Goal: Task Accomplishment & Management: Manage account settings

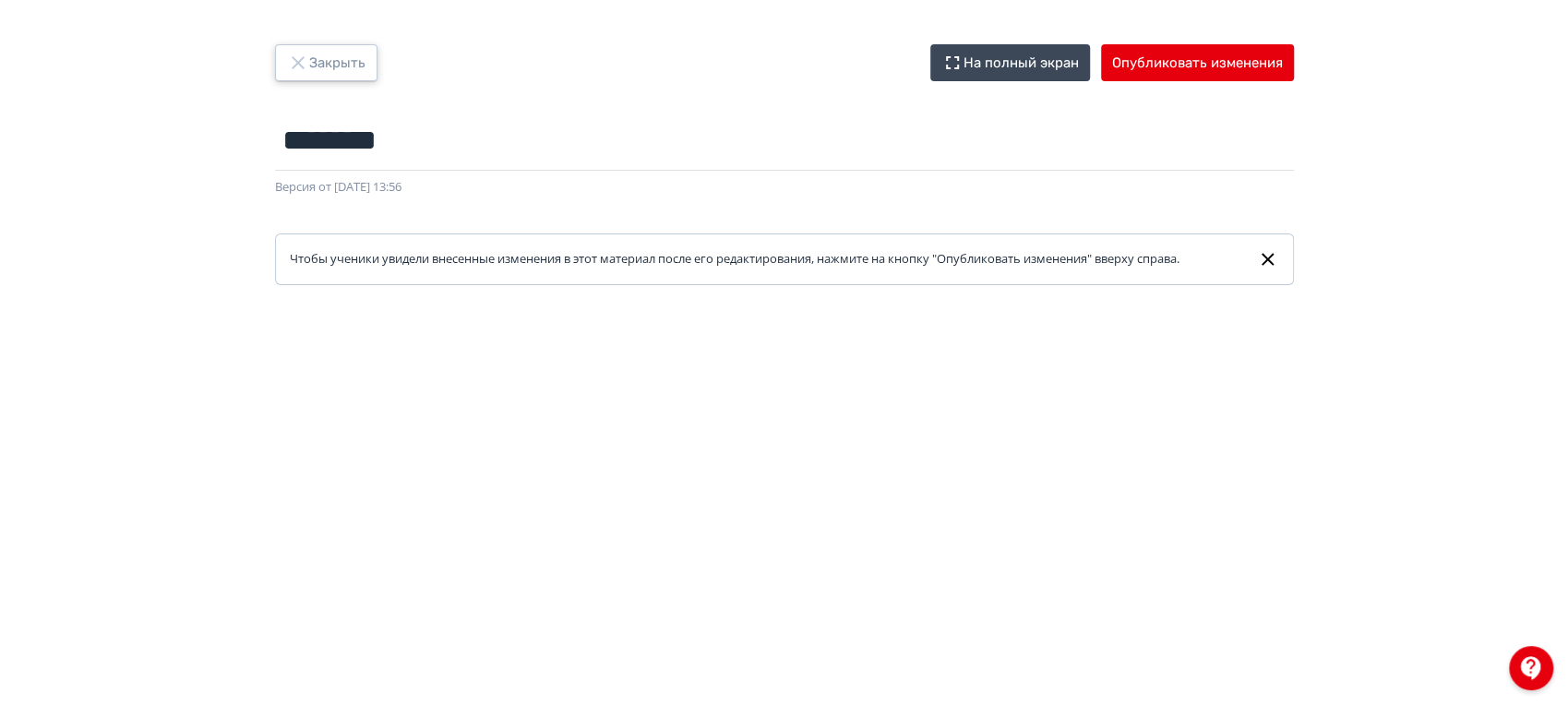
click at [353, 67] on button "Закрыть" at bounding box center [327, 62] width 103 height 37
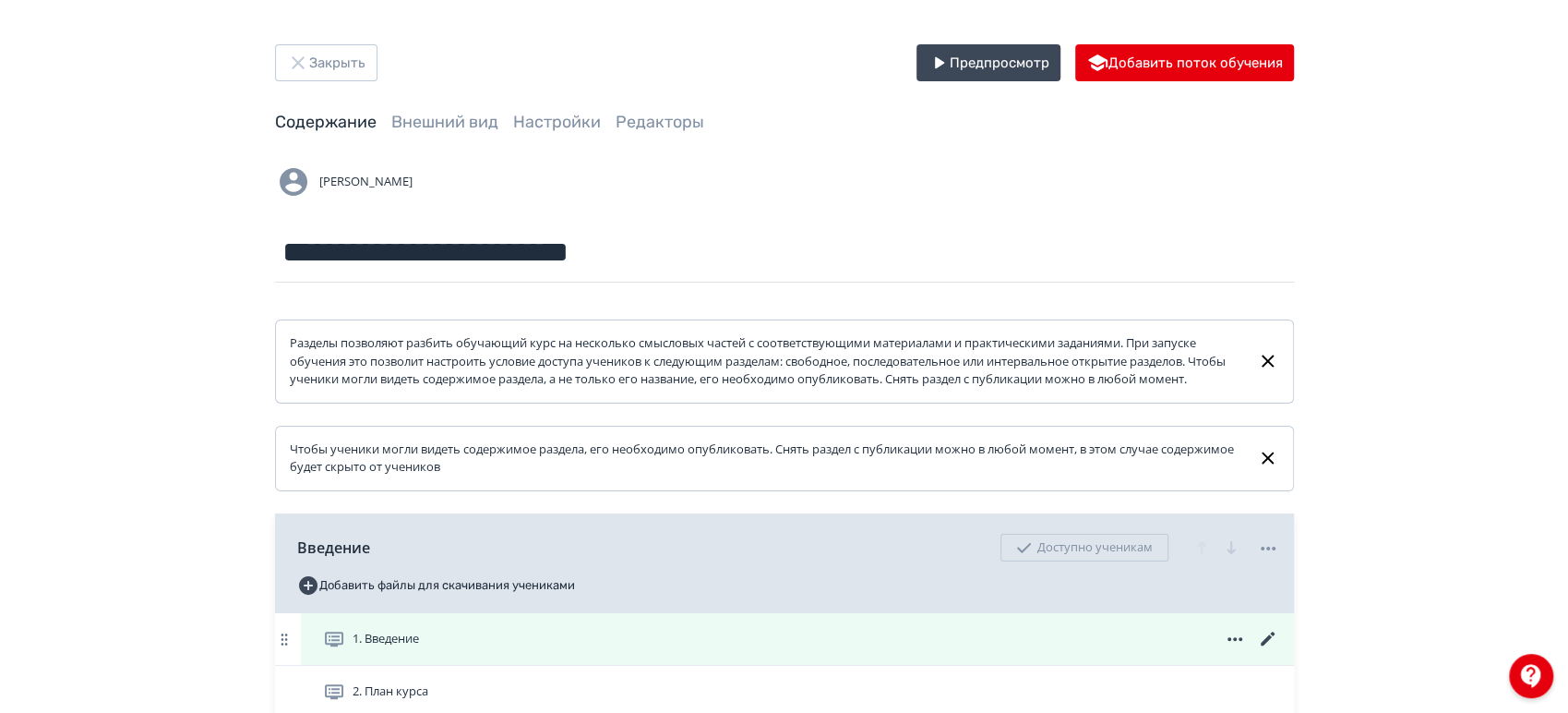
click at [768, 650] on div "1. Введение" at bounding box center [801, 639] width 957 height 22
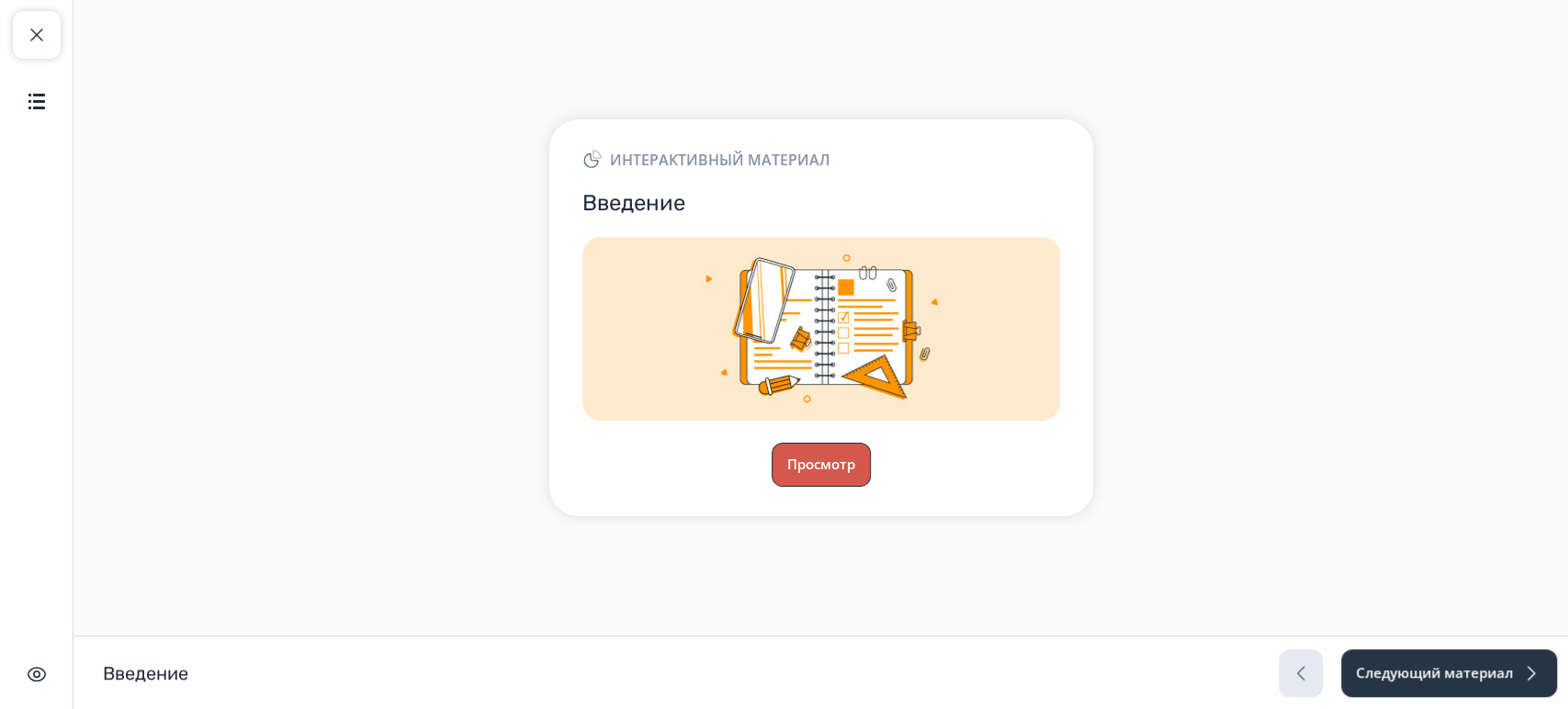
click at [823, 468] on button "Просмотр" at bounding box center [820, 464] width 99 height 44
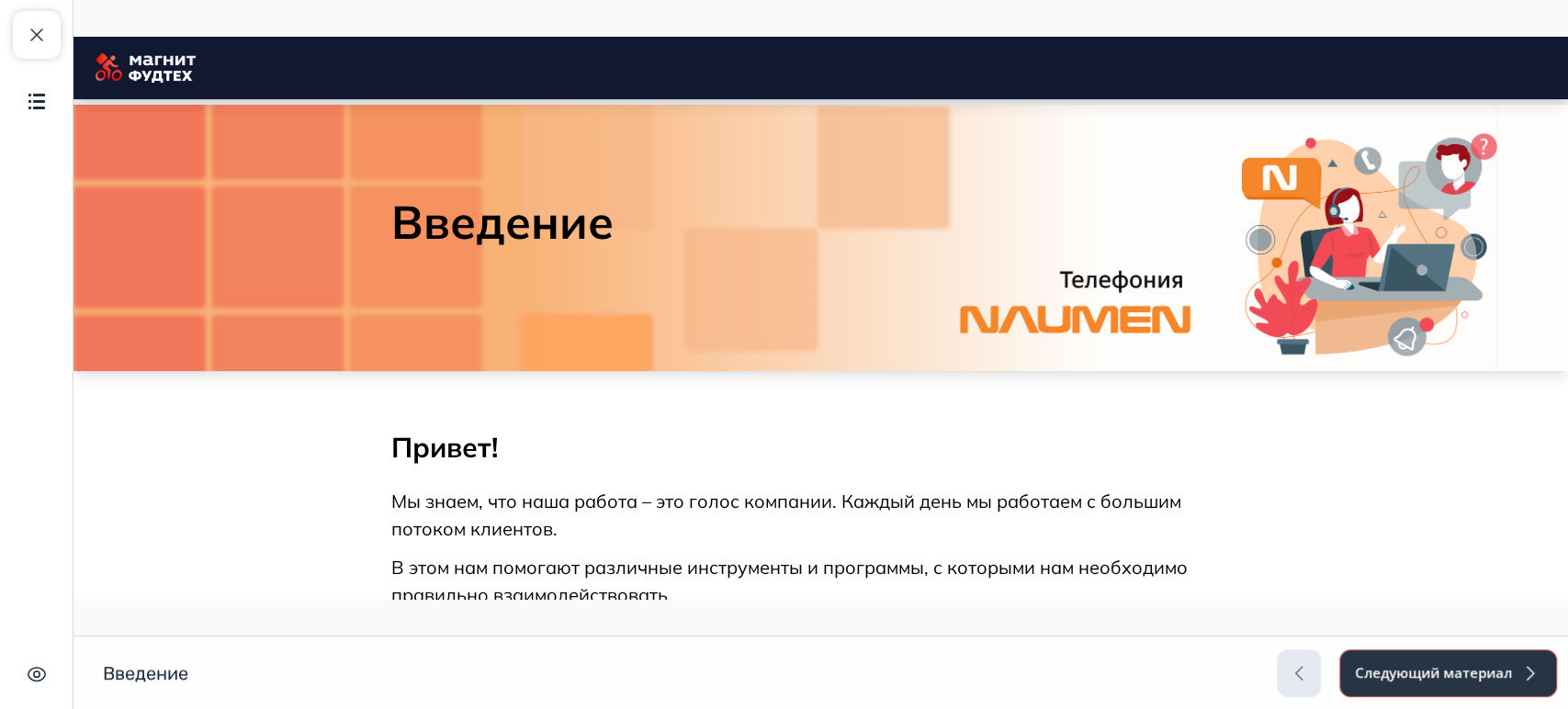
click at [1417, 673] on button "Следующий материал" at bounding box center [1448, 673] width 218 height 48
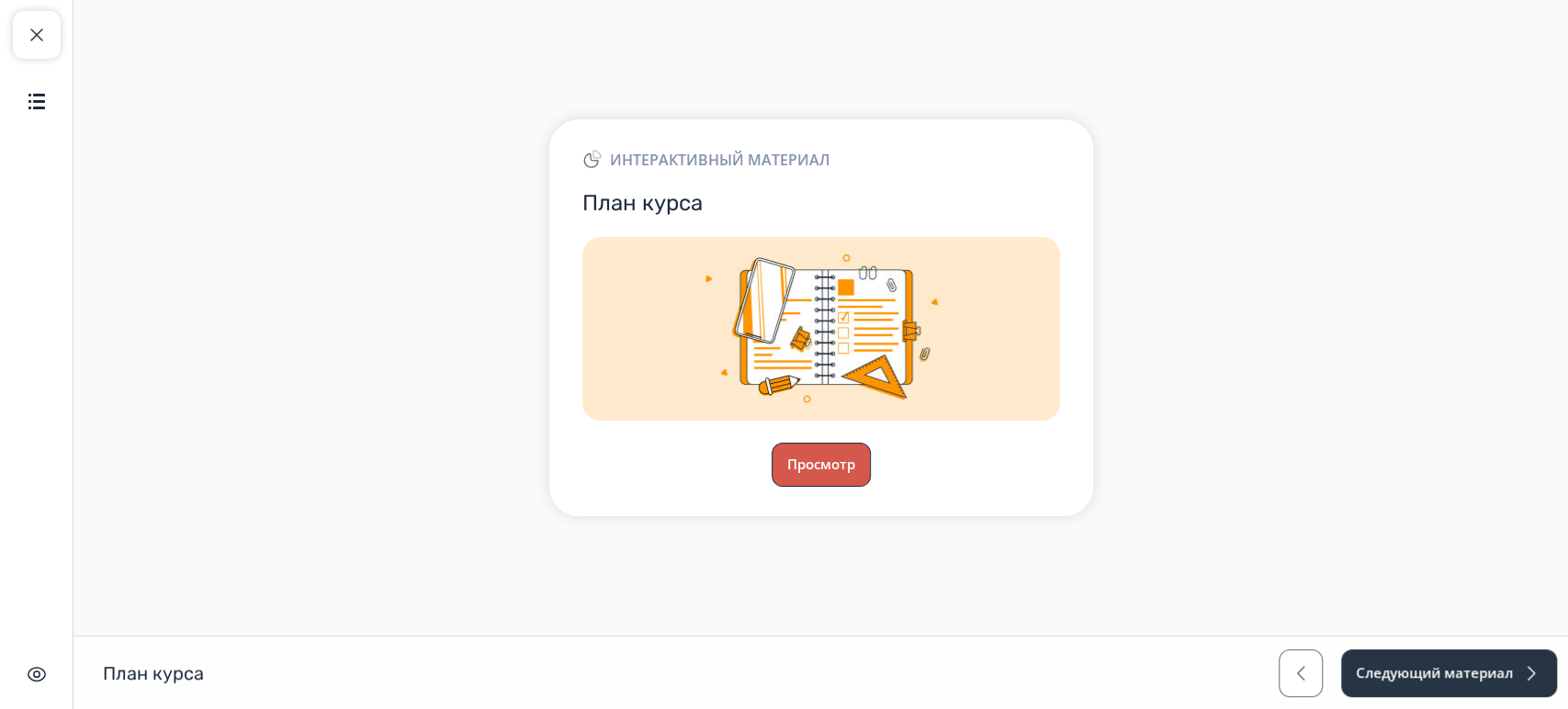
click at [833, 460] on button "Просмотр" at bounding box center [820, 464] width 99 height 44
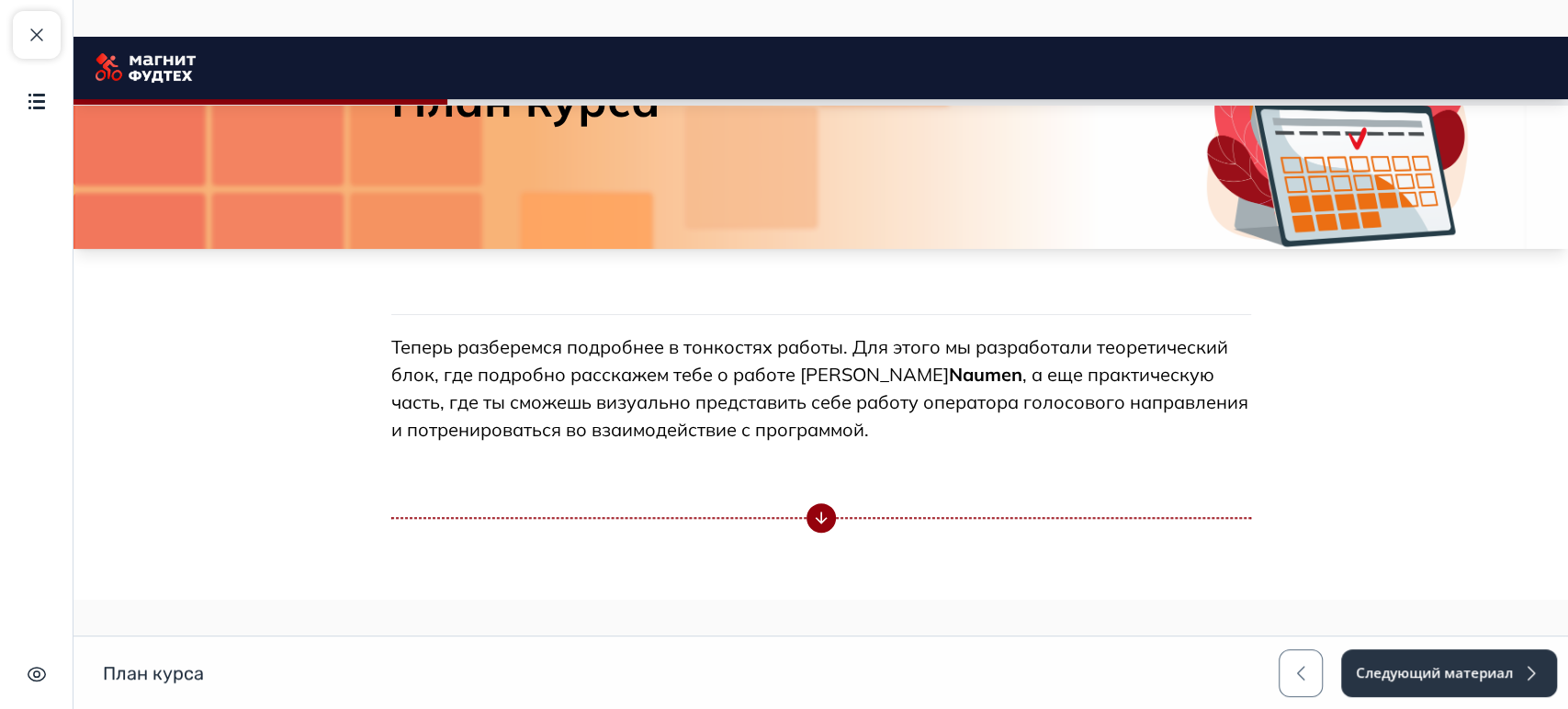
scroll to position [510, 0]
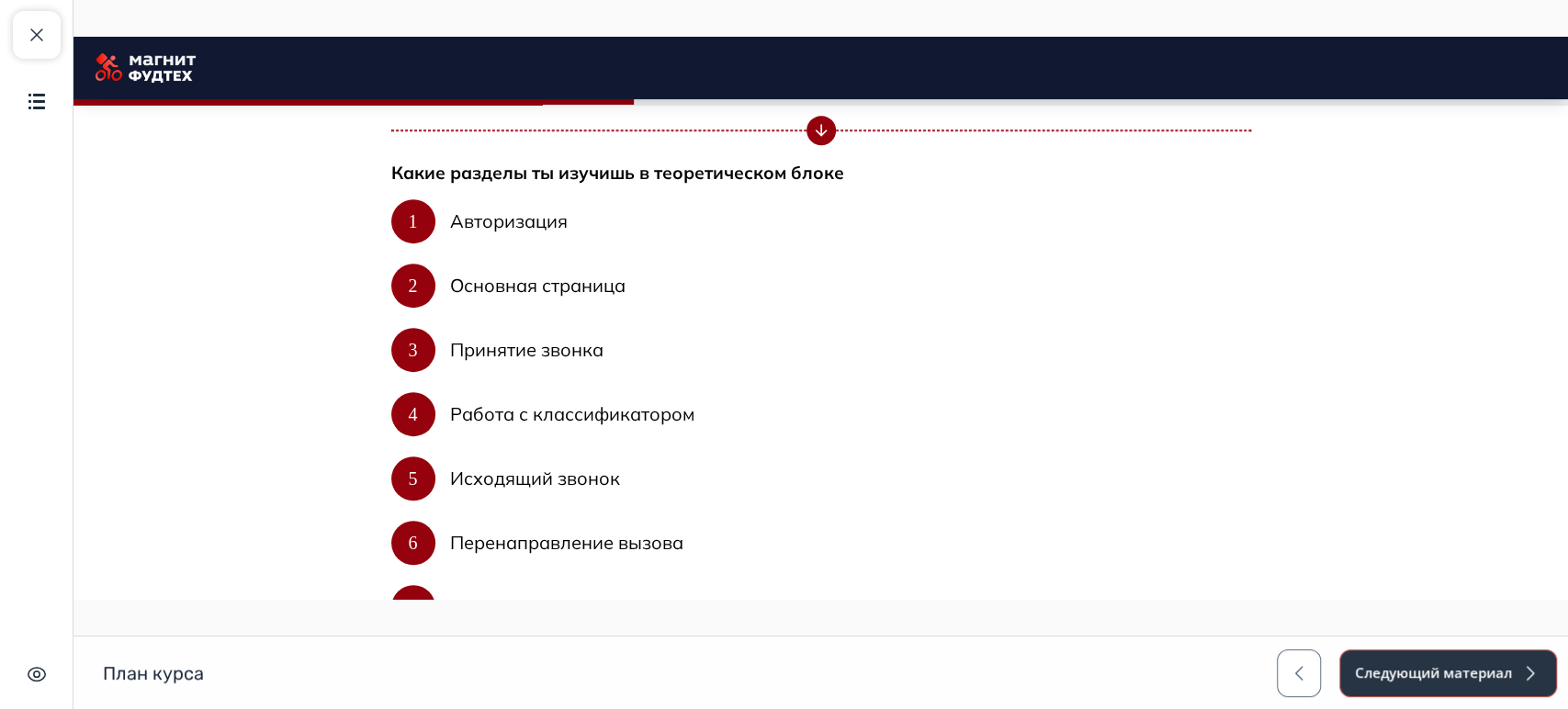
click at [1399, 667] on button "Следующий материал" at bounding box center [1448, 673] width 218 height 48
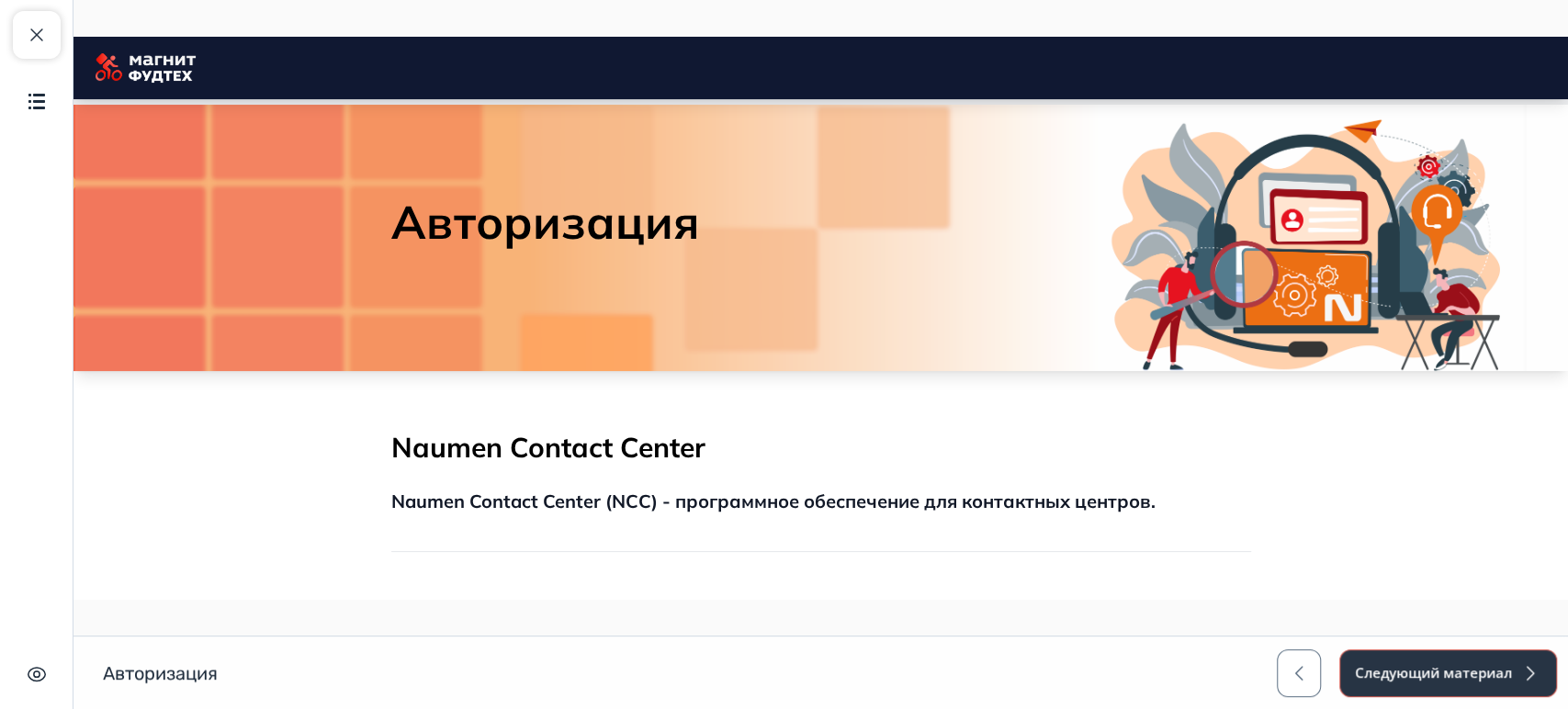
click at [1408, 667] on button "Следующий материал" at bounding box center [1448, 673] width 218 height 48
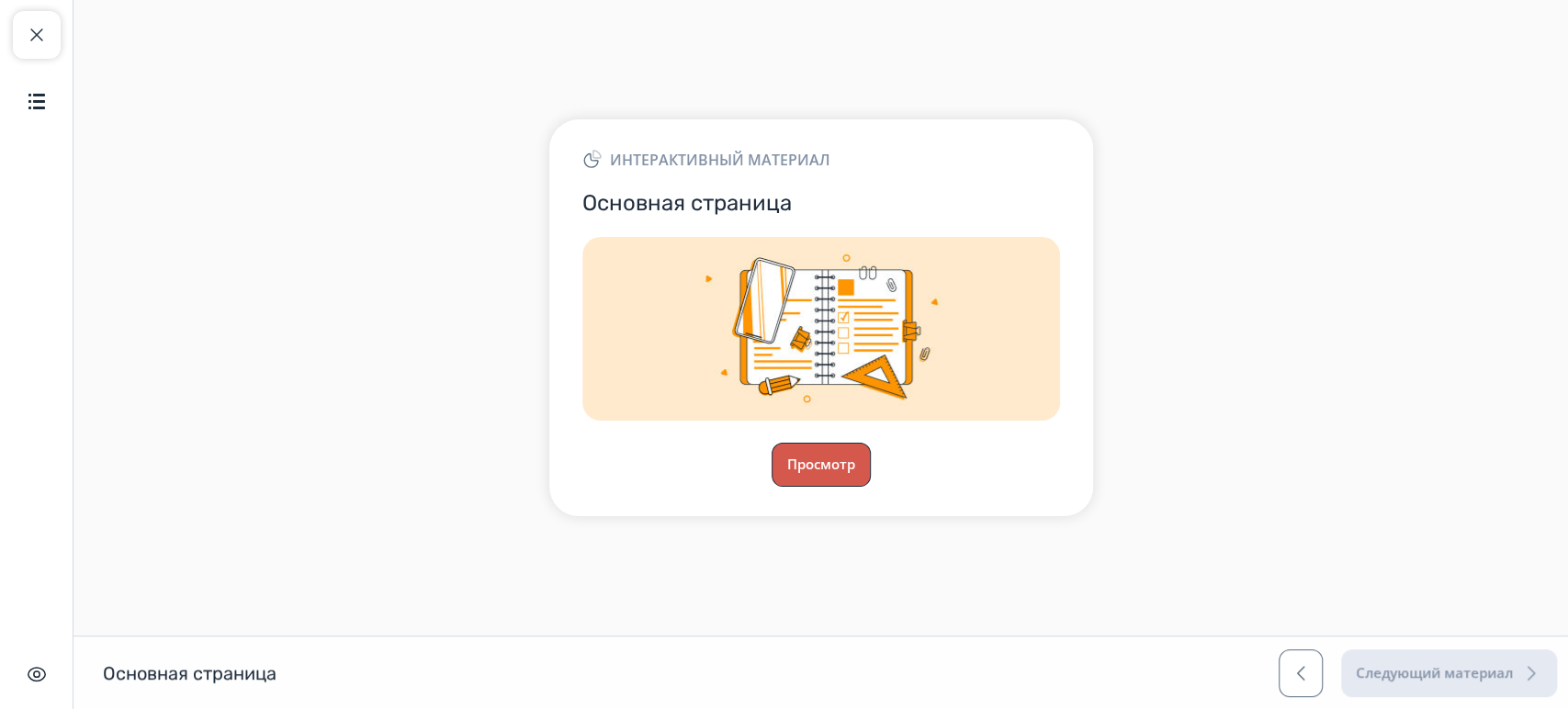
click at [838, 461] on button "Просмотр" at bounding box center [820, 464] width 99 height 44
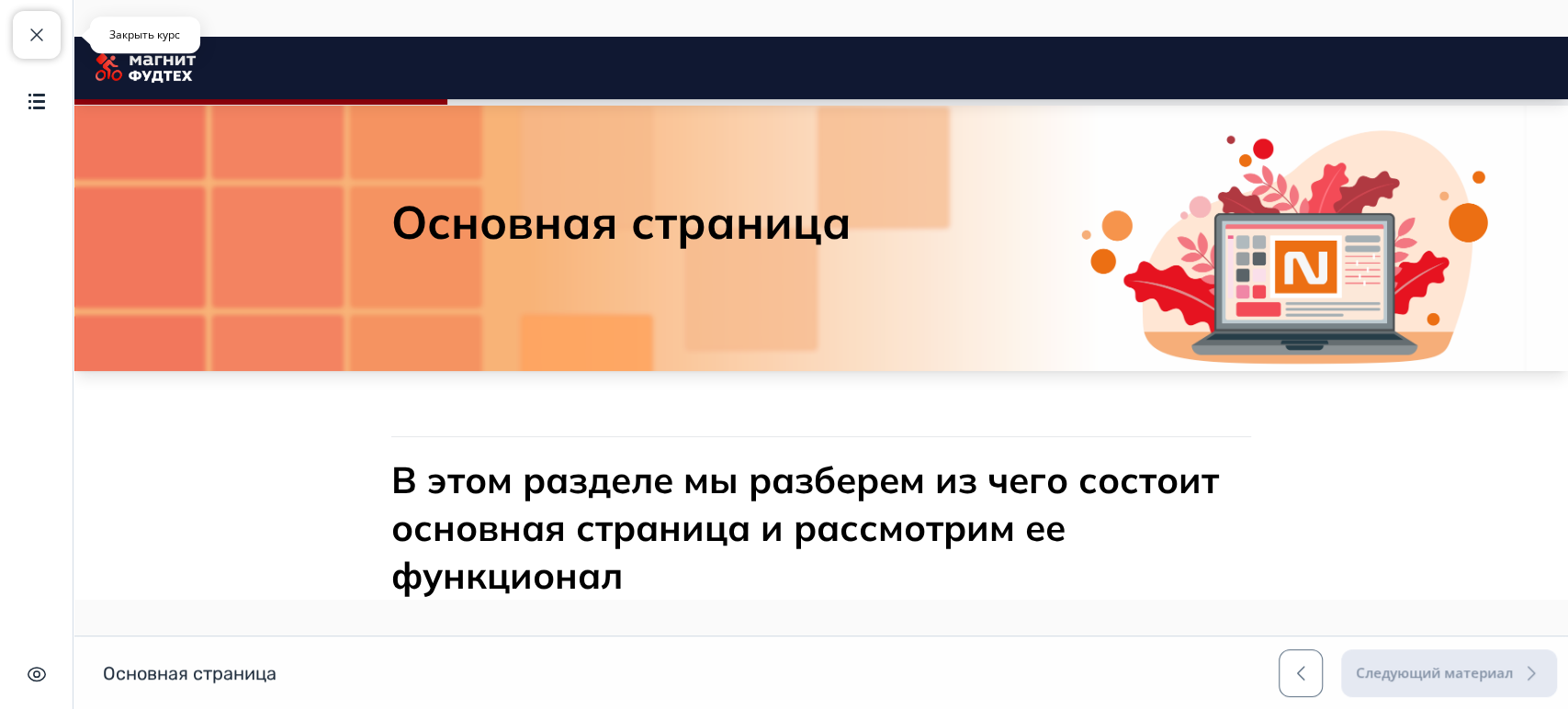
click at [23, 38] on button "Закрыть курс" at bounding box center [36, 34] width 48 height 48
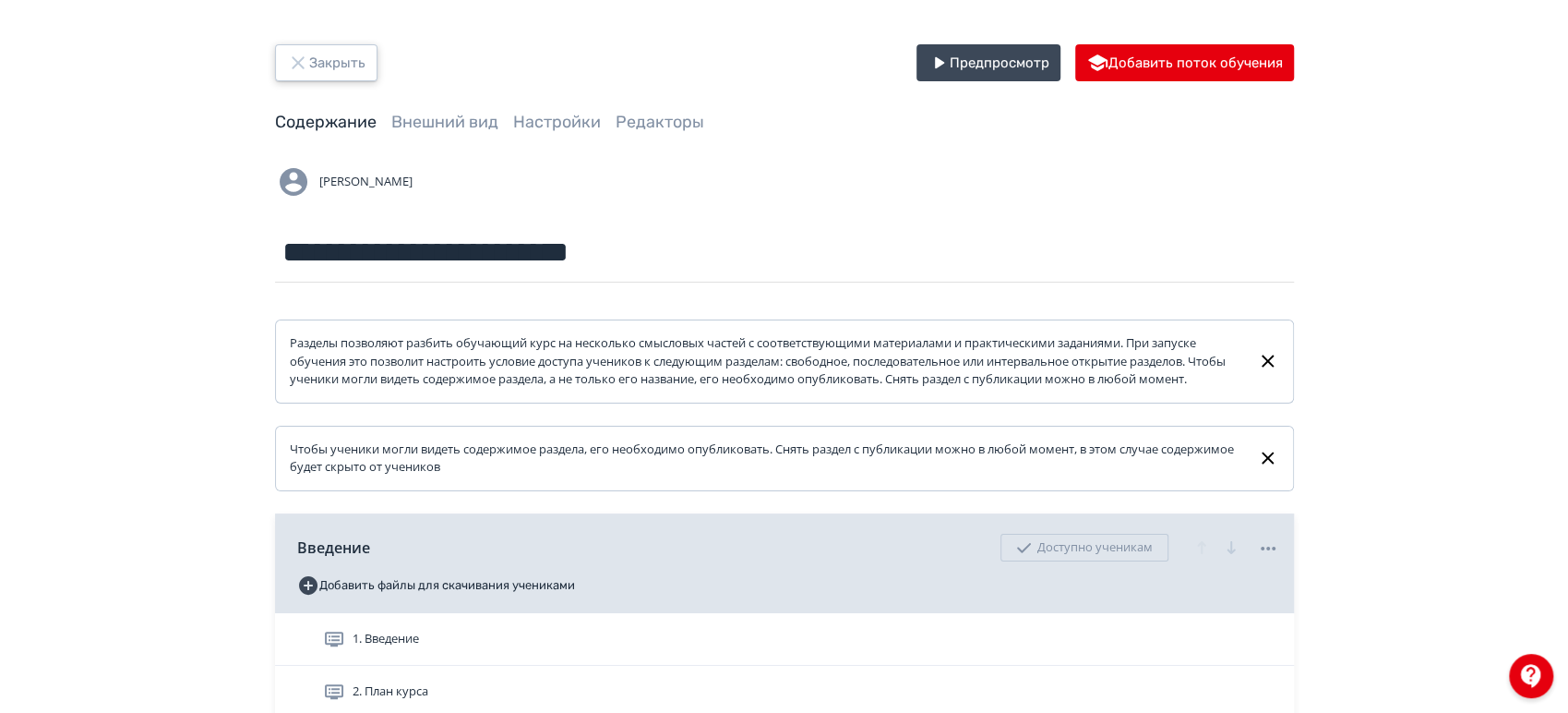
click at [324, 71] on button "Закрыть" at bounding box center [327, 62] width 103 height 37
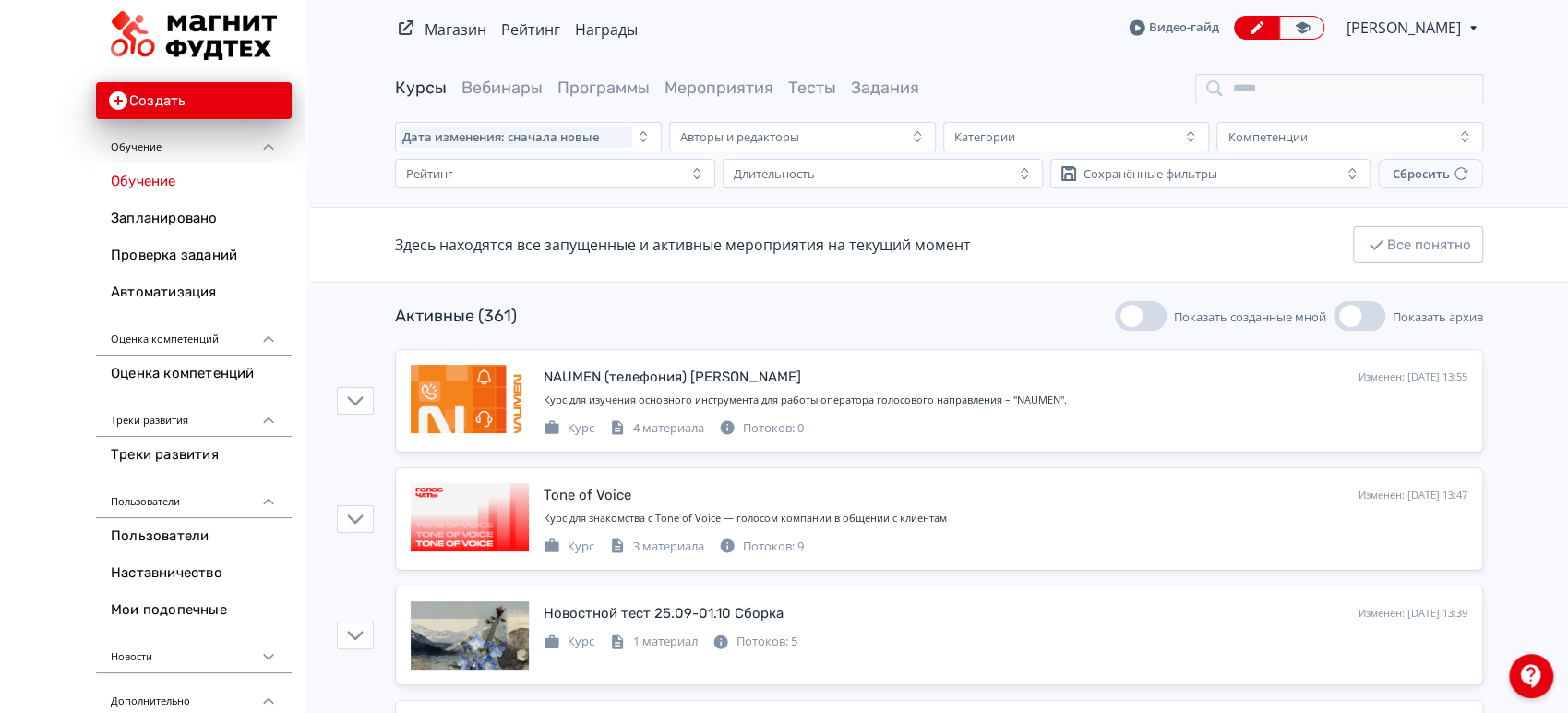
click at [1454, 31] on span "[PERSON_NAME]" at bounding box center [1405, 28] width 118 height 22
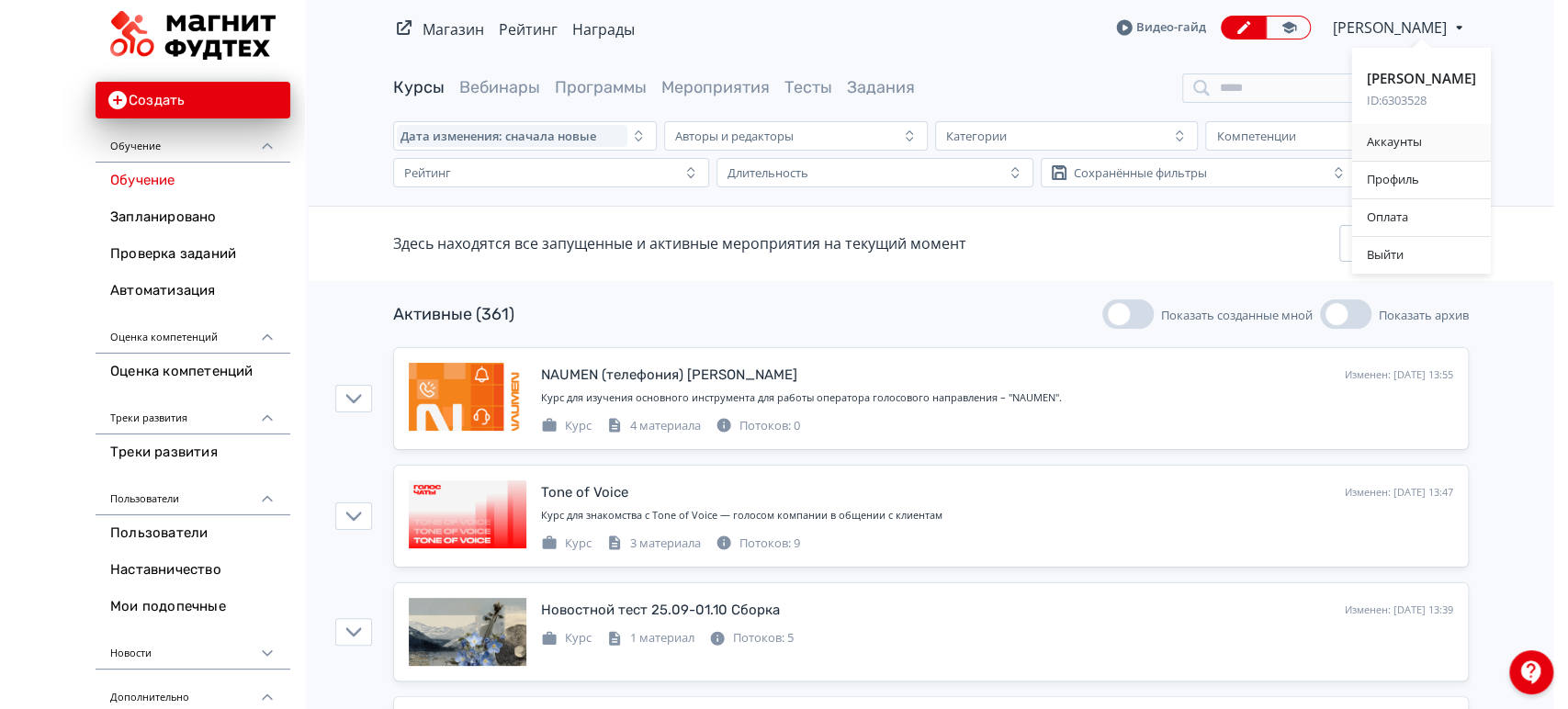
click at [1395, 137] on div "Аккаунты" at bounding box center [1421, 141] width 139 height 36
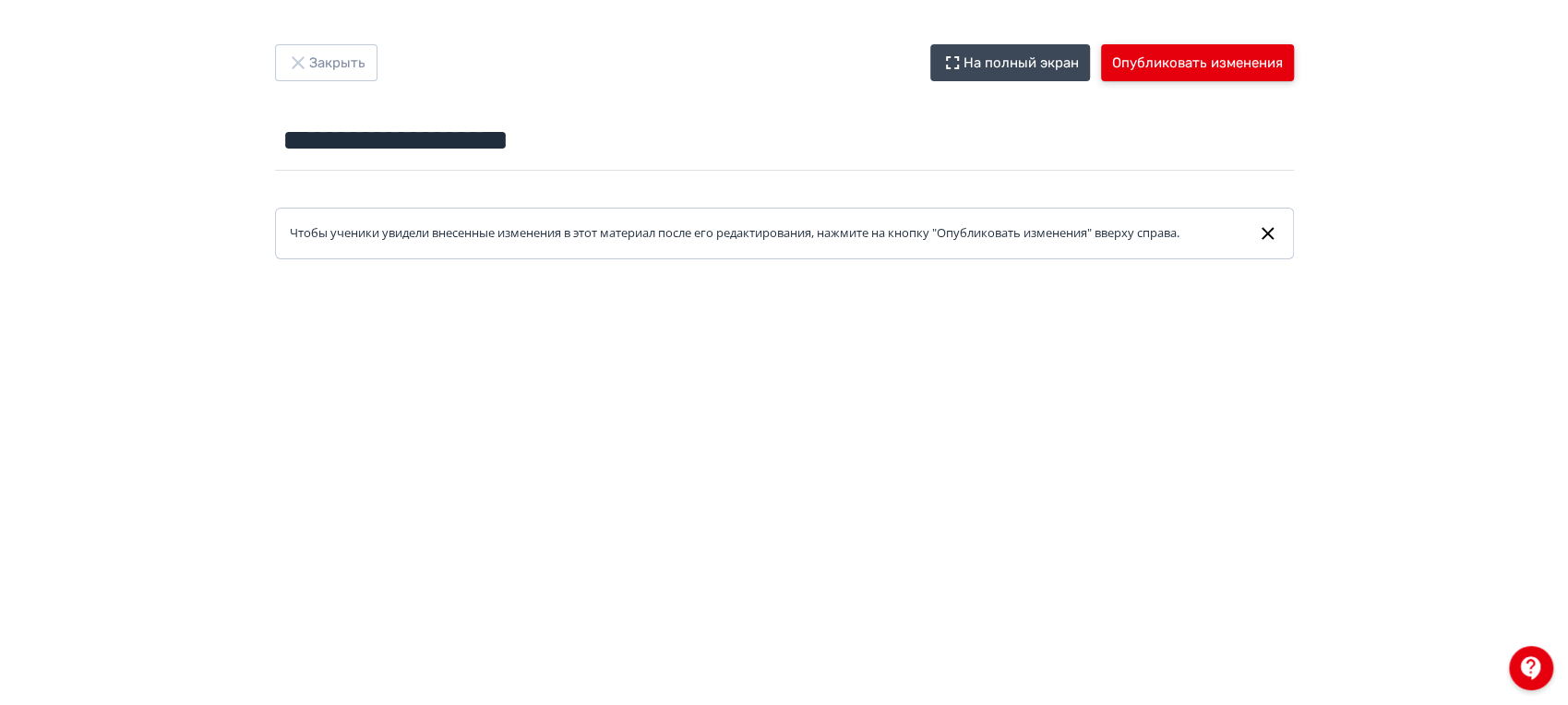
click at [1258, 76] on button "Опубликовать изменения" at bounding box center [1197, 62] width 193 height 37
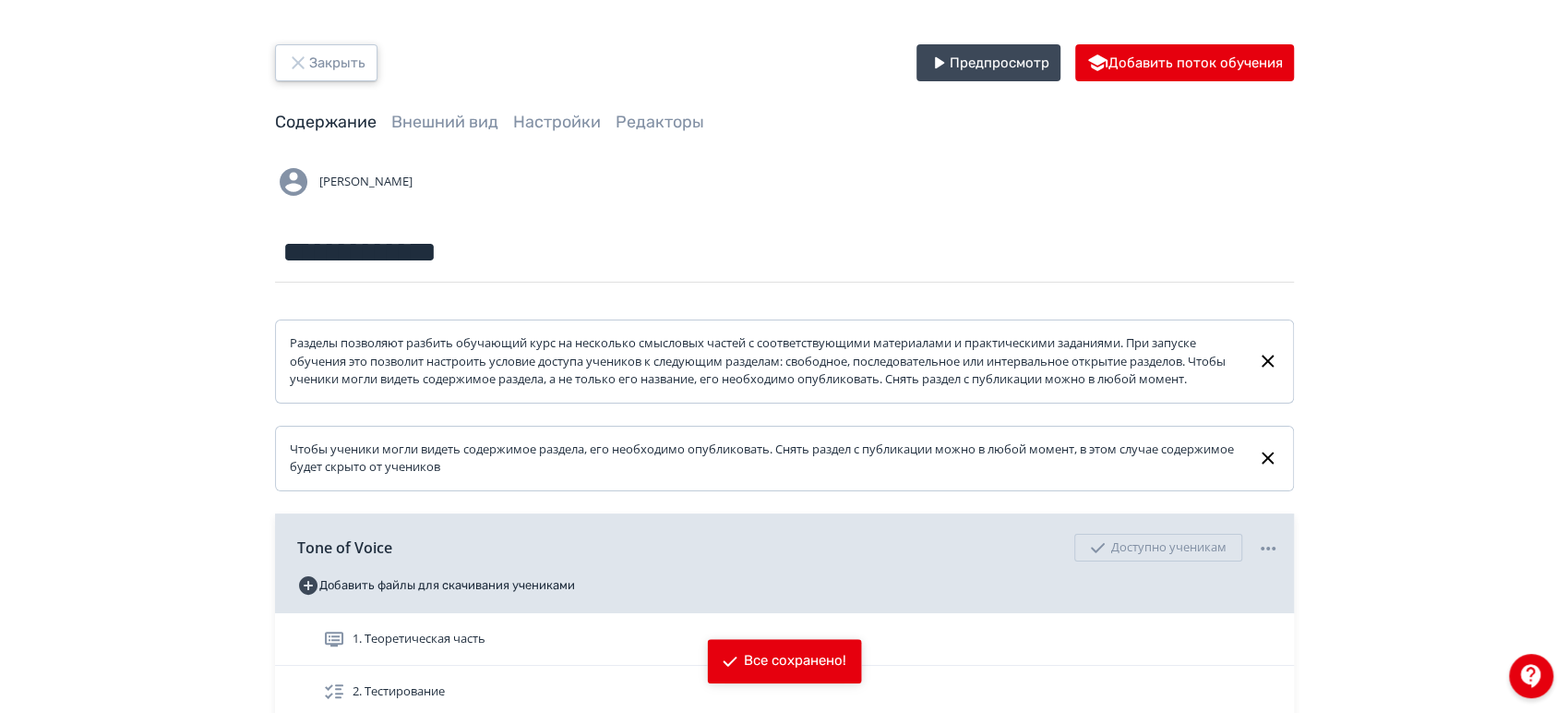
click at [333, 55] on button "Закрыть" at bounding box center [327, 62] width 103 height 37
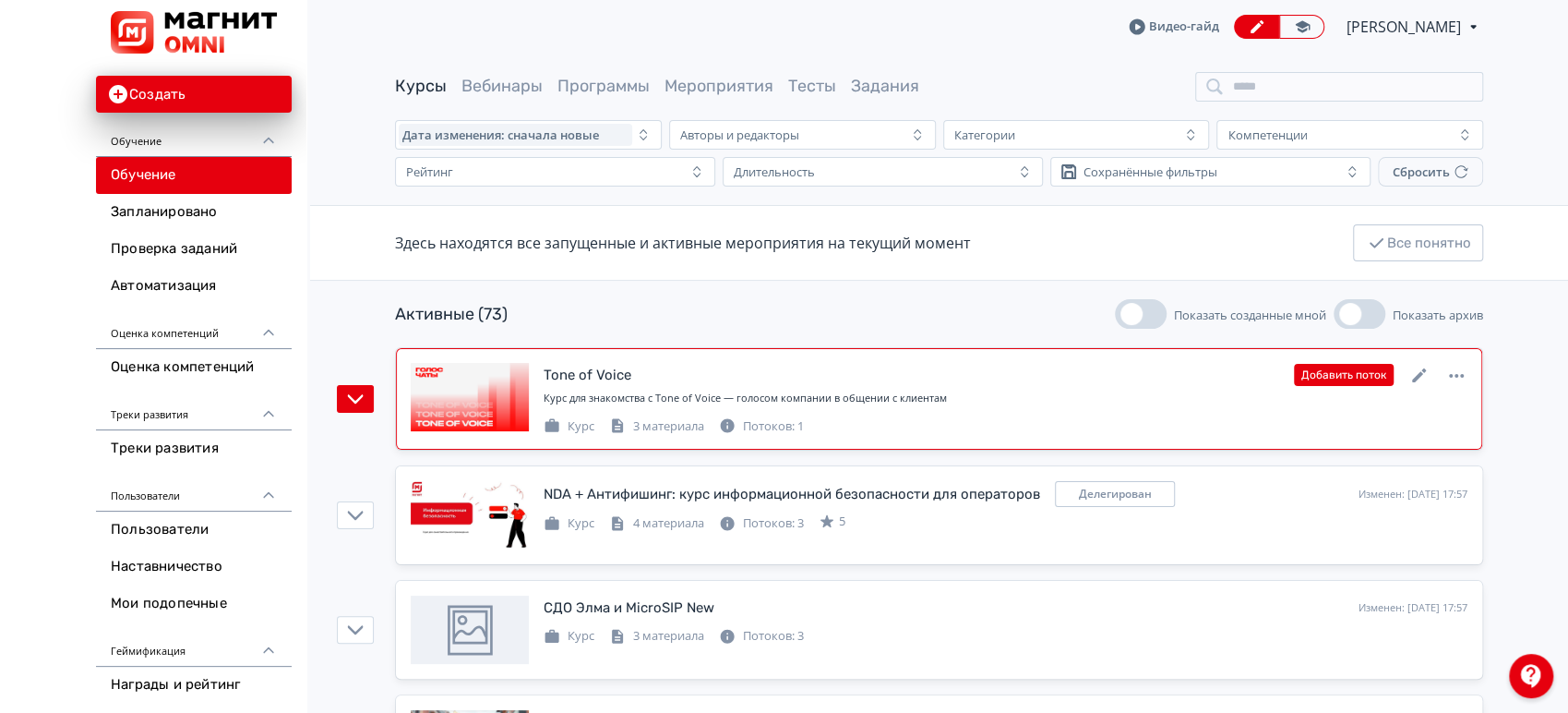
click at [1275, 403] on div "Курс для знакомства с Tone of Voice — голосом компании в общении с клиентам" at bounding box center [1006, 398] width 924 height 16
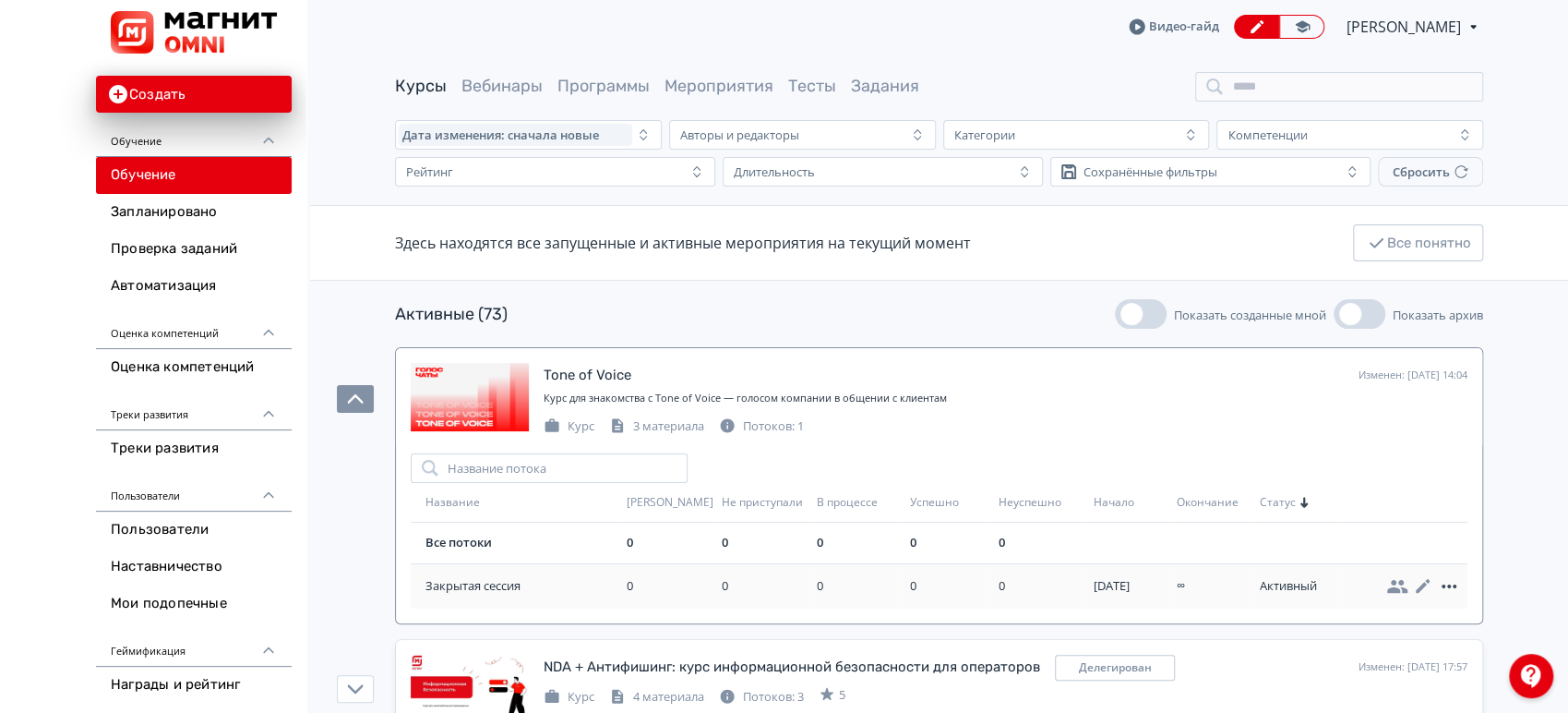
click at [1449, 587] on icon at bounding box center [1449, 586] width 15 height 4
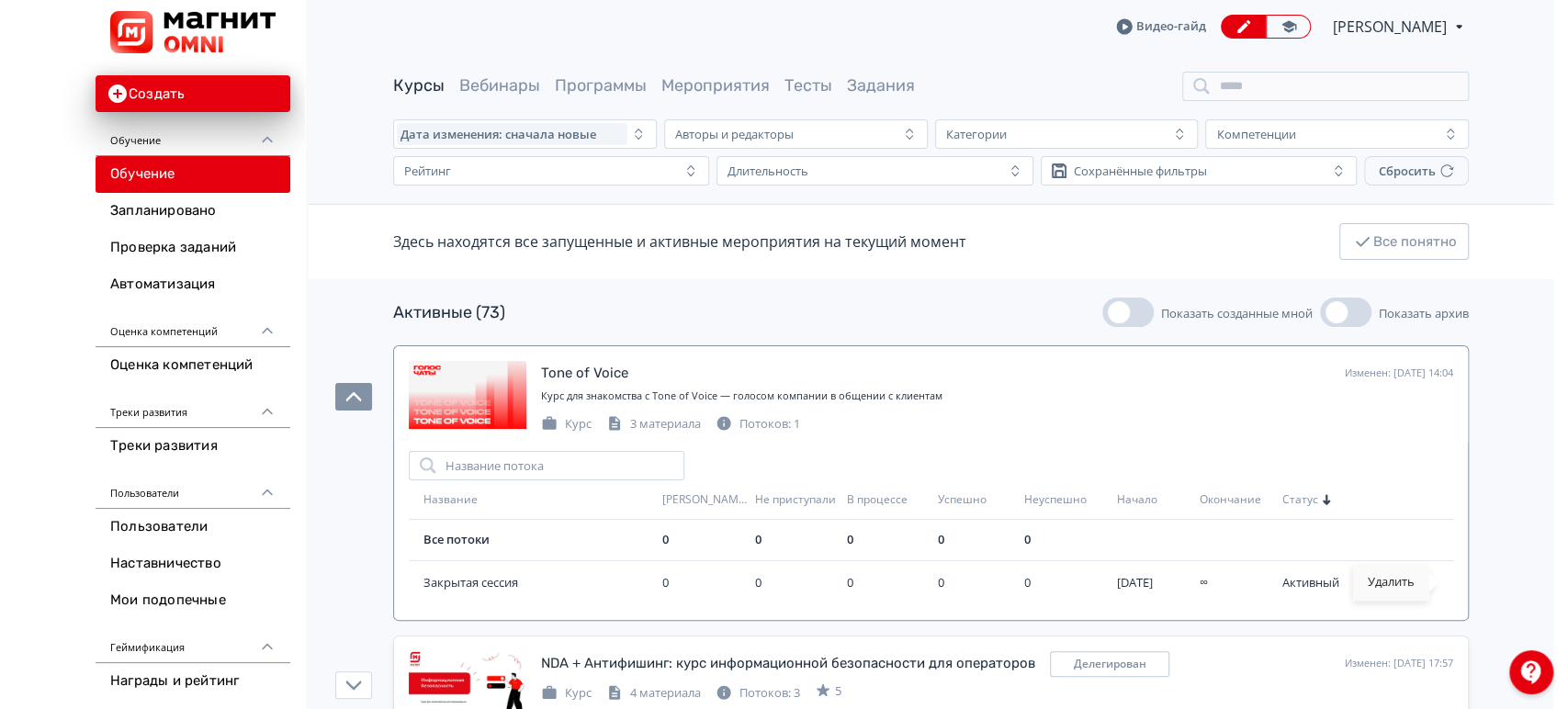
click at [1416, 586] on div "Удалить" at bounding box center [1391, 581] width 77 height 36
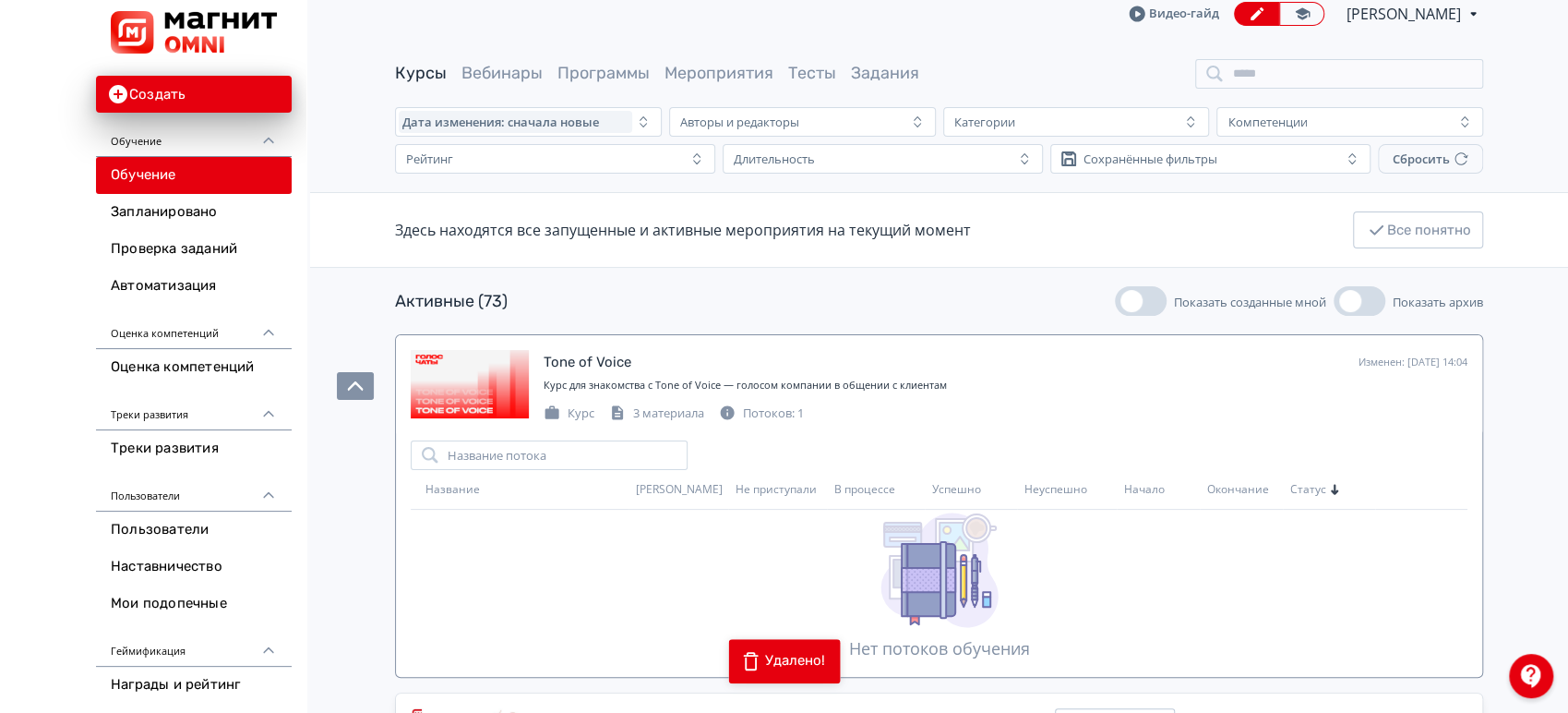
scroll to position [205, 0]
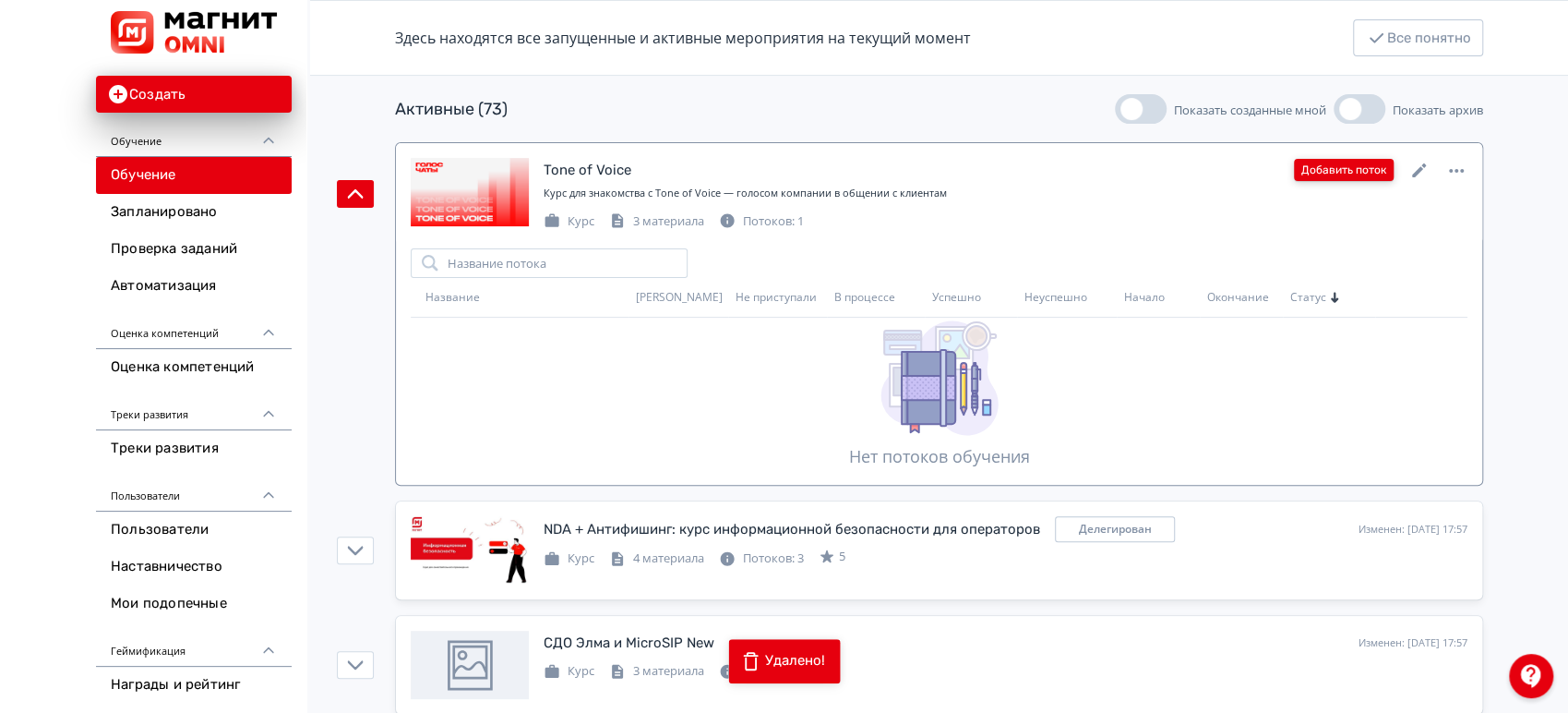
click at [1337, 164] on button "Добавить поток" at bounding box center [1344, 170] width 100 height 22
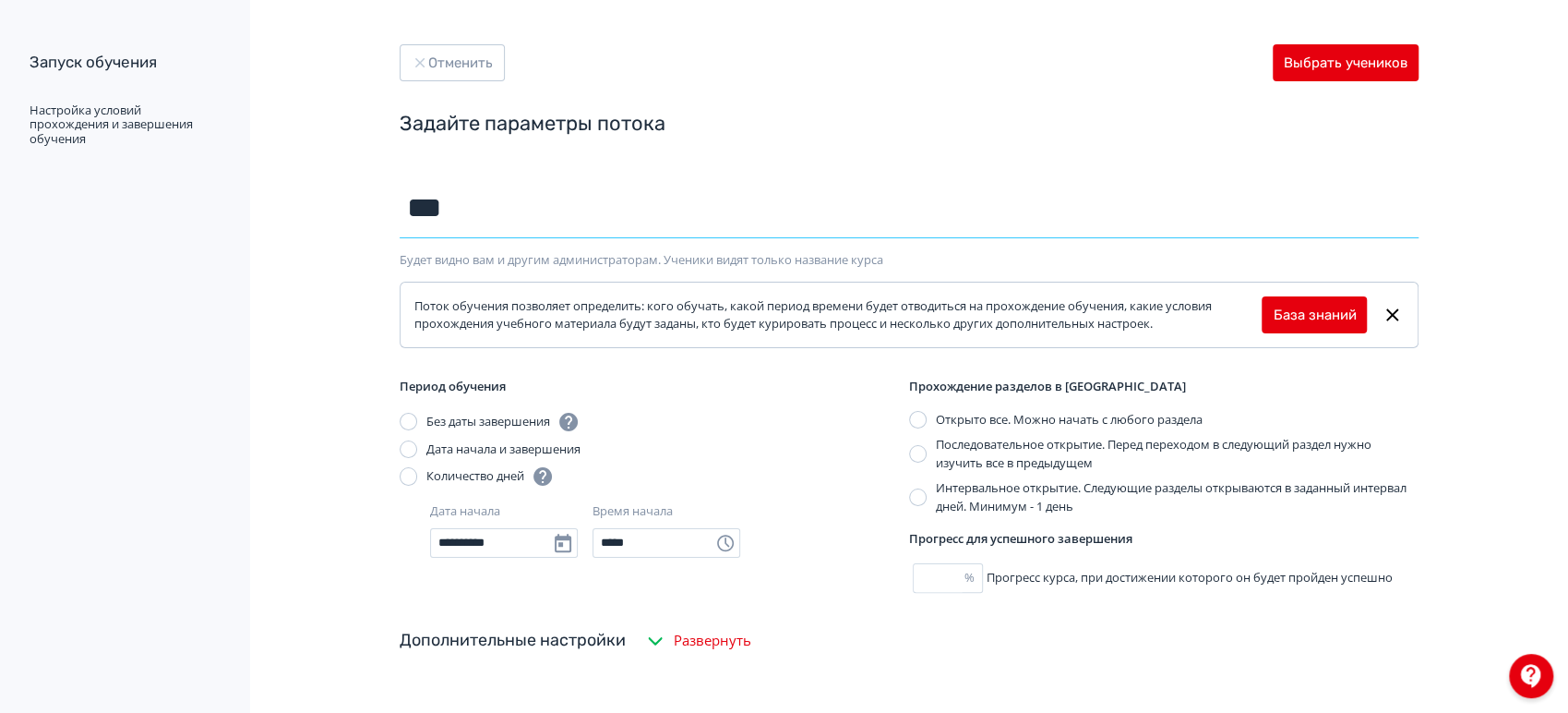
type input "********"
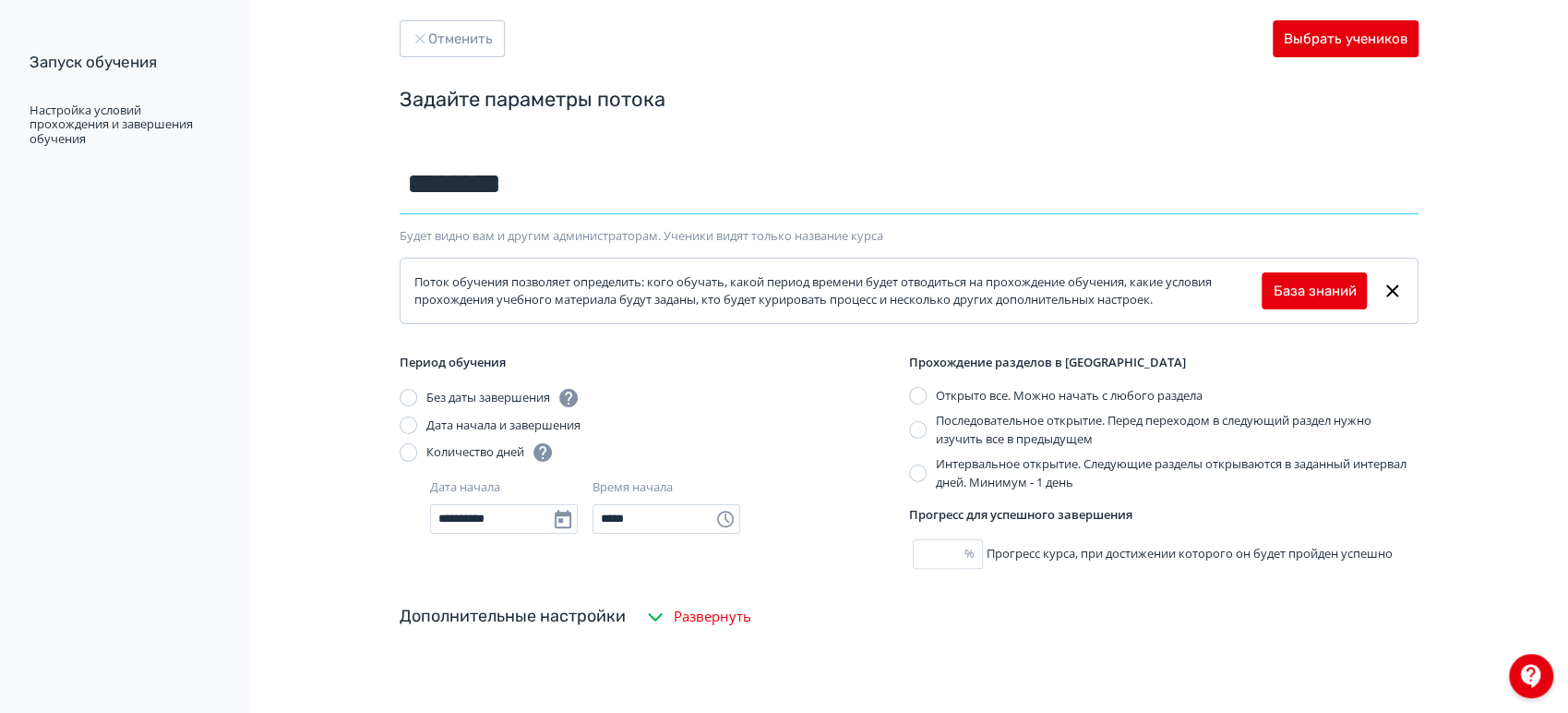
scroll to position [130, 0]
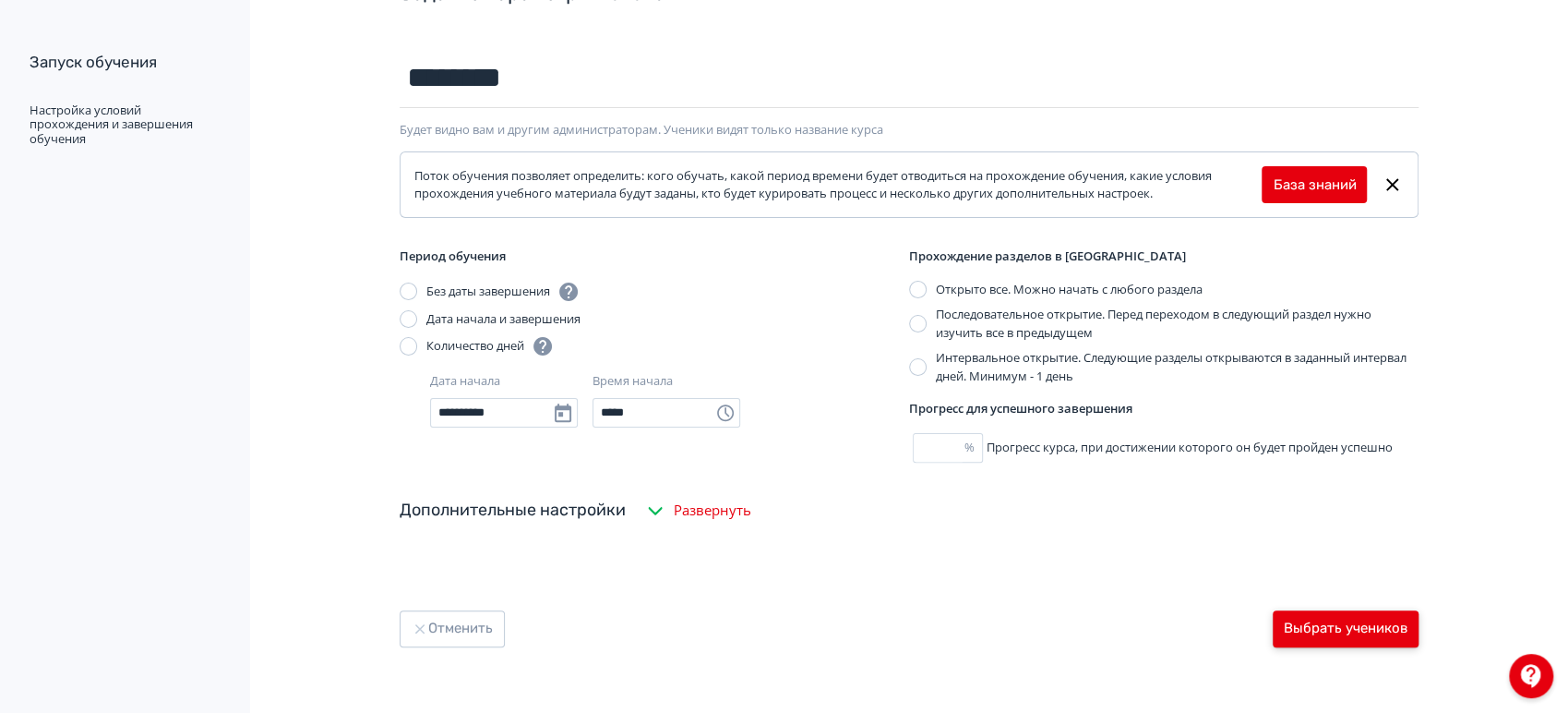
click at [1315, 625] on button "Выбрать учеников" at bounding box center [1346, 628] width 146 height 37
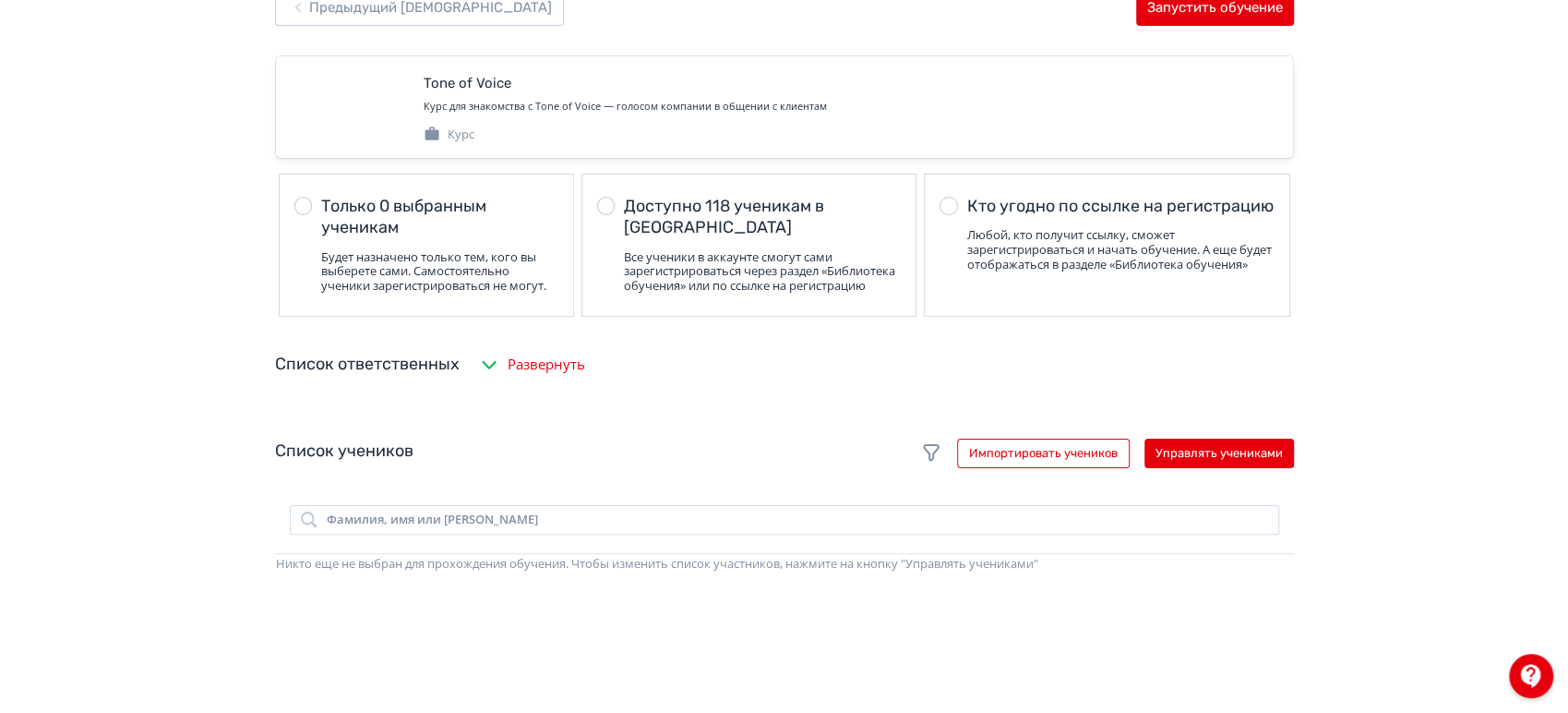
scroll to position [103, 0]
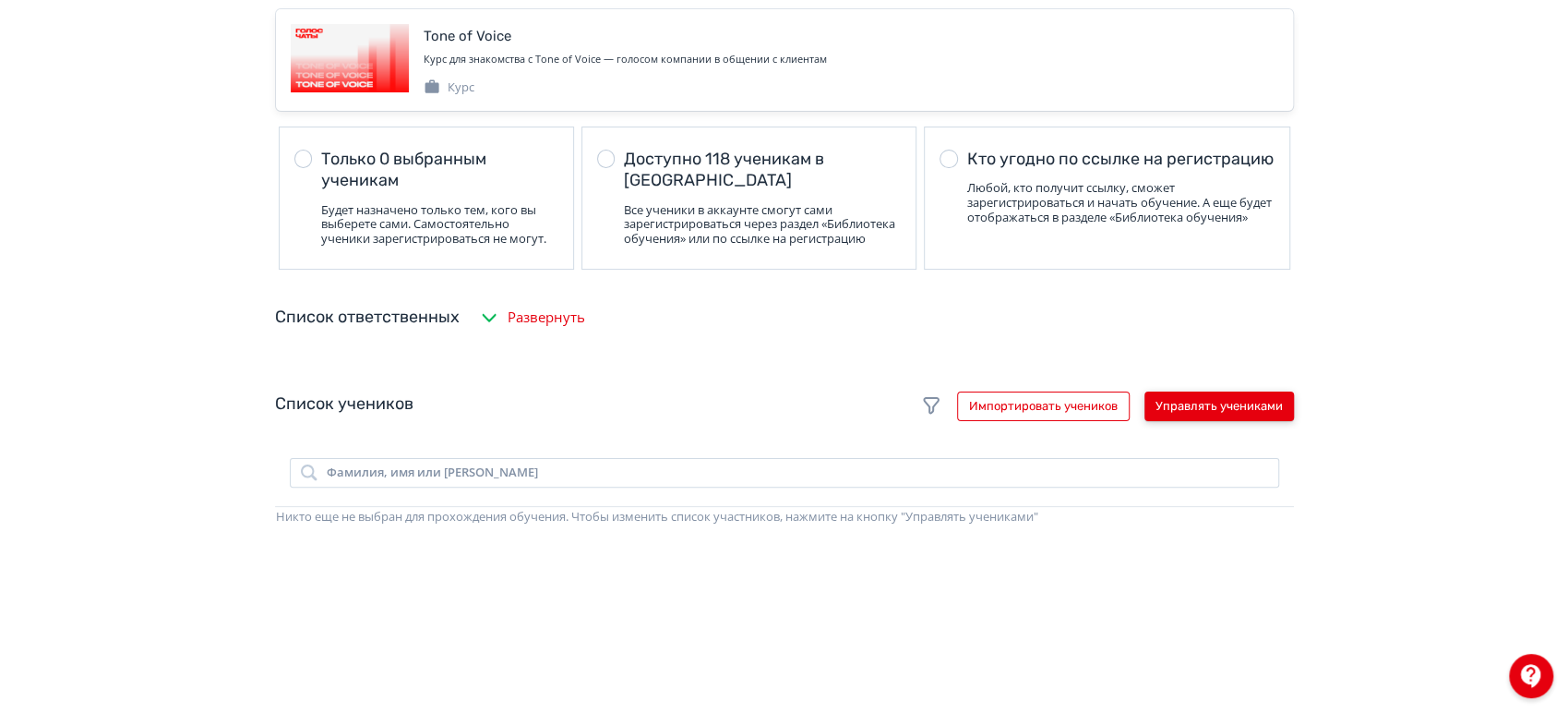
click at [1248, 407] on button "Управлять учениками" at bounding box center [1218, 406] width 149 height 30
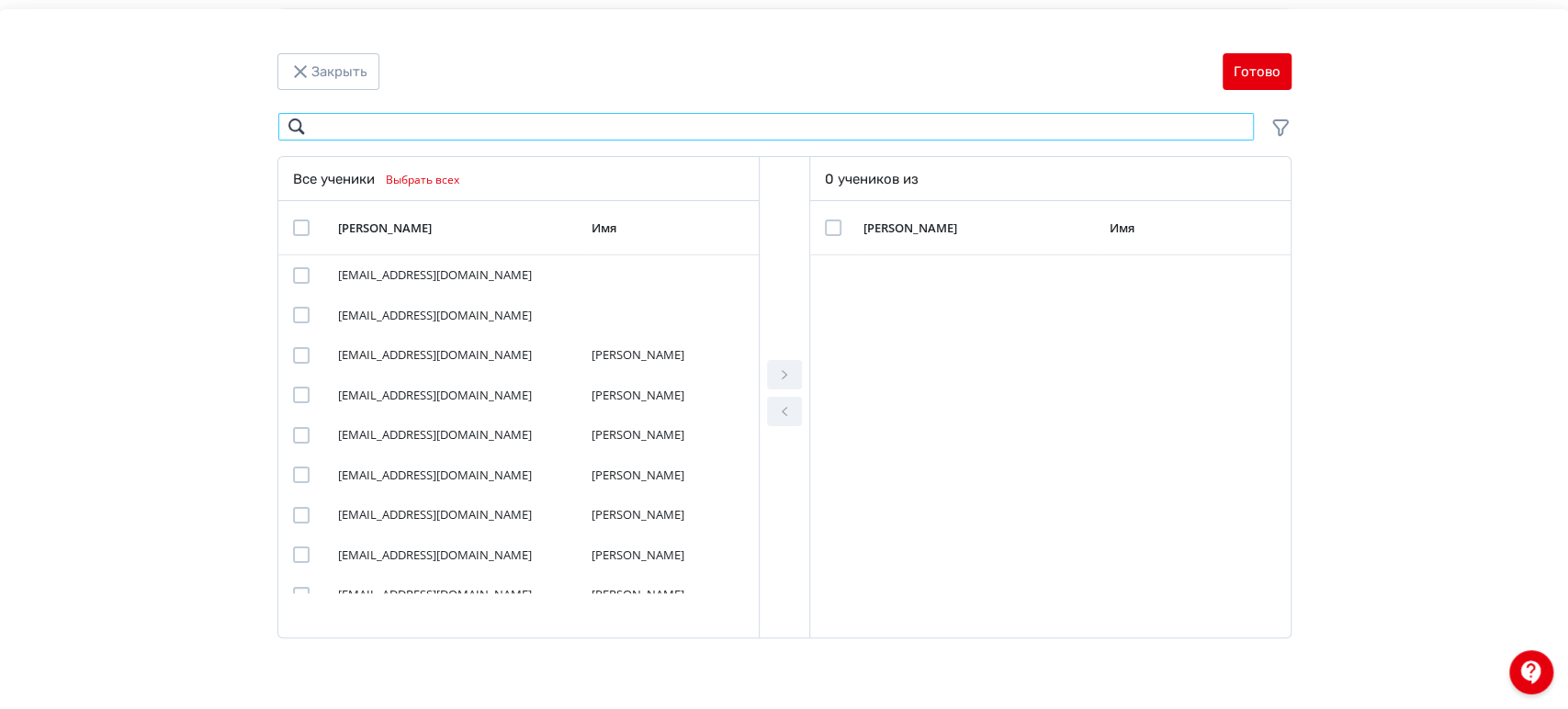
click at [433, 121] on input "Modal" at bounding box center [765, 127] width 978 height 29
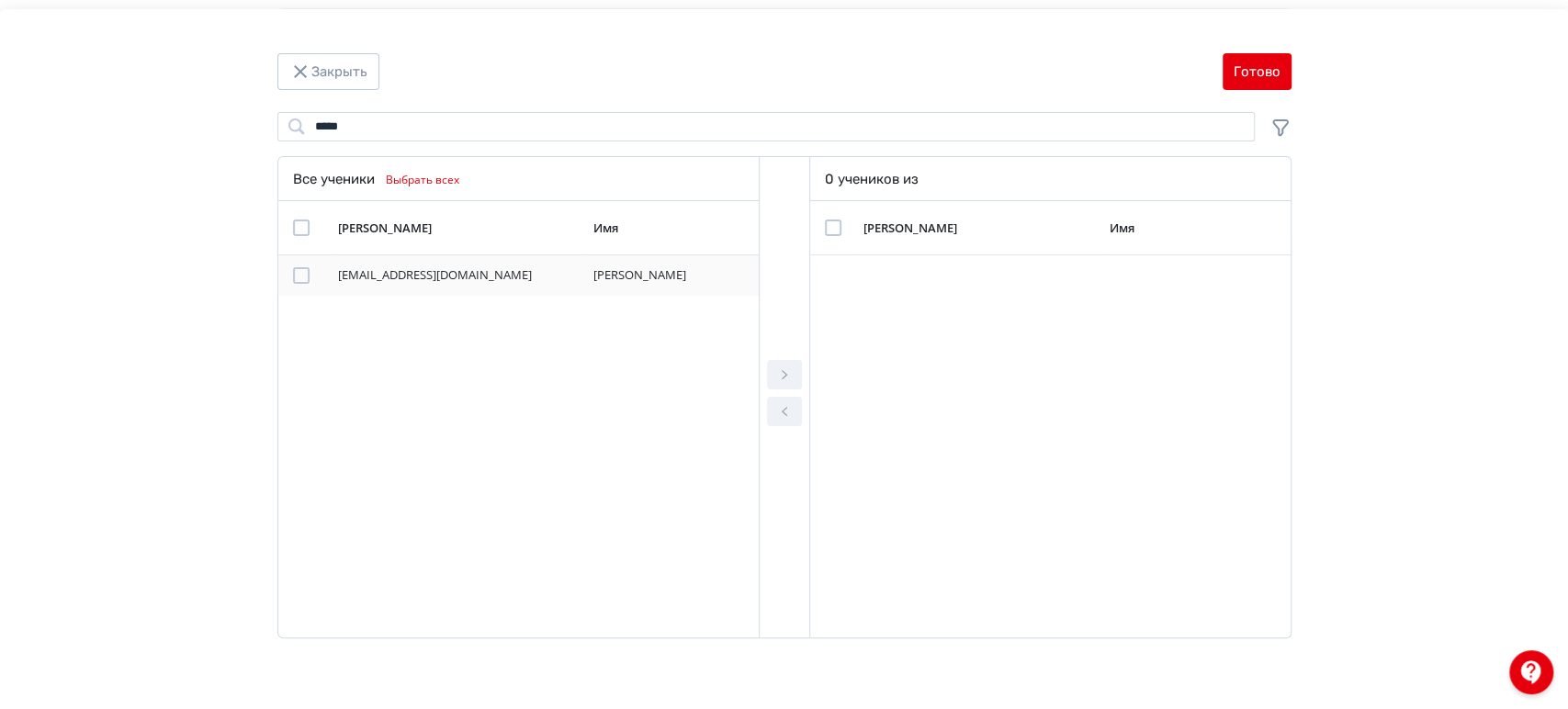
drag, startPoint x: 295, startPoint y: 271, endPoint x: 677, endPoint y: 373, distance: 395.4
click at [295, 272] on div "Modal" at bounding box center [301, 275] width 17 height 17
click at [773, 369] on icon "Modal" at bounding box center [784, 374] width 22 height 22
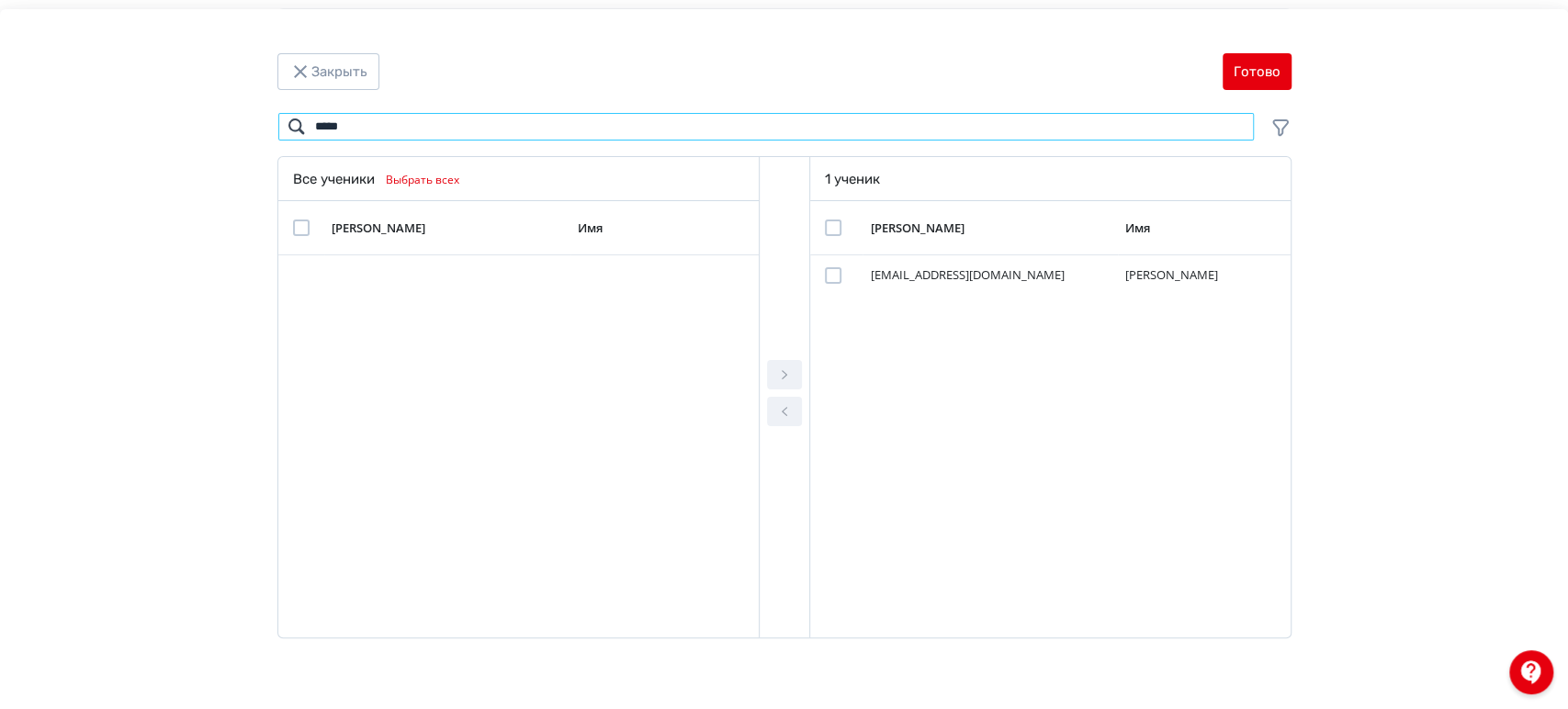
drag, startPoint x: 365, startPoint y: 131, endPoint x: 302, endPoint y: 125, distance: 63.3
click at [302, 125] on input "*****" at bounding box center [765, 127] width 978 height 29
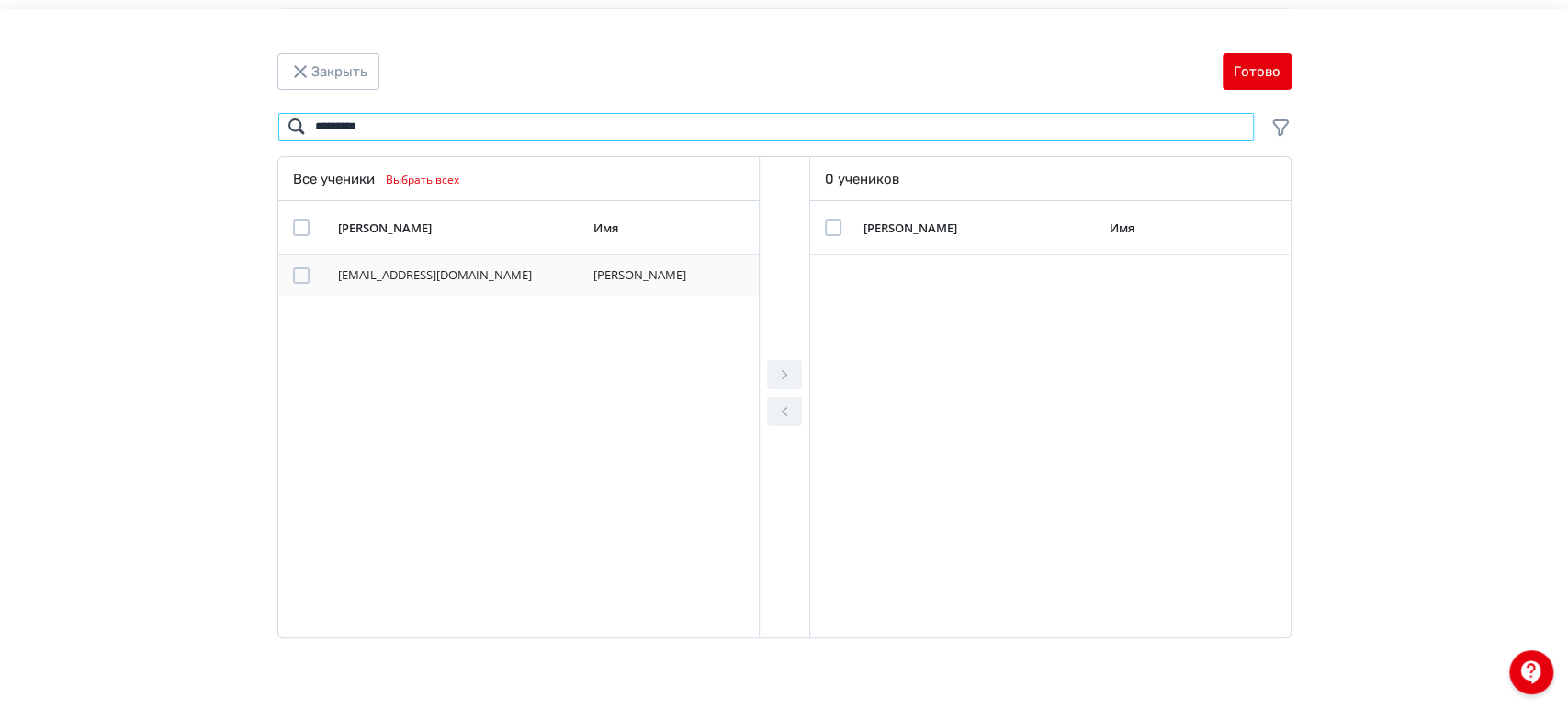
type input "*********"
click at [301, 270] on div "Modal" at bounding box center [301, 275] width 17 height 17
click at [785, 373] on icon "Modal" at bounding box center [784, 374] width 22 height 22
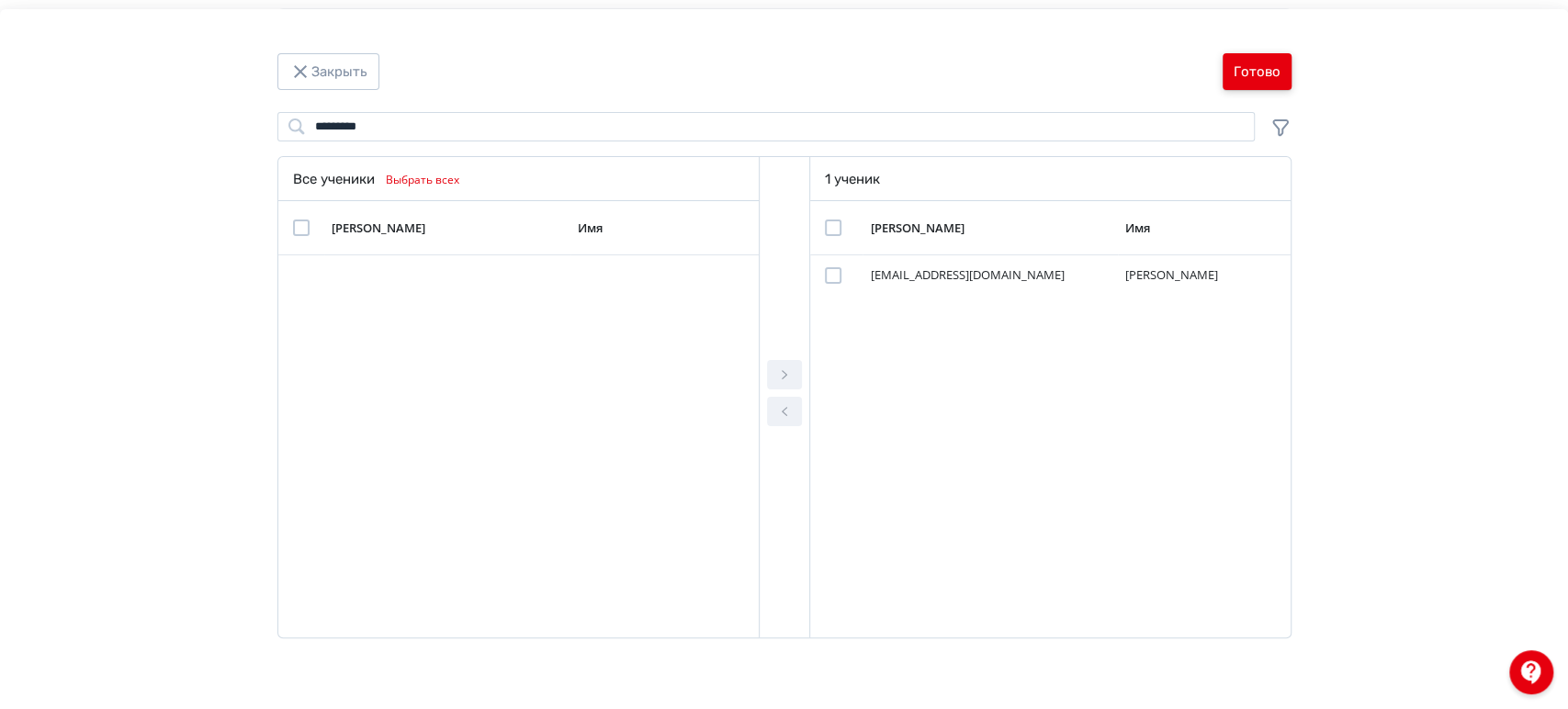
click at [1265, 75] on button "Готово" at bounding box center [1257, 71] width 69 height 36
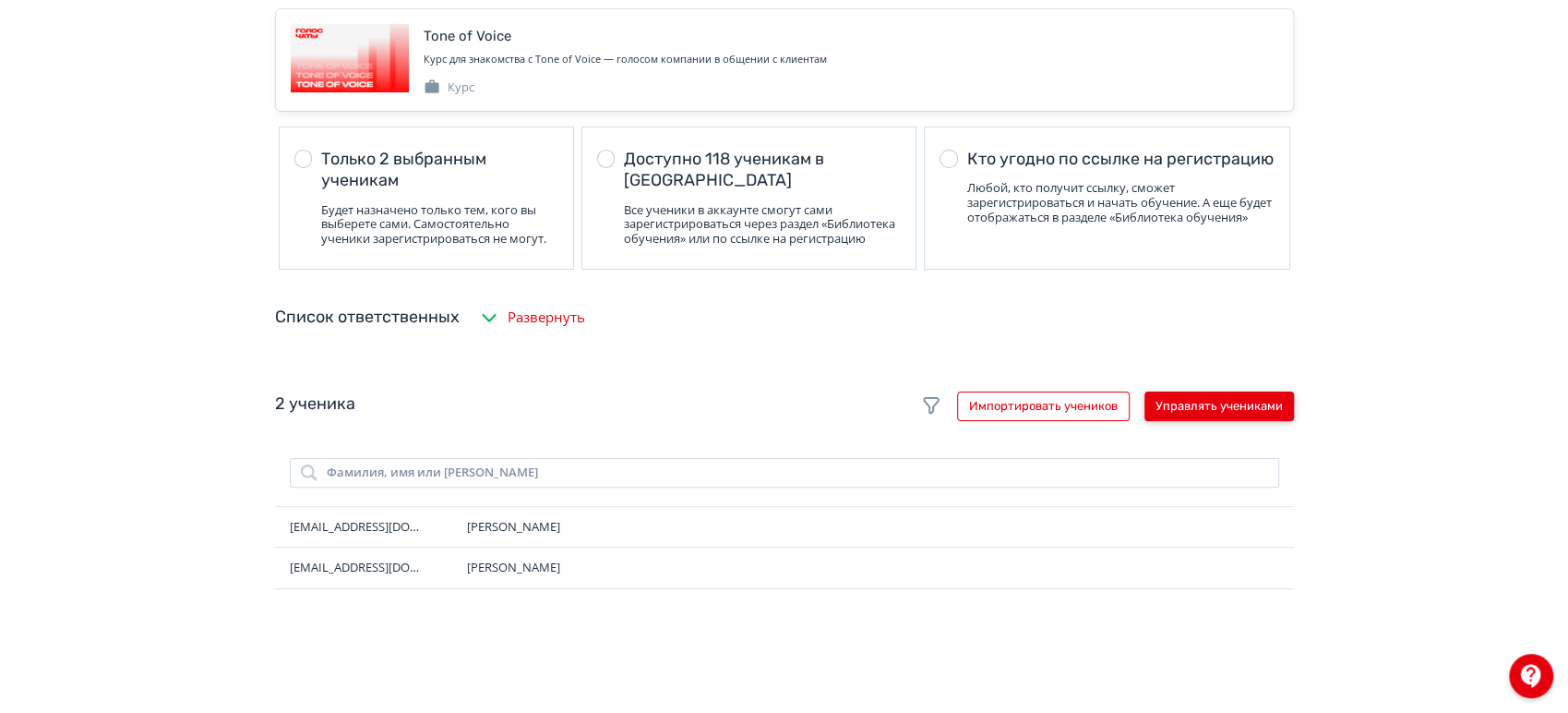
scroll to position [0, 0]
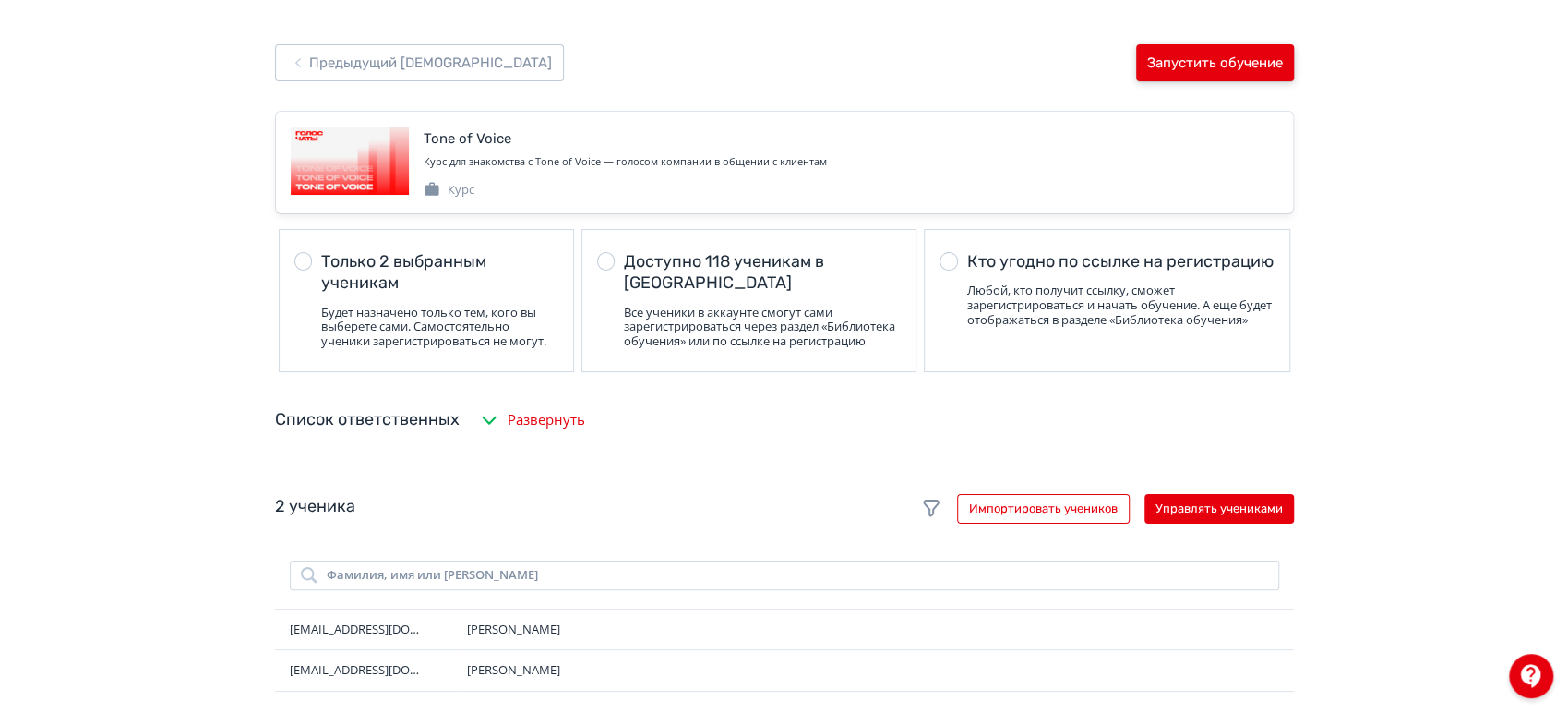
click at [1231, 73] on button "Запустить обучение" at bounding box center [1215, 62] width 158 height 37
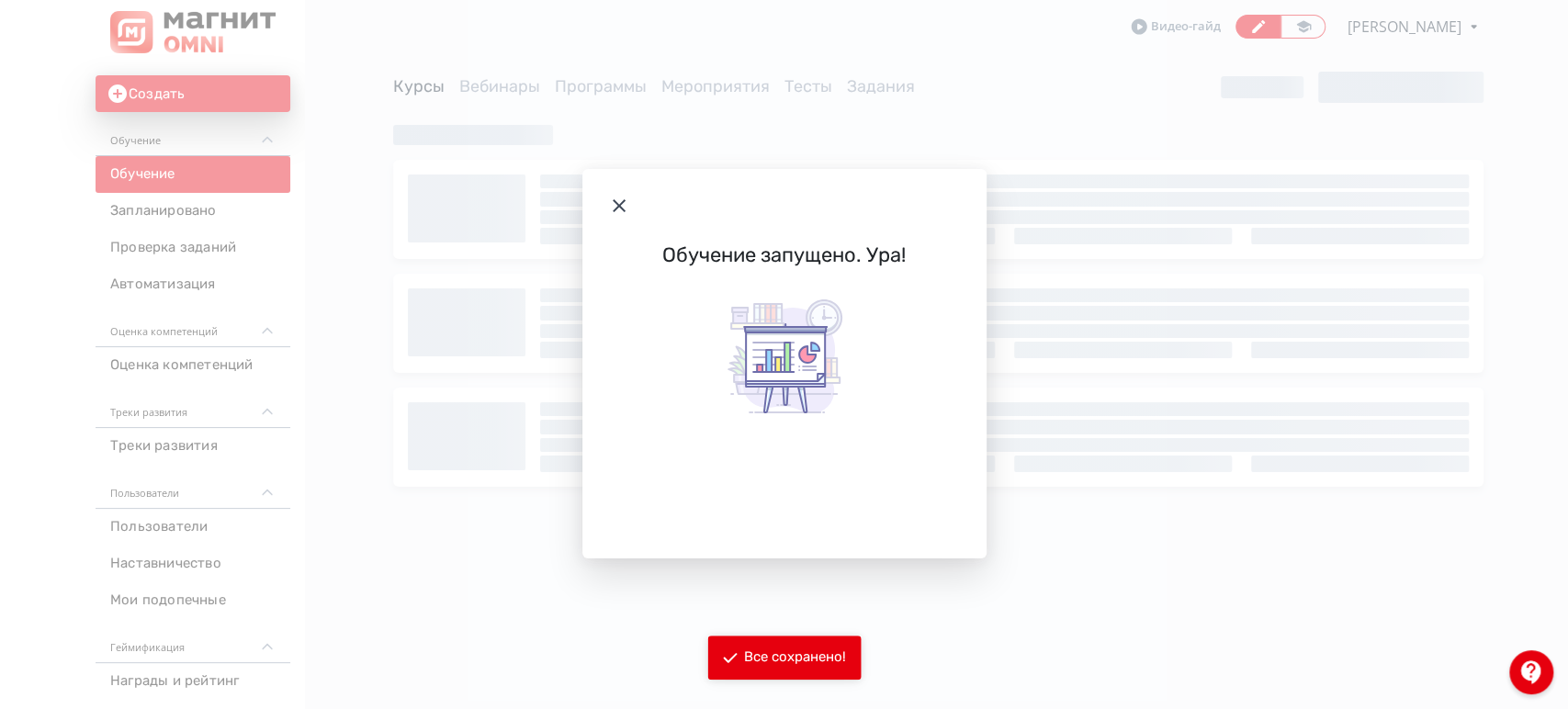
click at [617, 195] on icon "Modal" at bounding box center [619, 205] width 22 height 22
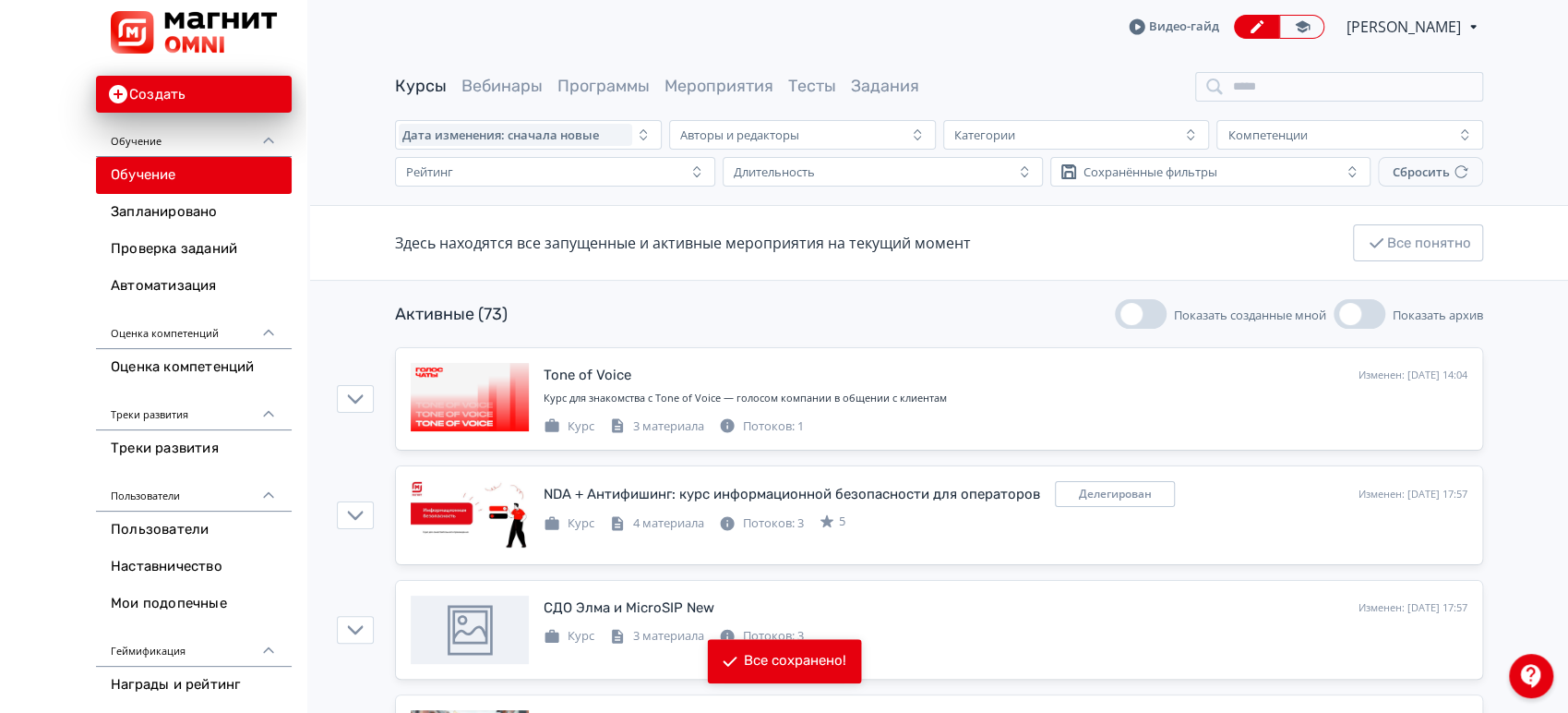
click at [1410, 20] on span "[PERSON_NAME]" at bounding box center [1405, 27] width 118 height 22
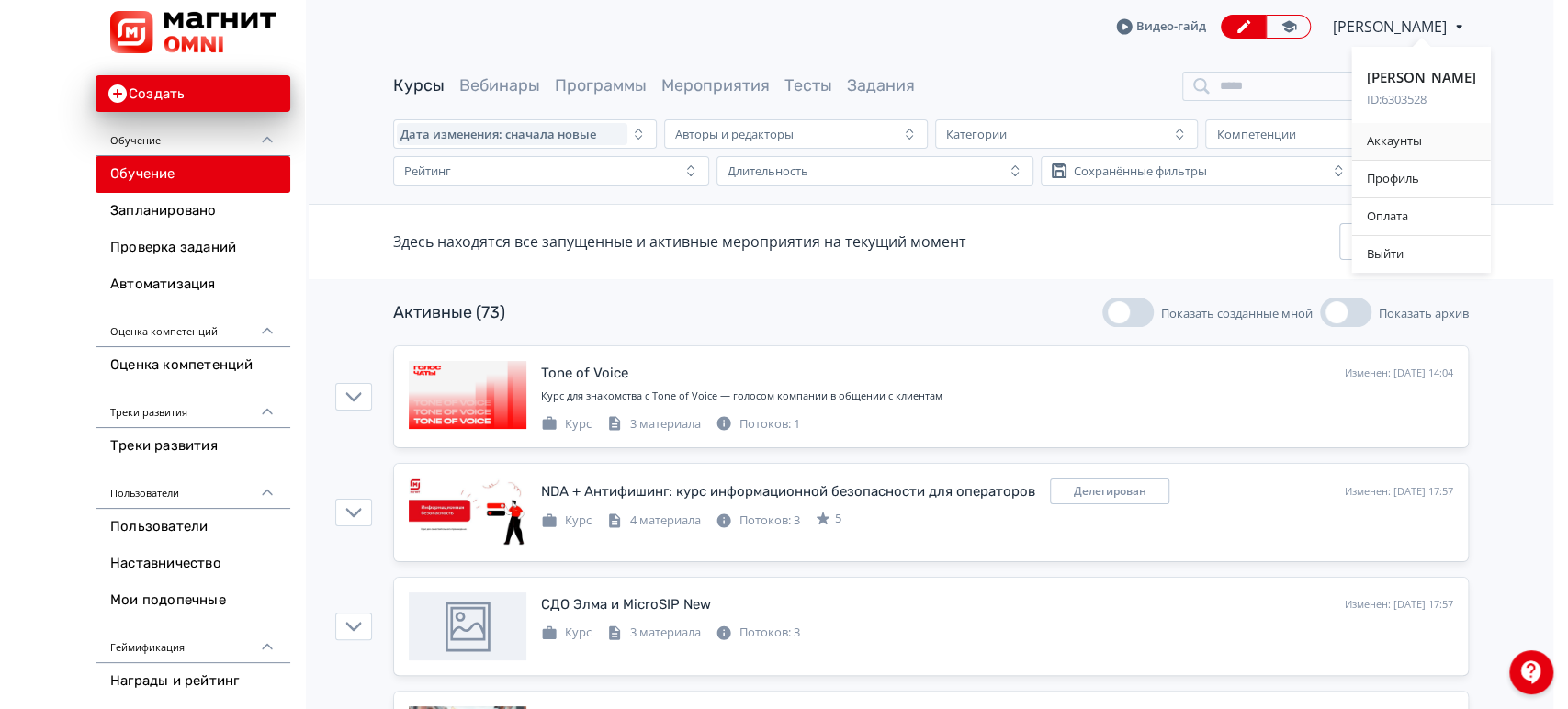
click at [1397, 145] on div "Аккаунты" at bounding box center [1421, 140] width 139 height 36
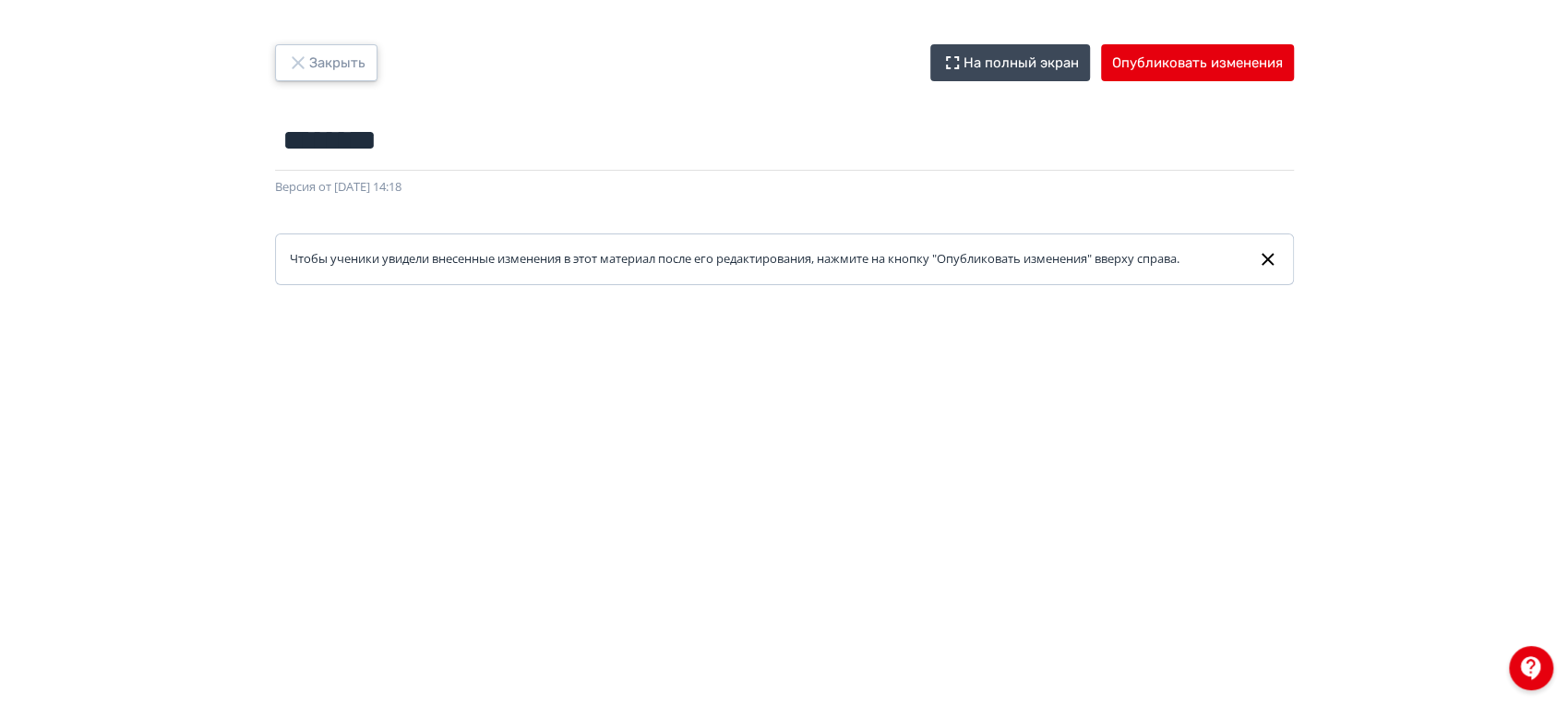
click at [348, 57] on button "Закрыть" at bounding box center [327, 62] width 103 height 37
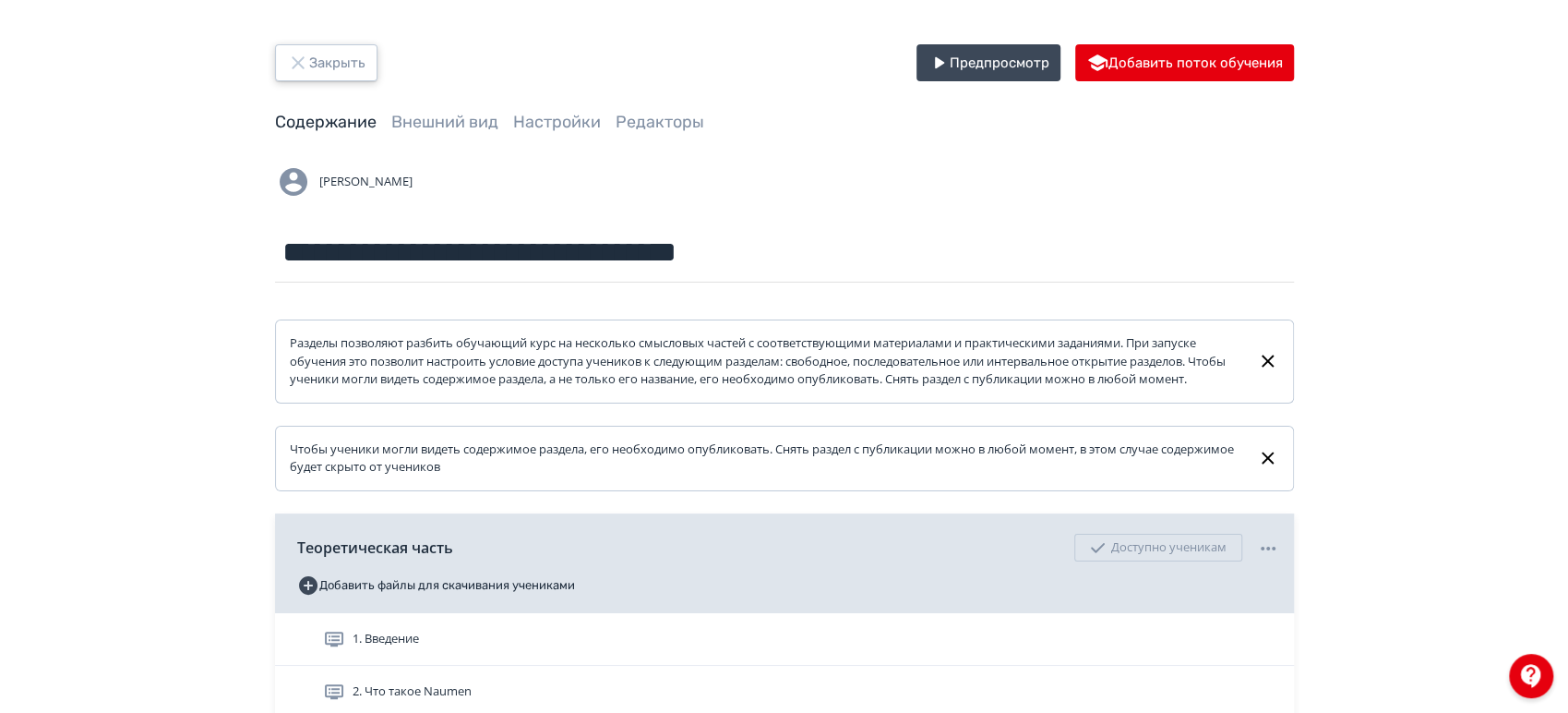
click at [348, 57] on button "Закрыть" at bounding box center [327, 62] width 103 height 37
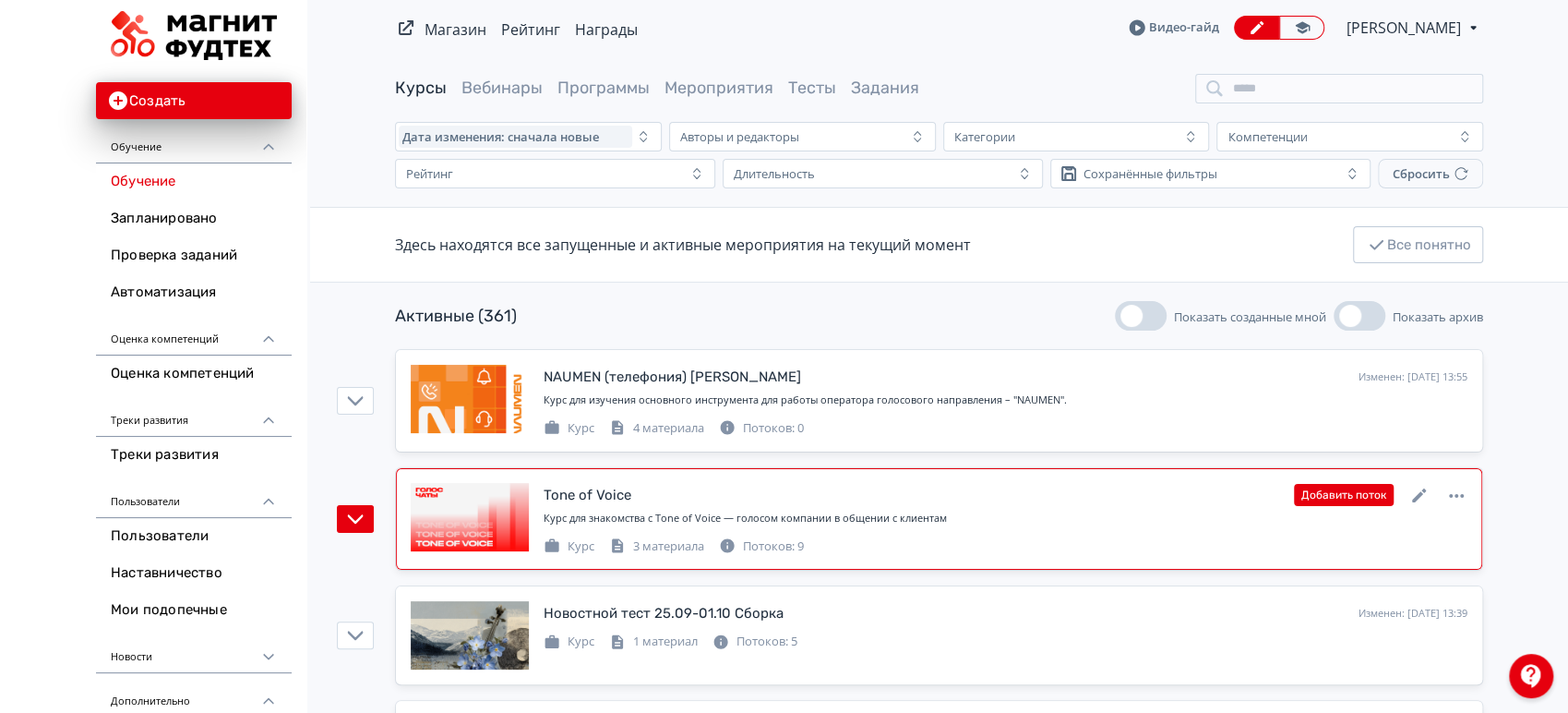
click at [1189, 516] on div "Курс для знакомства с Tone of Voice — голосом компании в общении с клиентам" at bounding box center [1006, 518] width 924 height 16
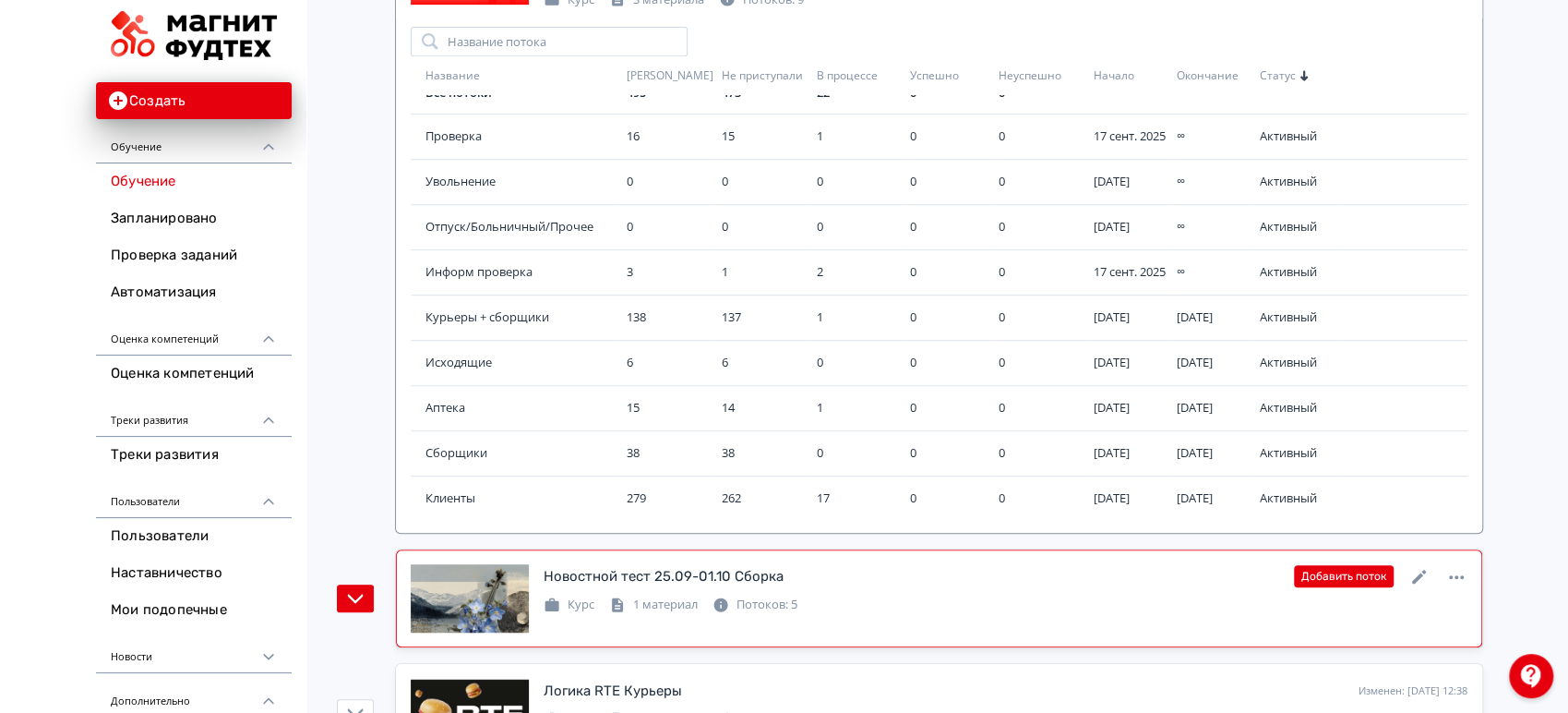
scroll to position [513, 0]
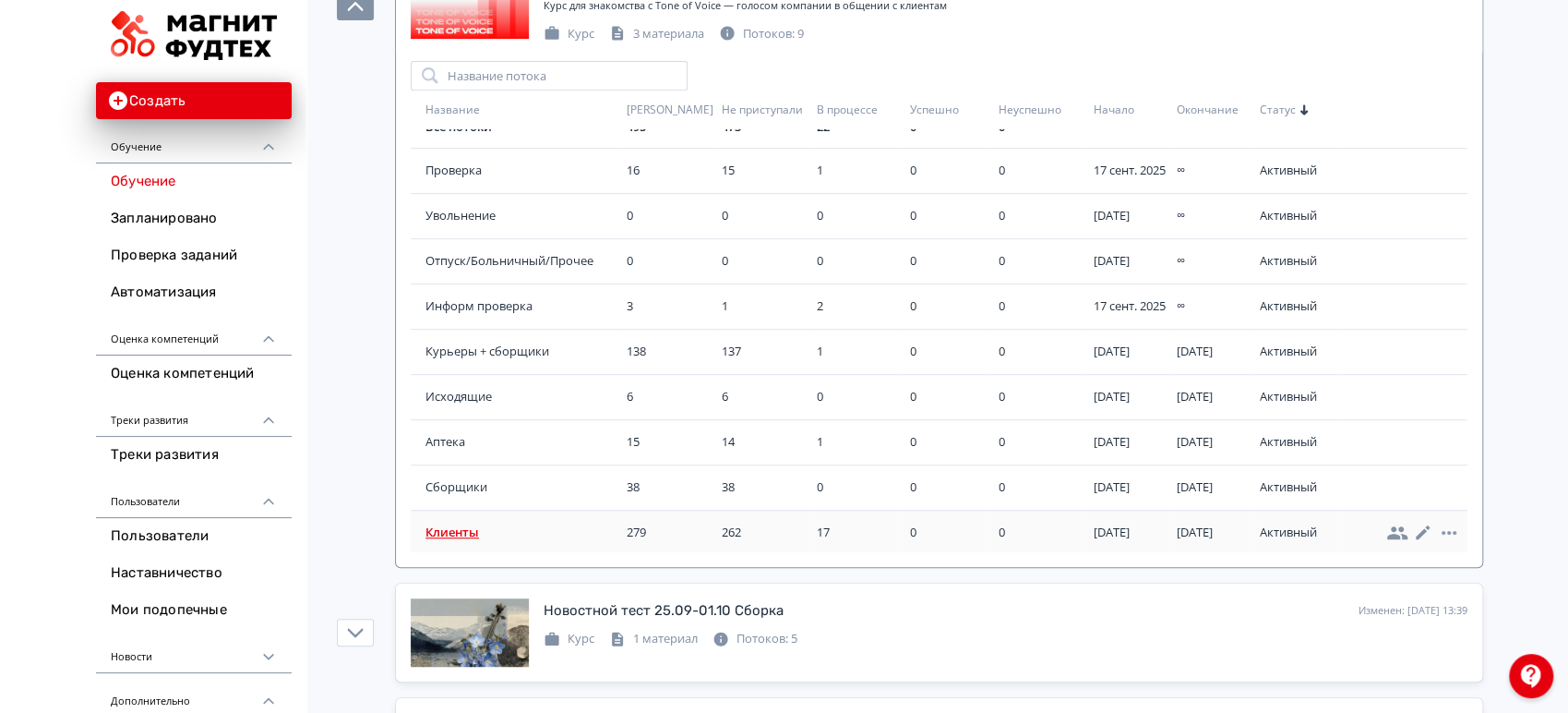
click at [474, 530] on span "Клиенты" at bounding box center [522, 532] width 194 height 19
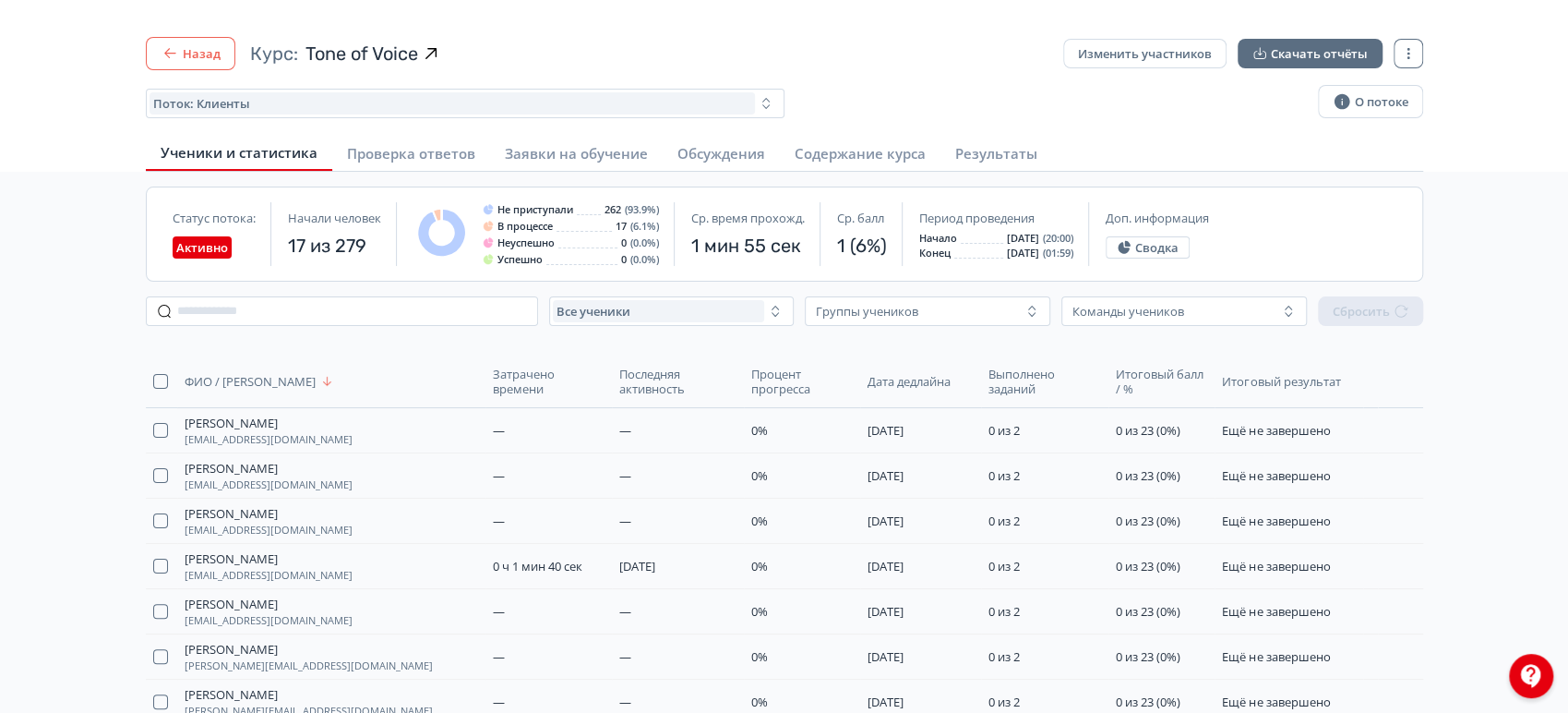
click at [213, 58] on button "Назад" at bounding box center [191, 53] width 90 height 34
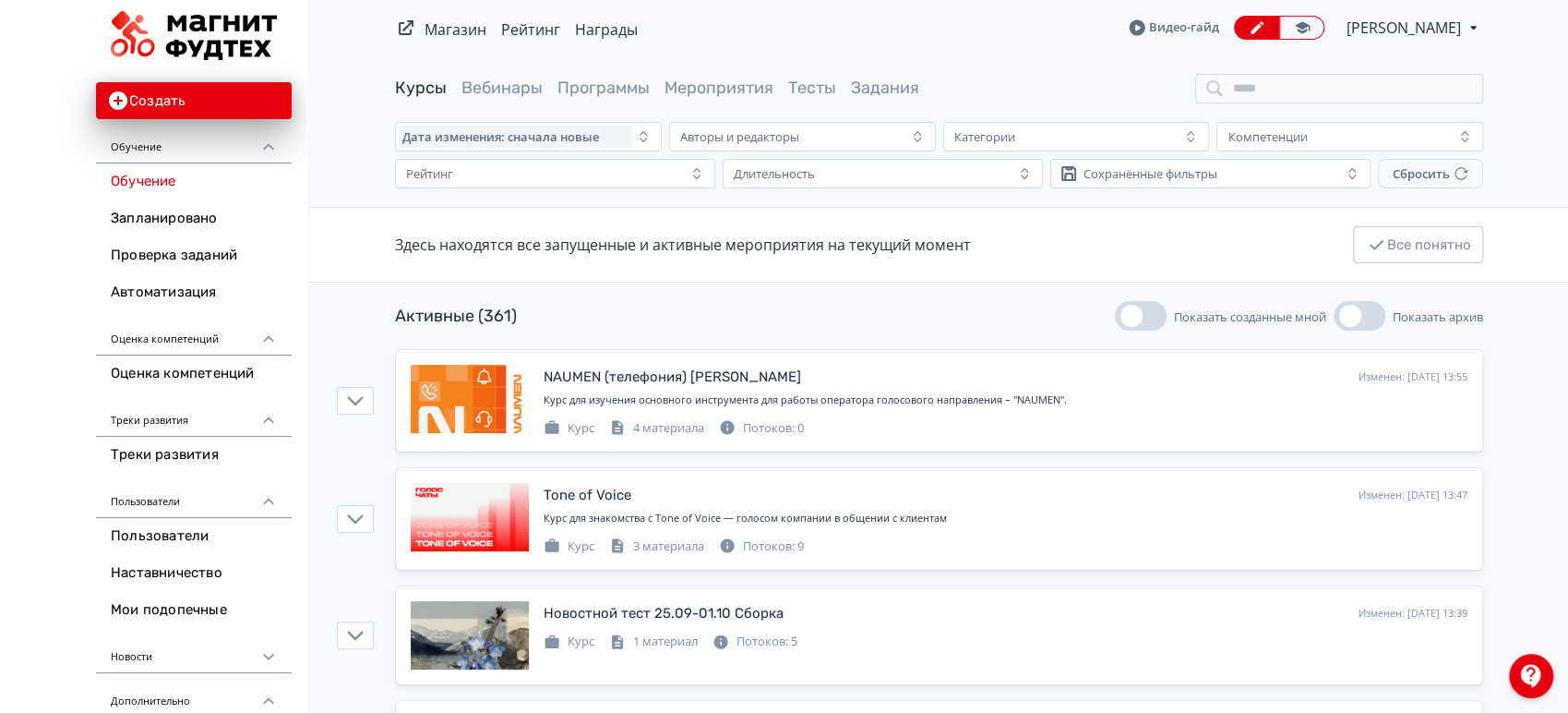
click at [1537, 678] on div at bounding box center [1531, 675] width 44 height 44
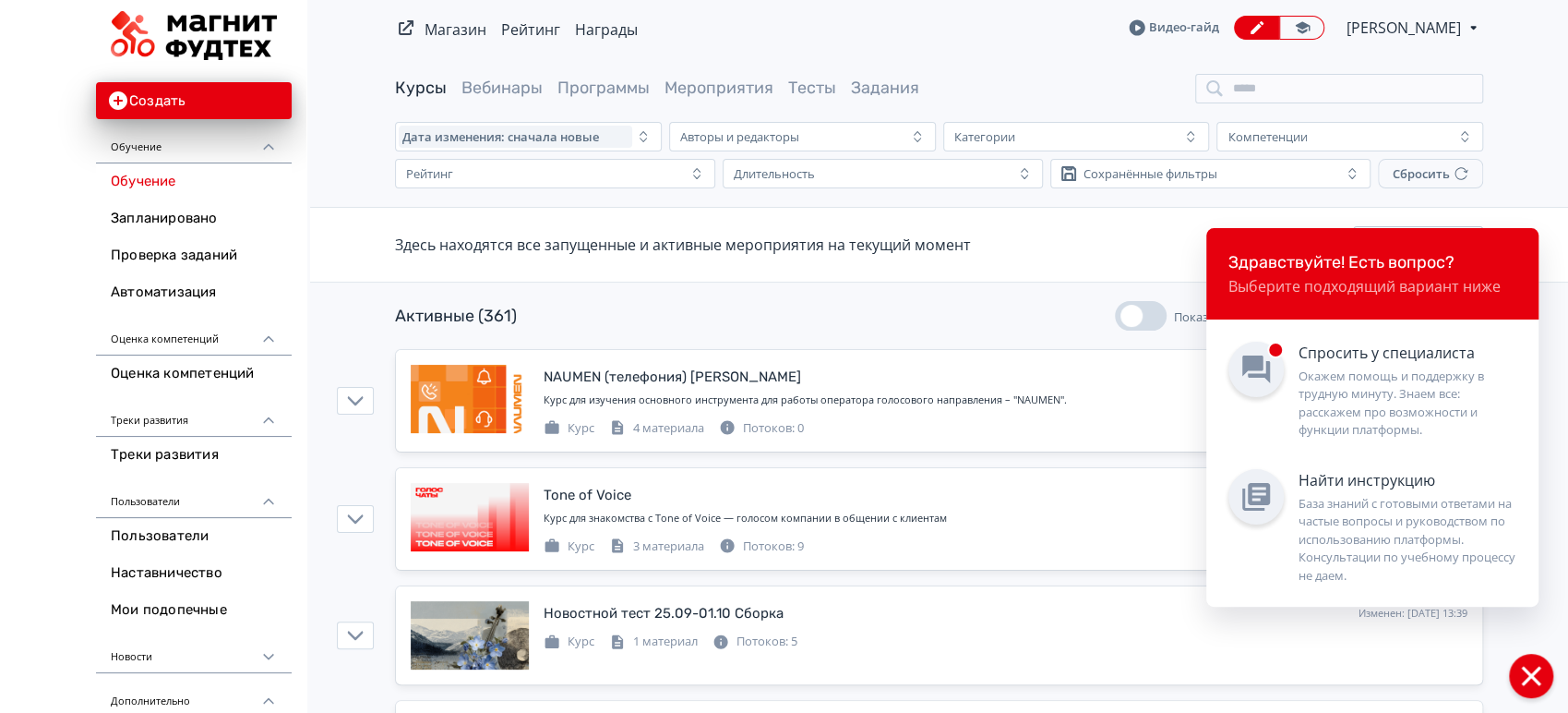
click at [1532, 186] on div "Дата изменения: сначала новые Авторы и редакторы Категории Компетенции Рейтинг …" at bounding box center [939, 154] width 1258 height 66
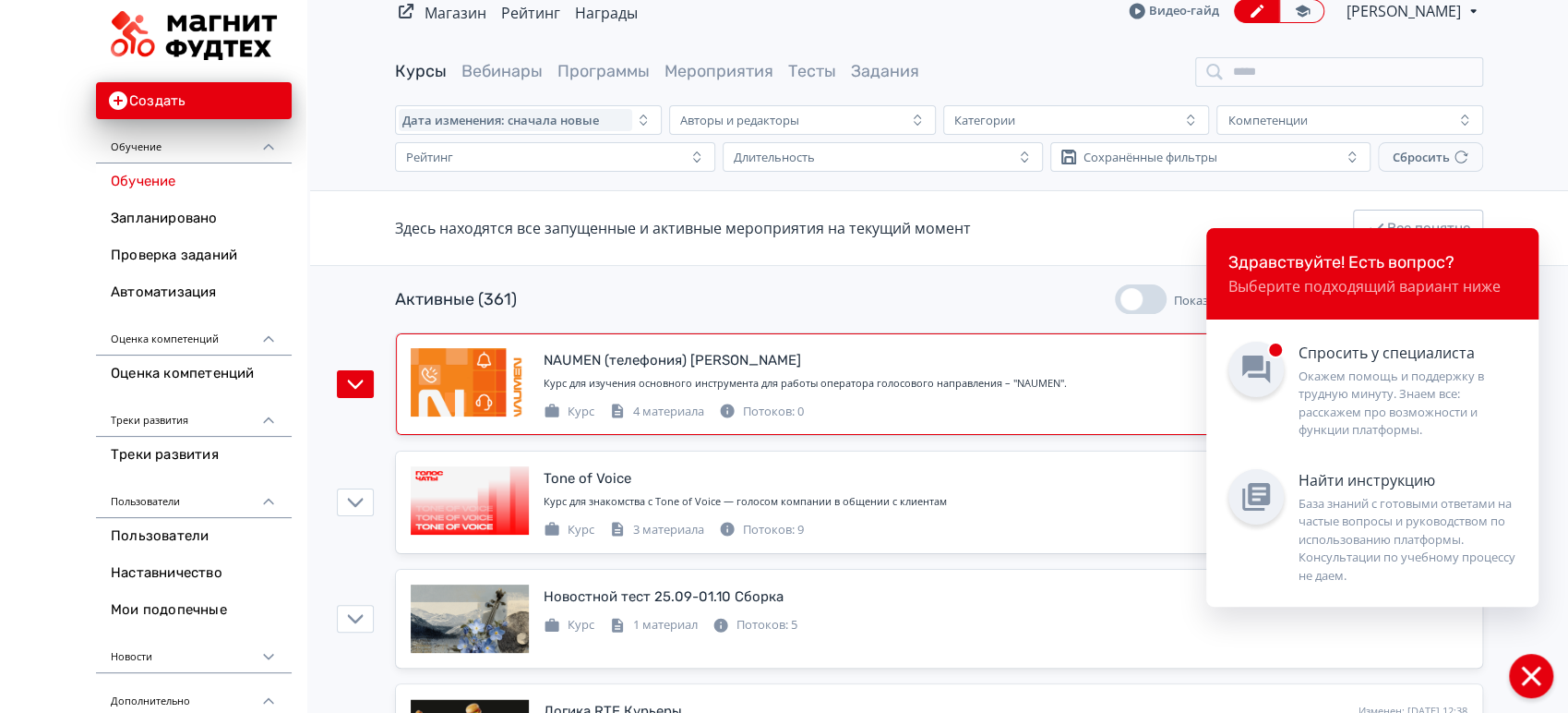
scroll to position [307, 0]
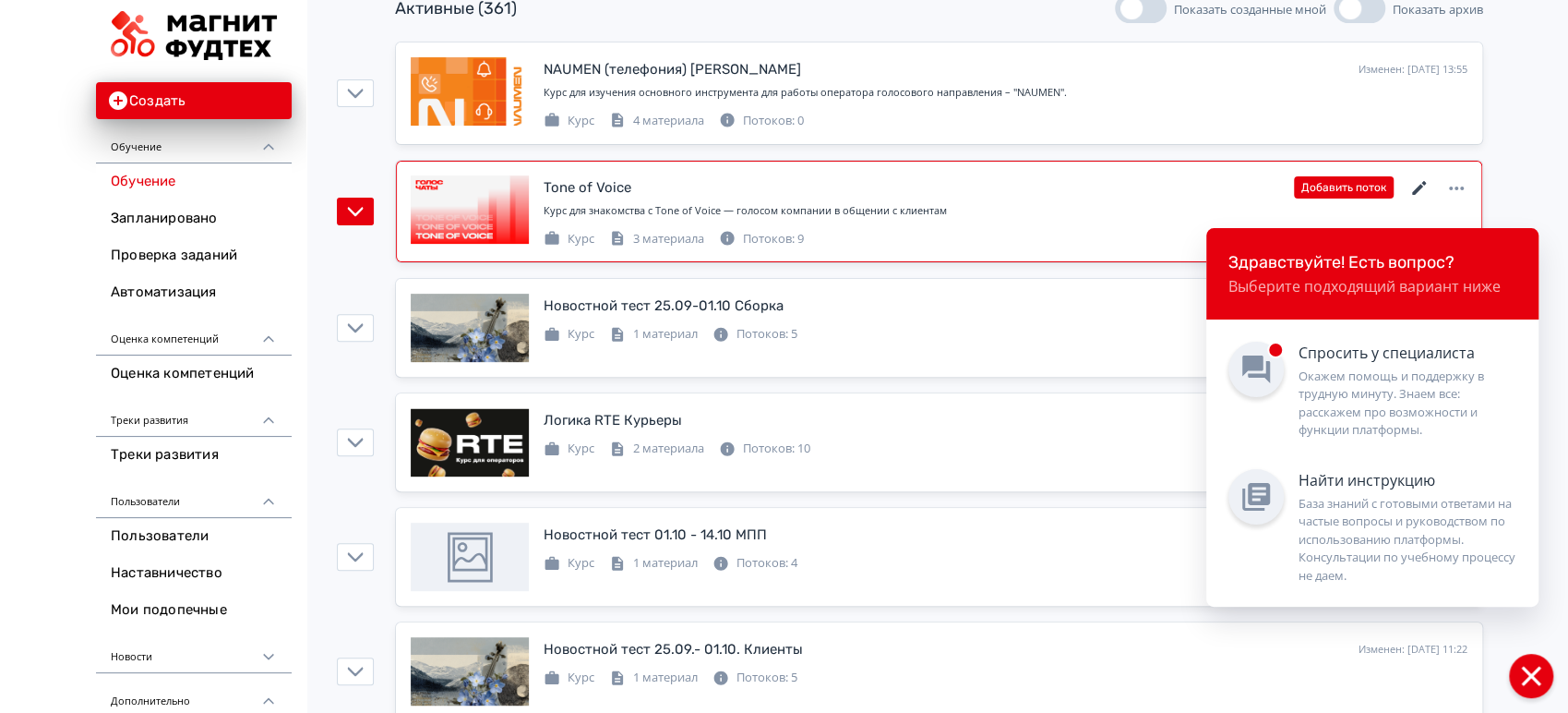
click at [1427, 188] on icon at bounding box center [1420, 189] width 22 height 22
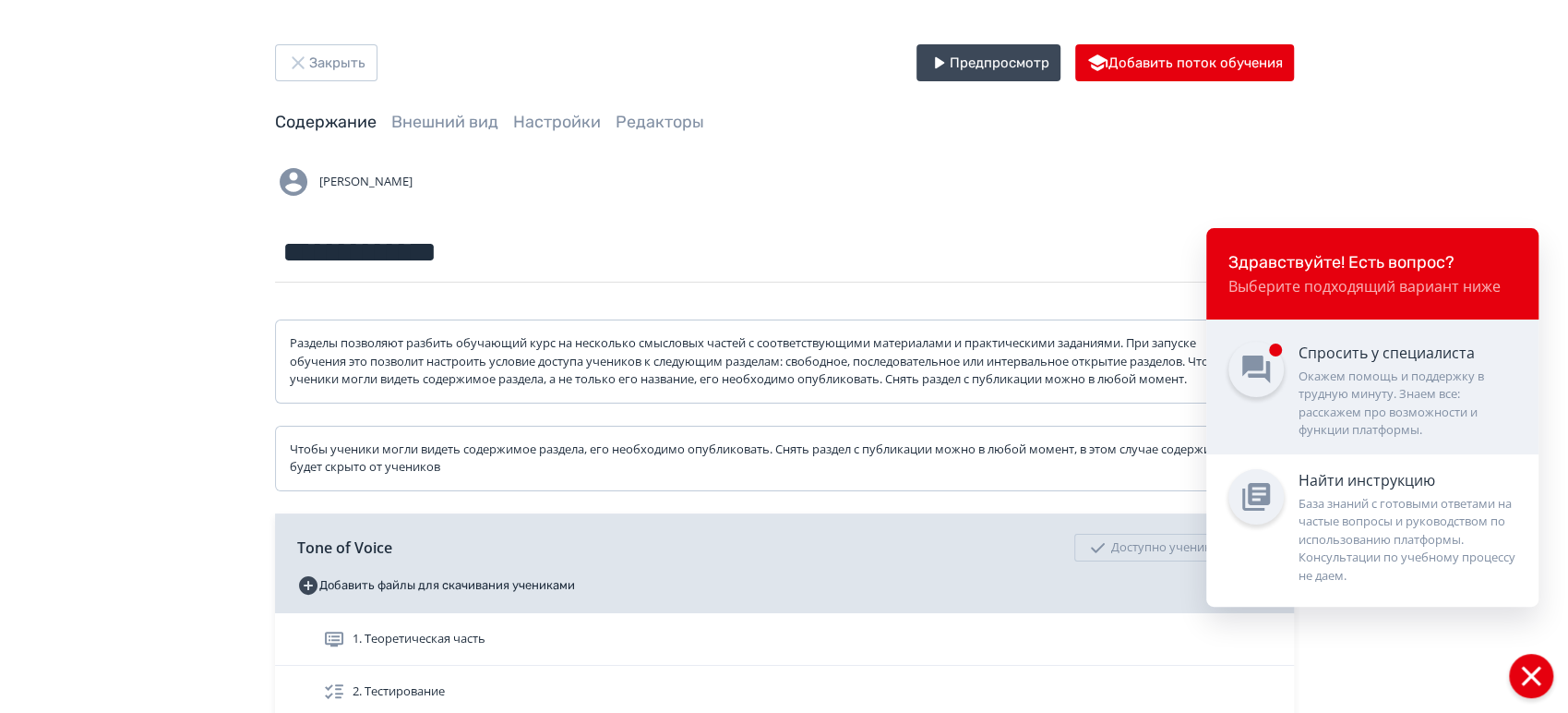
click at [1332, 392] on div "Окажем помощь и поддержку в трудную минуту. Знаем все: расскажем про возможност…" at bounding box center [1407, 403] width 218 height 72
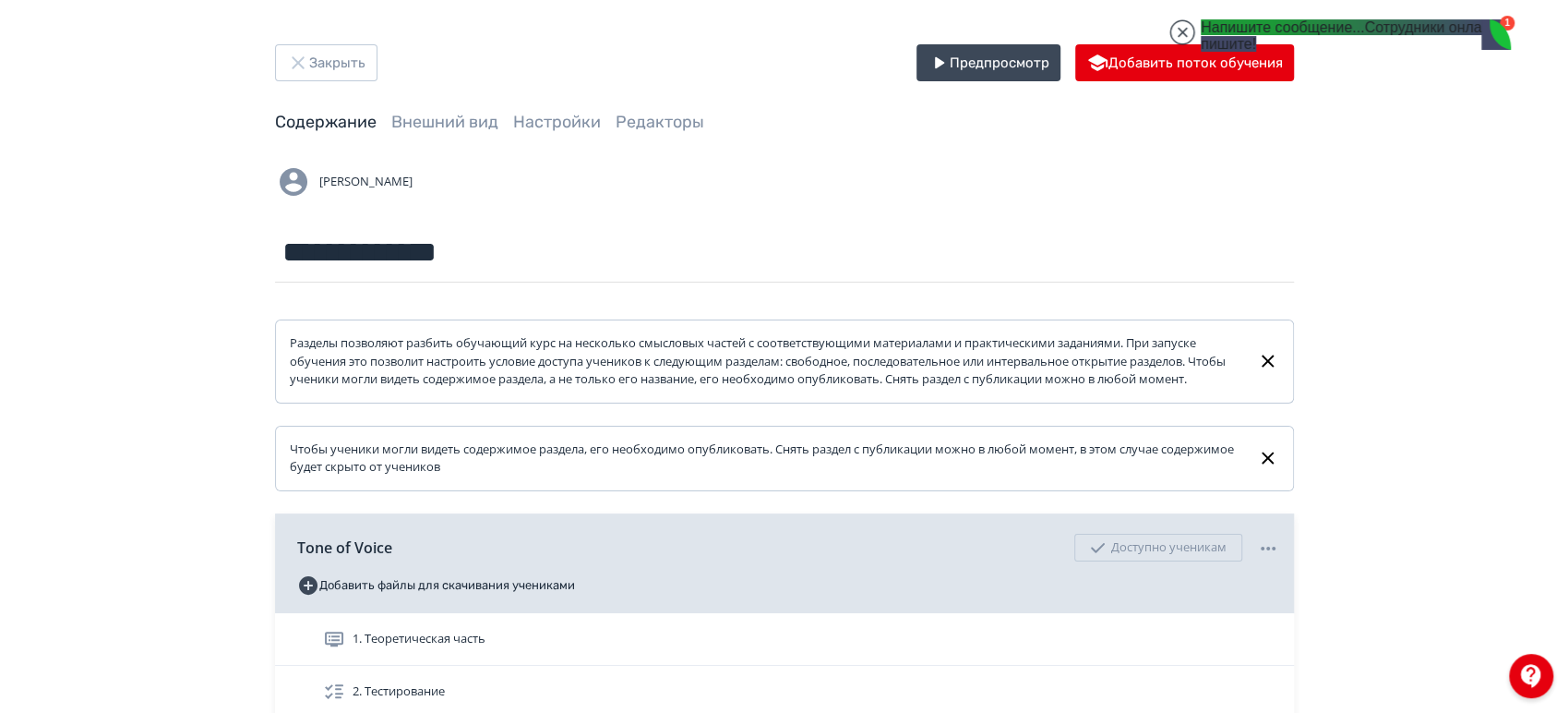
scroll to position [25682, 0]
type textarea "*"
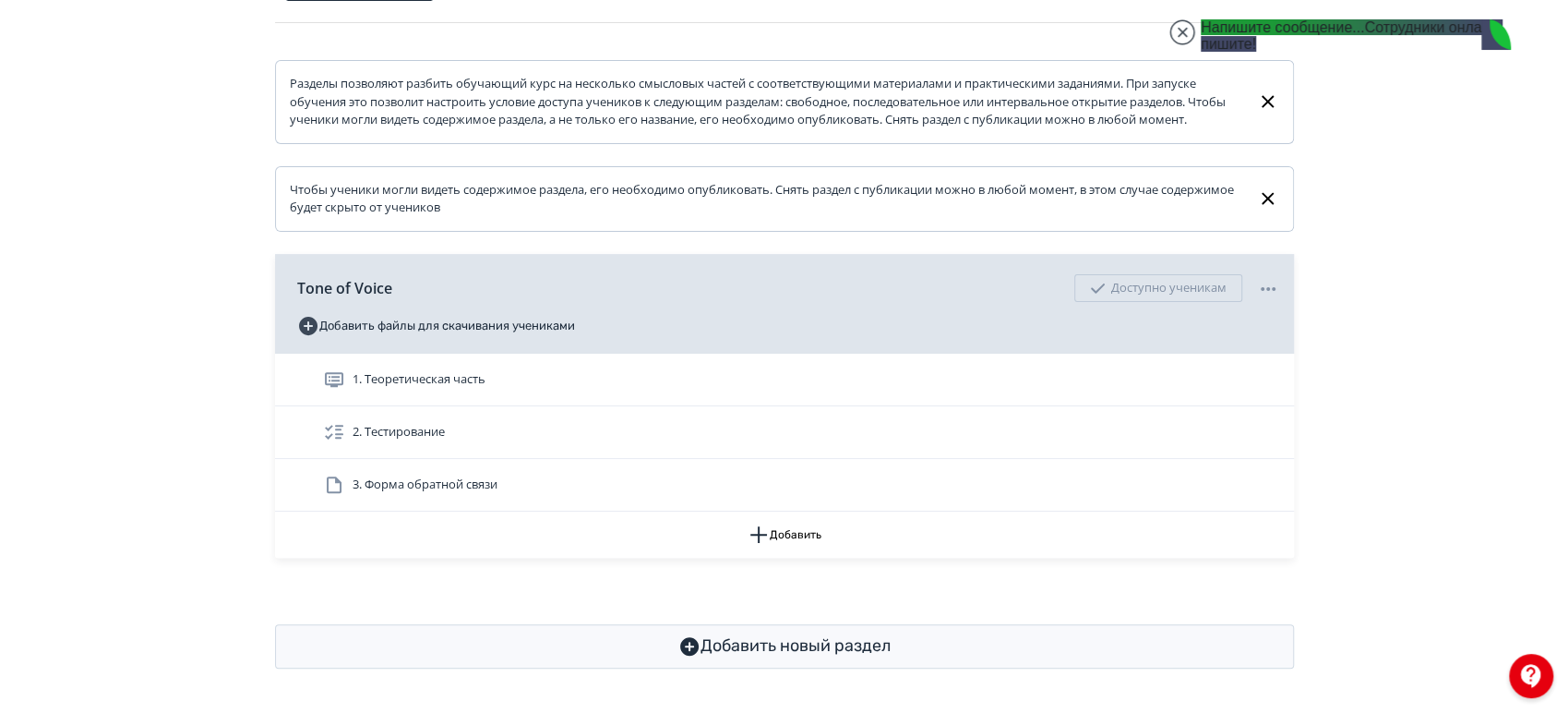
scroll to position [7, 0]
paste textarea "**********"
type textarea "**********"
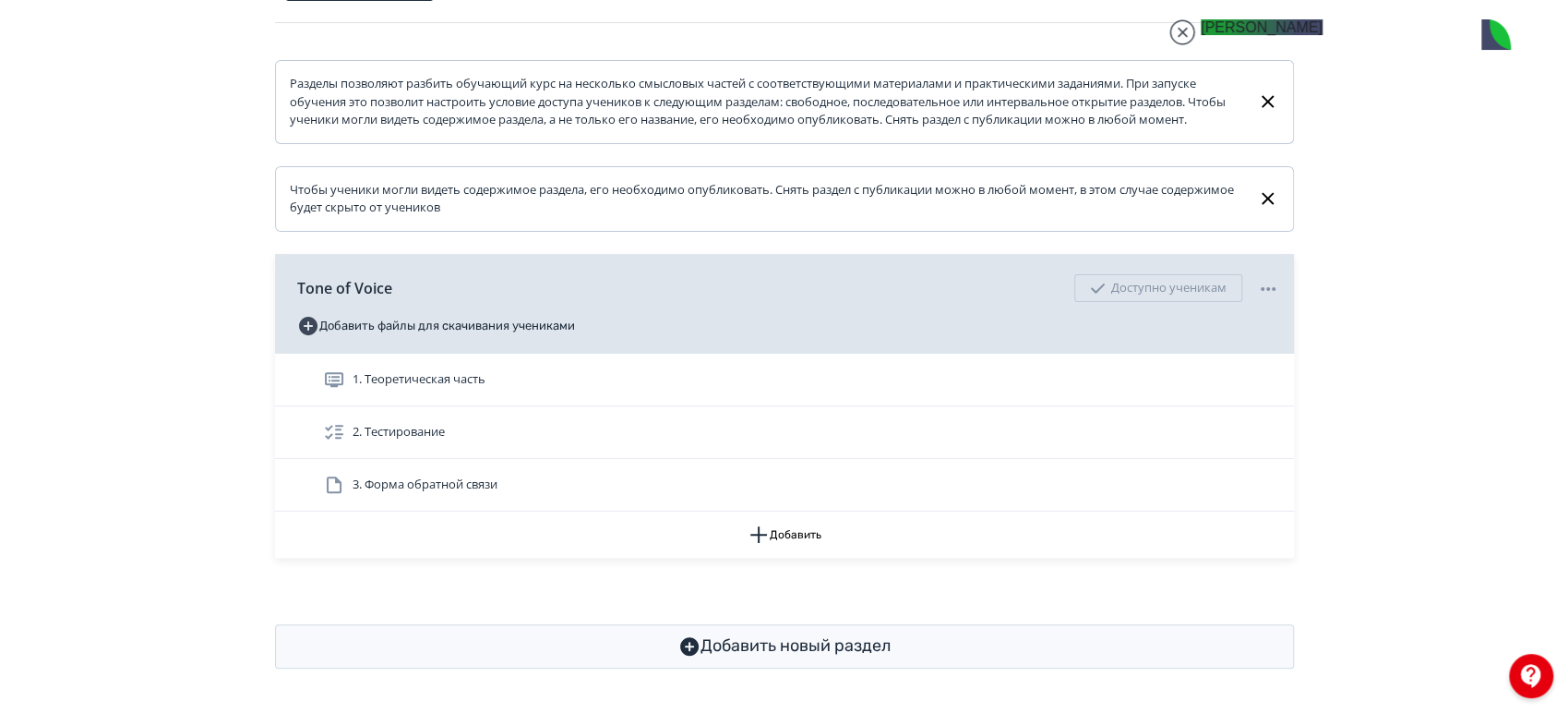
scroll to position [0, 0]
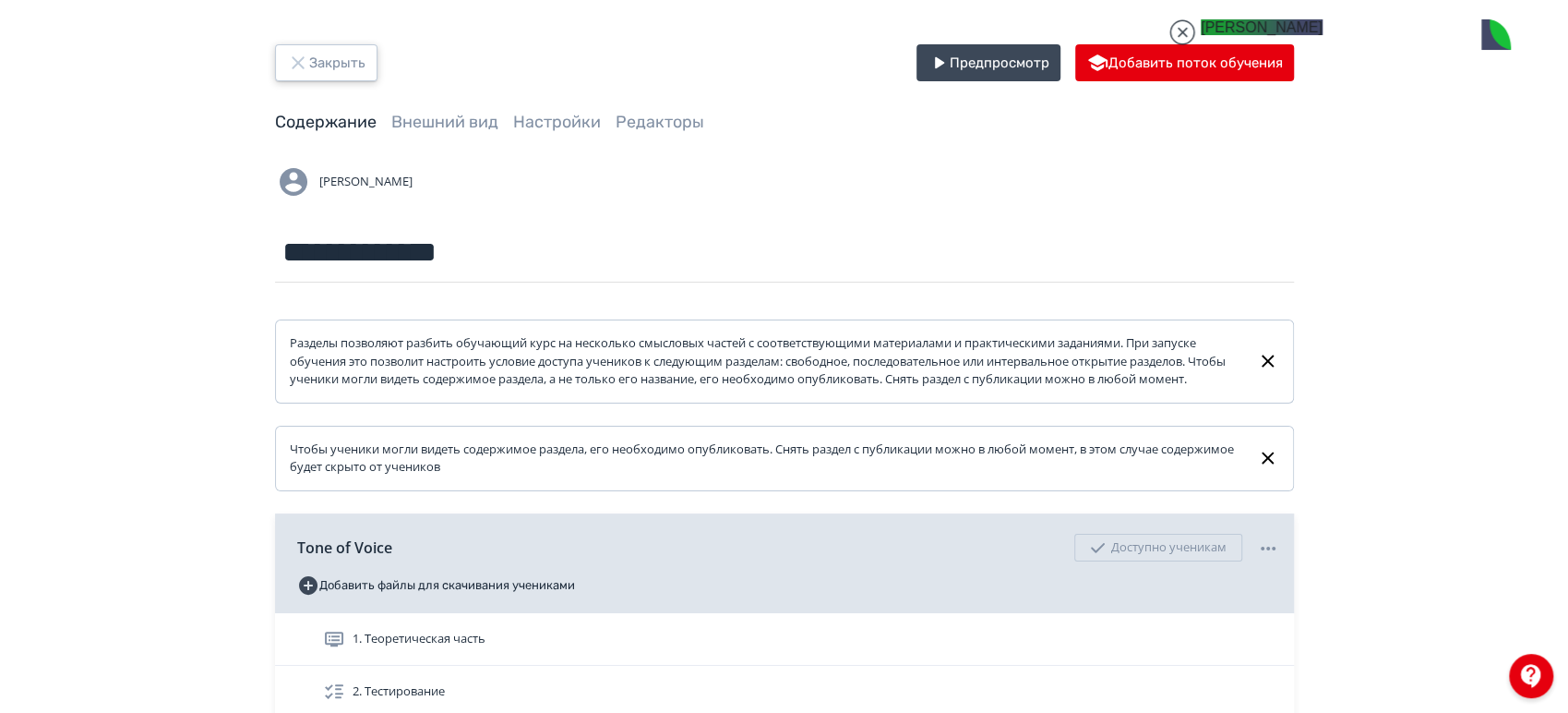
click at [337, 56] on button "Закрыть" at bounding box center [327, 62] width 103 height 37
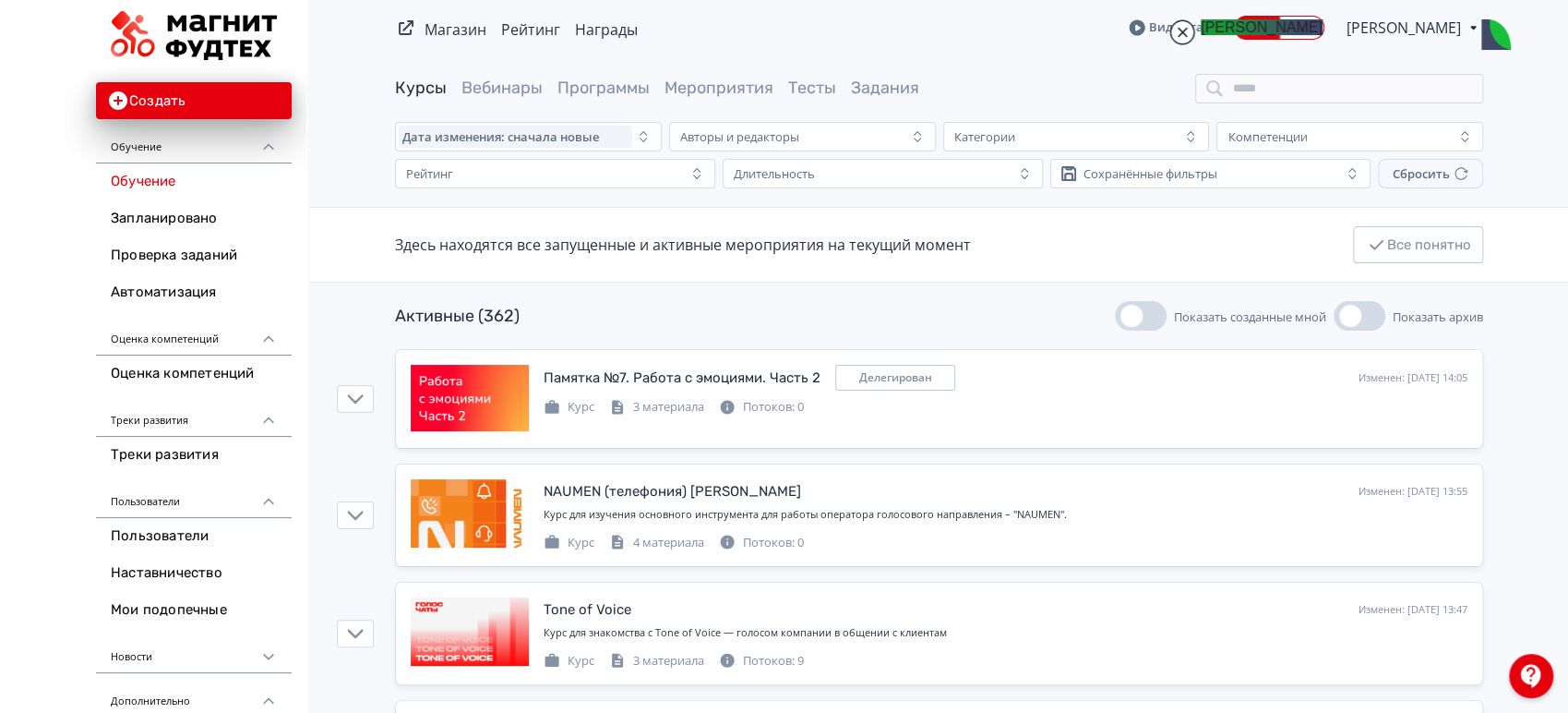
click at [1182, 32] on jdiv at bounding box center [1183, 33] width 26 height 26
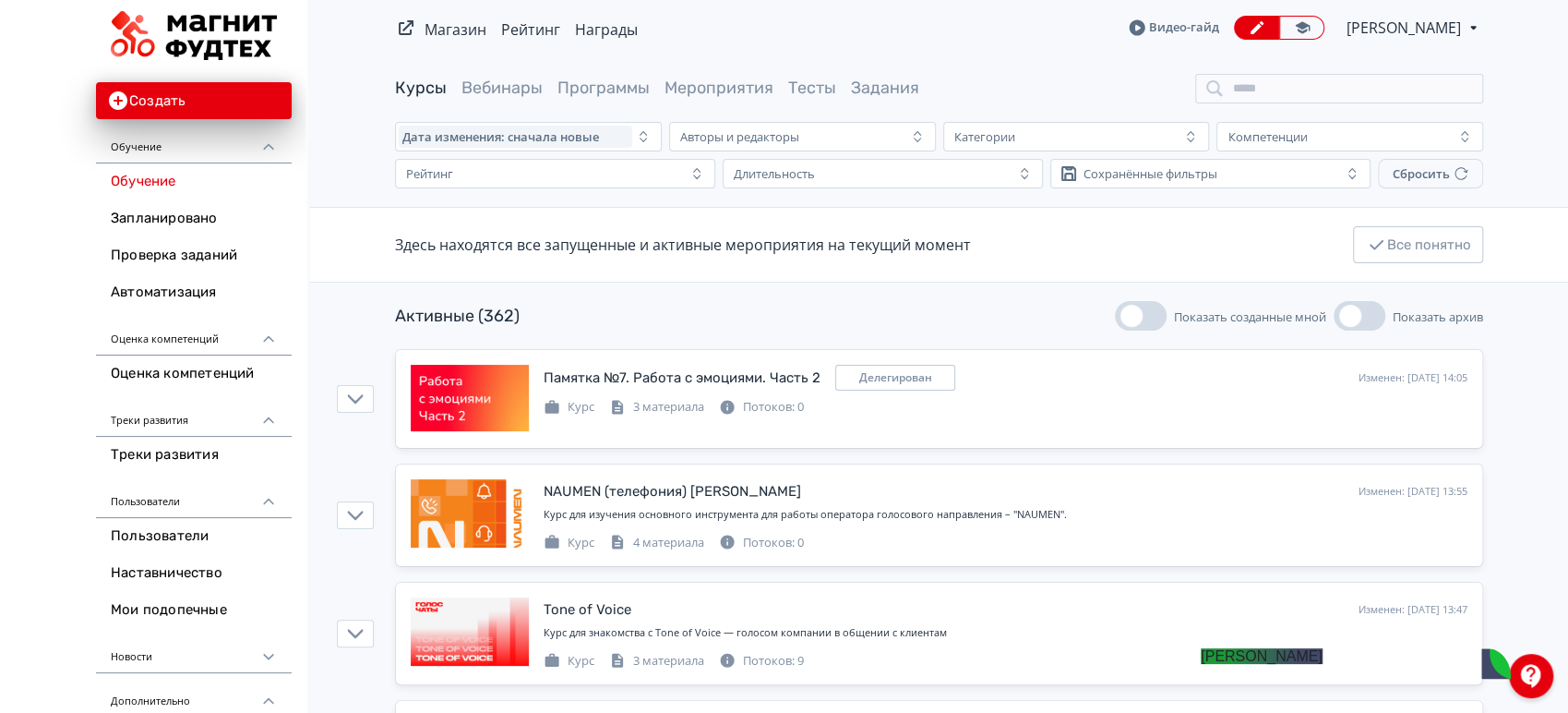
click at [1452, 28] on span "[PERSON_NAME]" at bounding box center [1405, 28] width 118 height 22
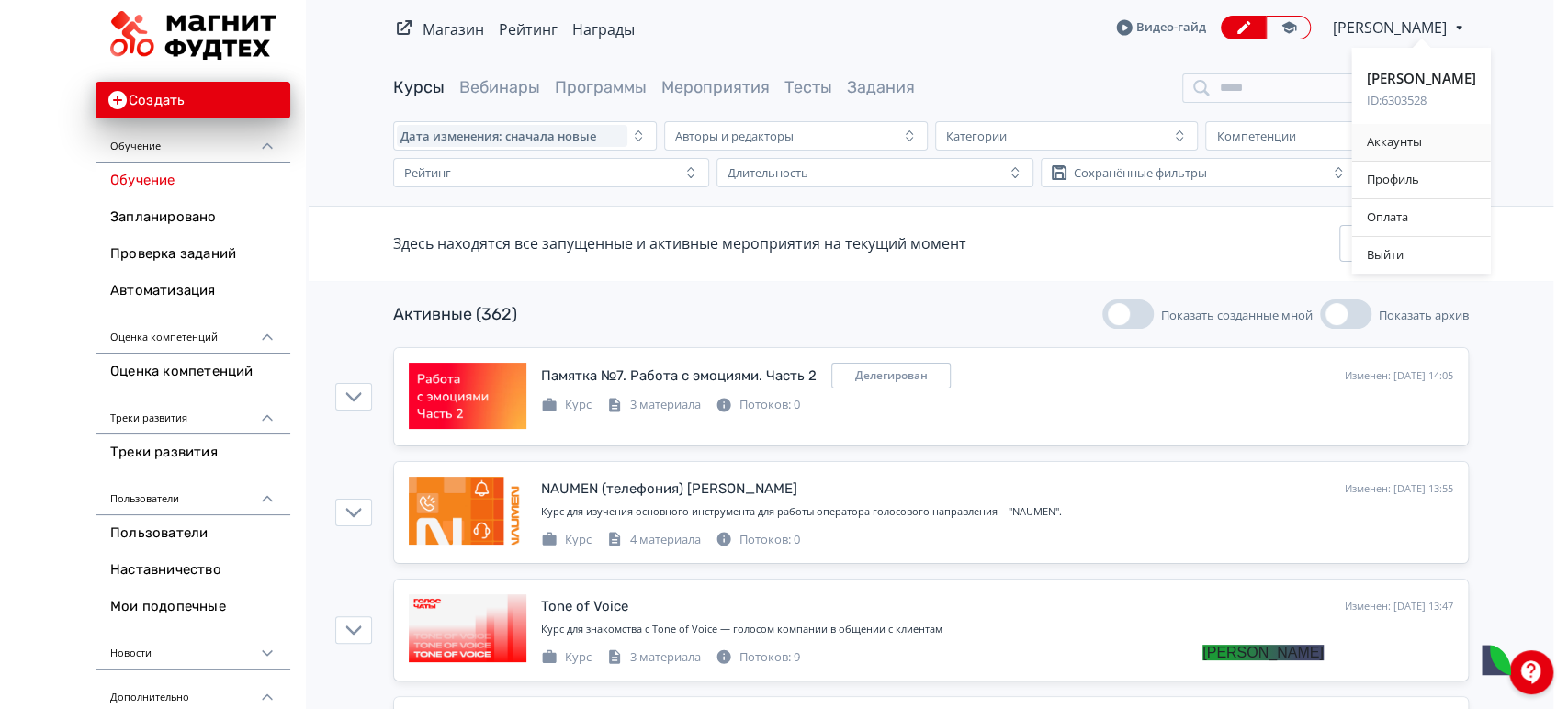
click at [1422, 145] on div "Аккаунты" at bounding box center [1421, 141] width 139 height 36
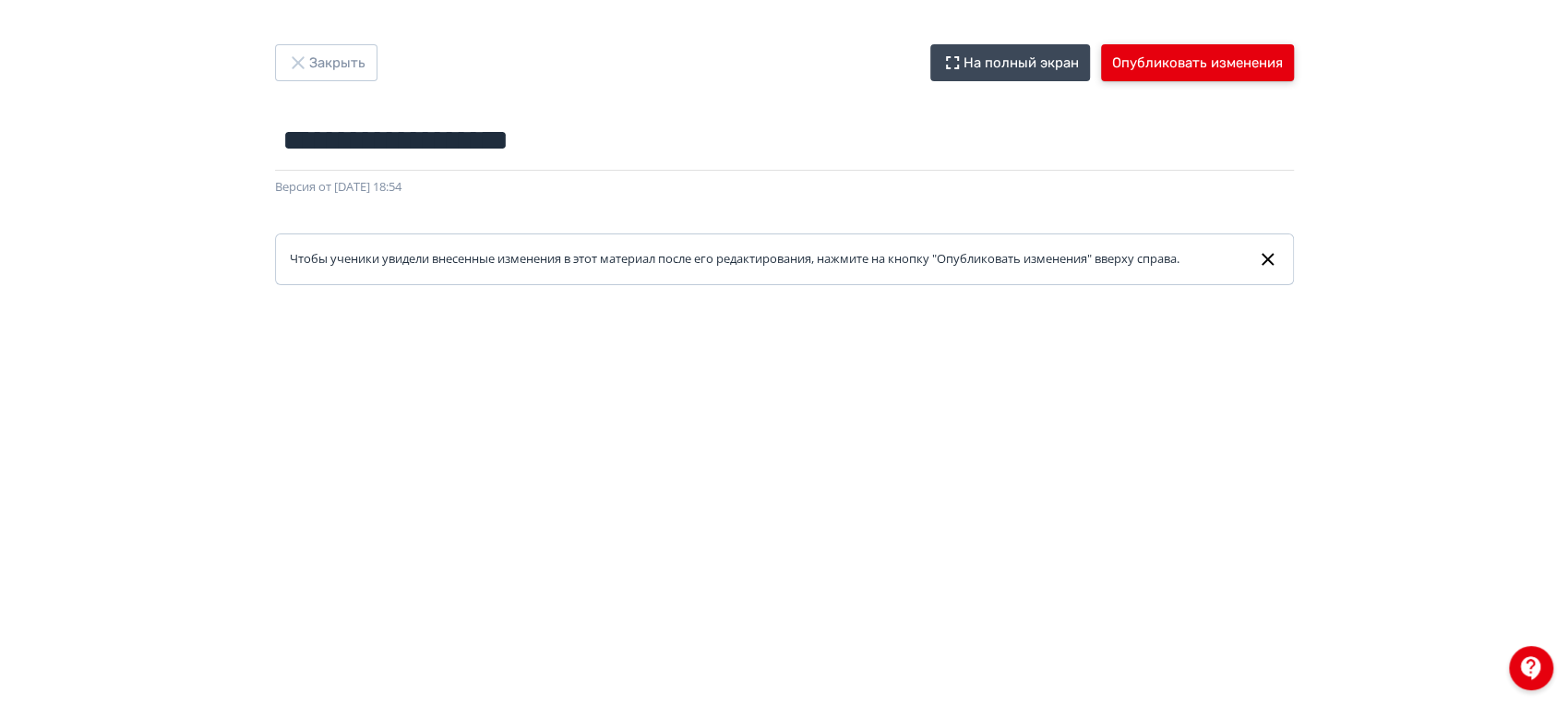
click at [1263, 69] on button "Опубликовать изменения" at bounding box center [1197, 62] width 193 height 37
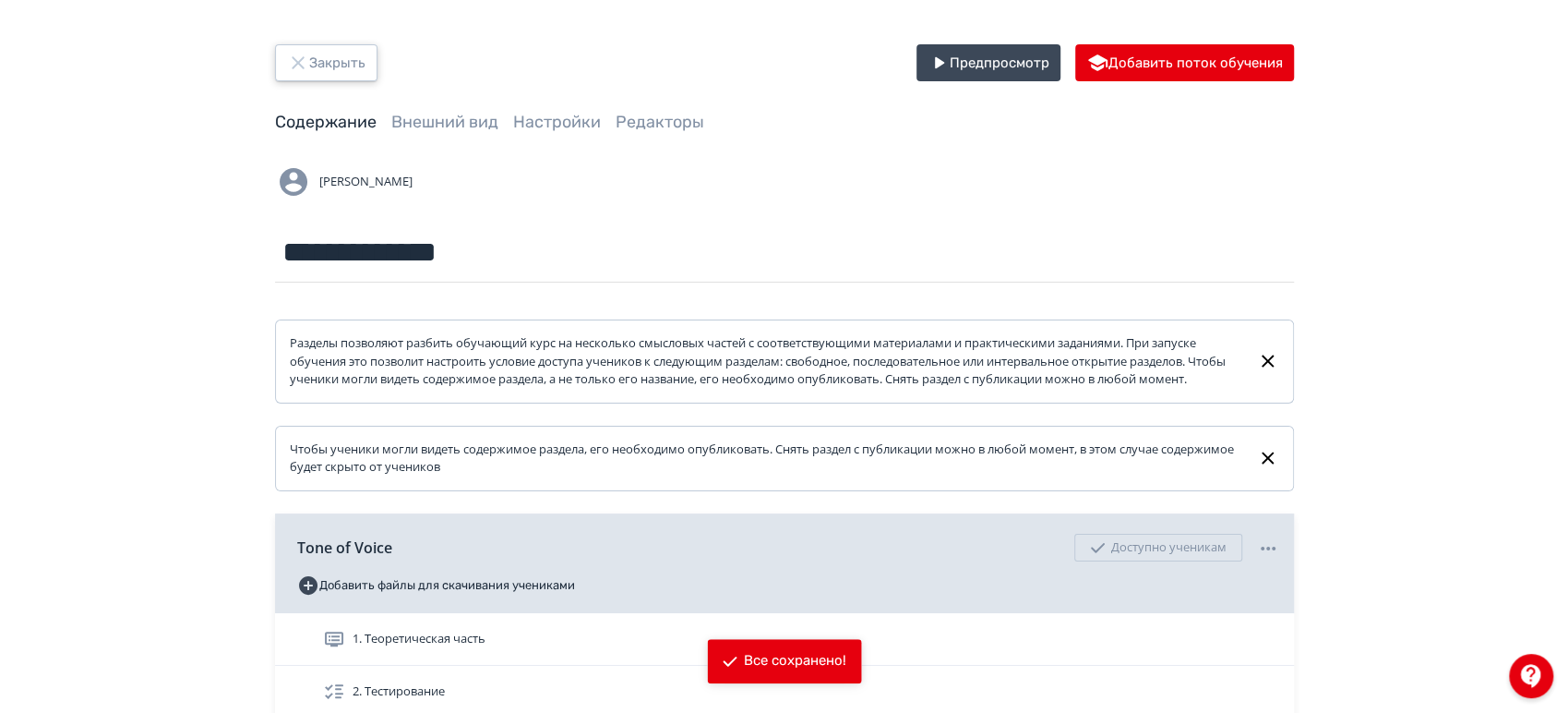
click at [313, 64] on button "Закрыть" at bounding box center [327, 62] width 103 height 37
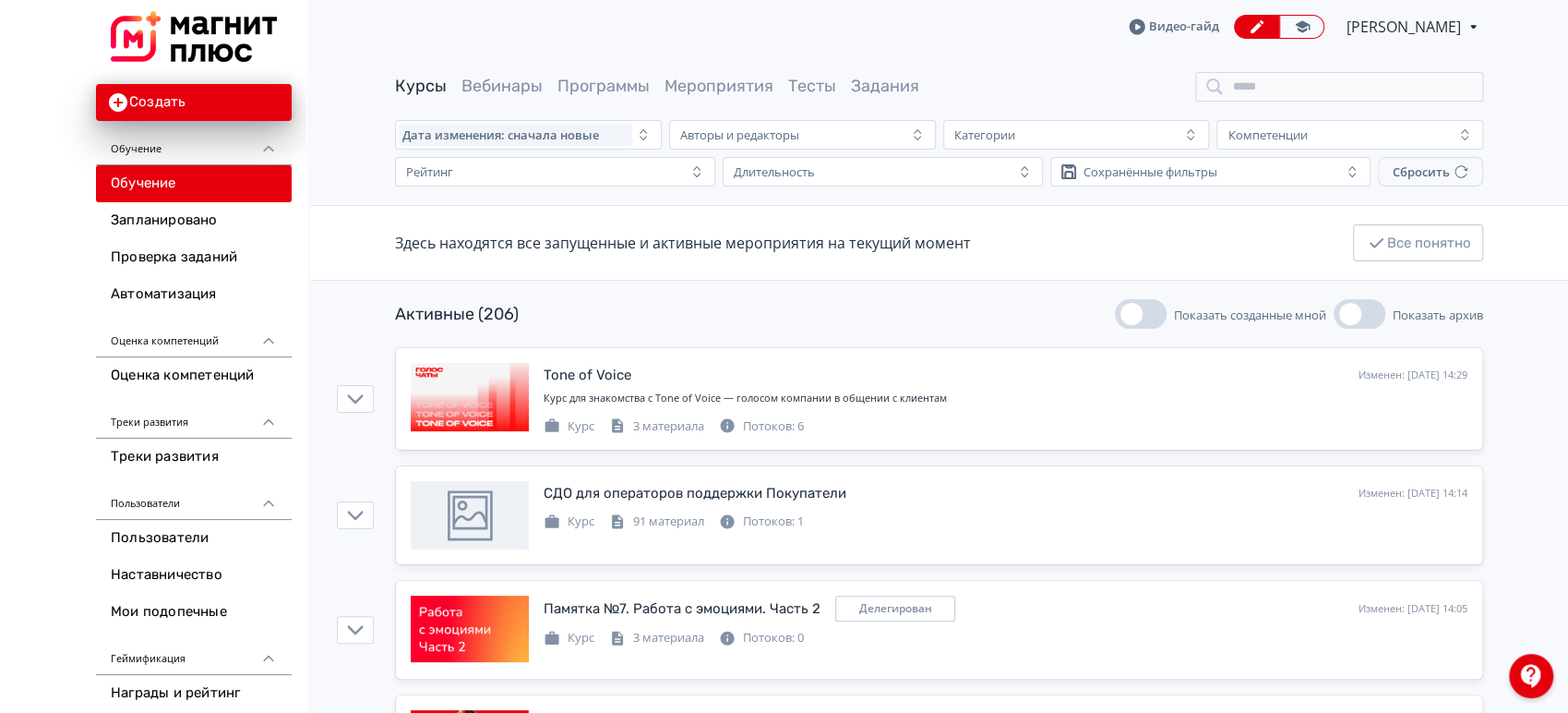
click at [1393, 33] on span "[PERSON_NAME]" at bounding box center [1405, 27] width 118 height 22
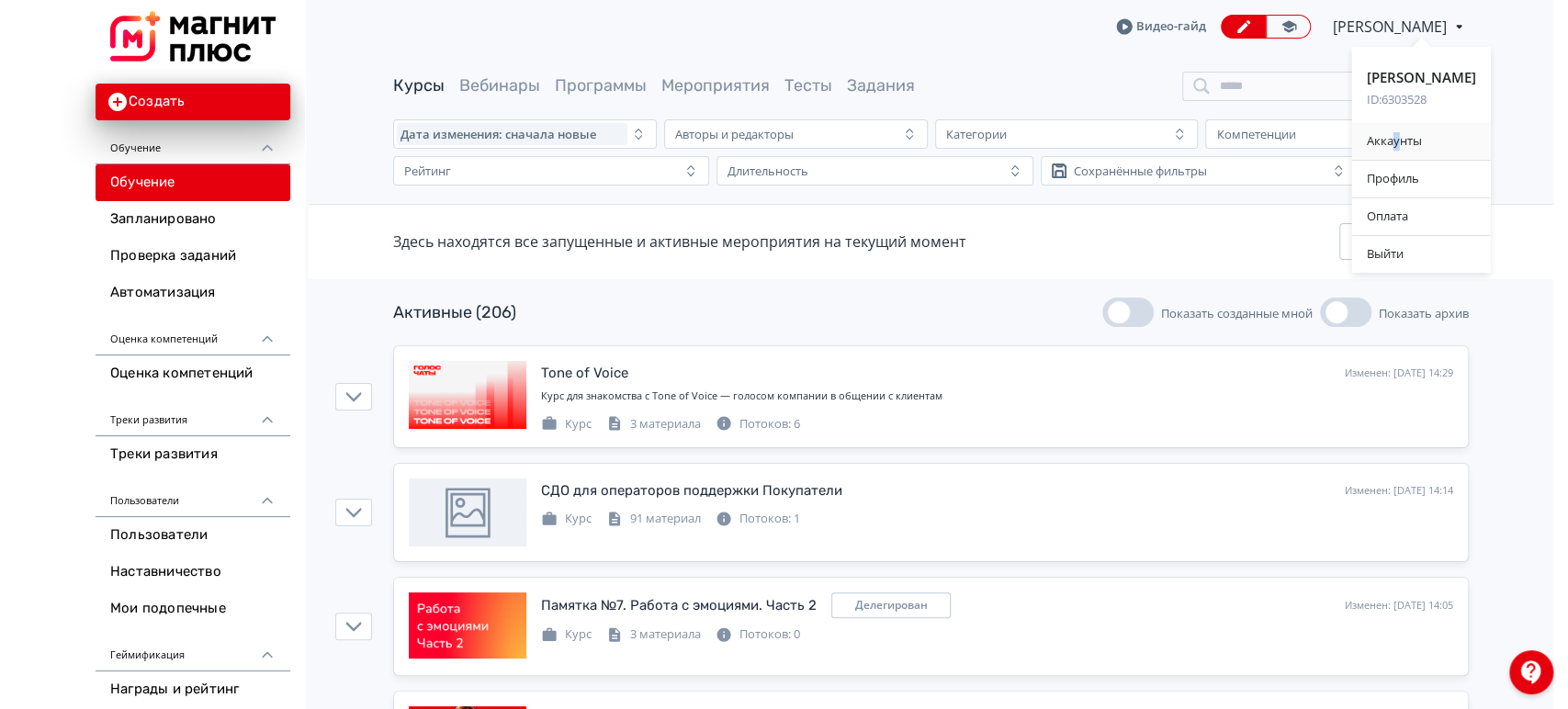
click at [1402, 135] on div "Аккаунты" at bounding box center [1421, 140] width 139 height 36
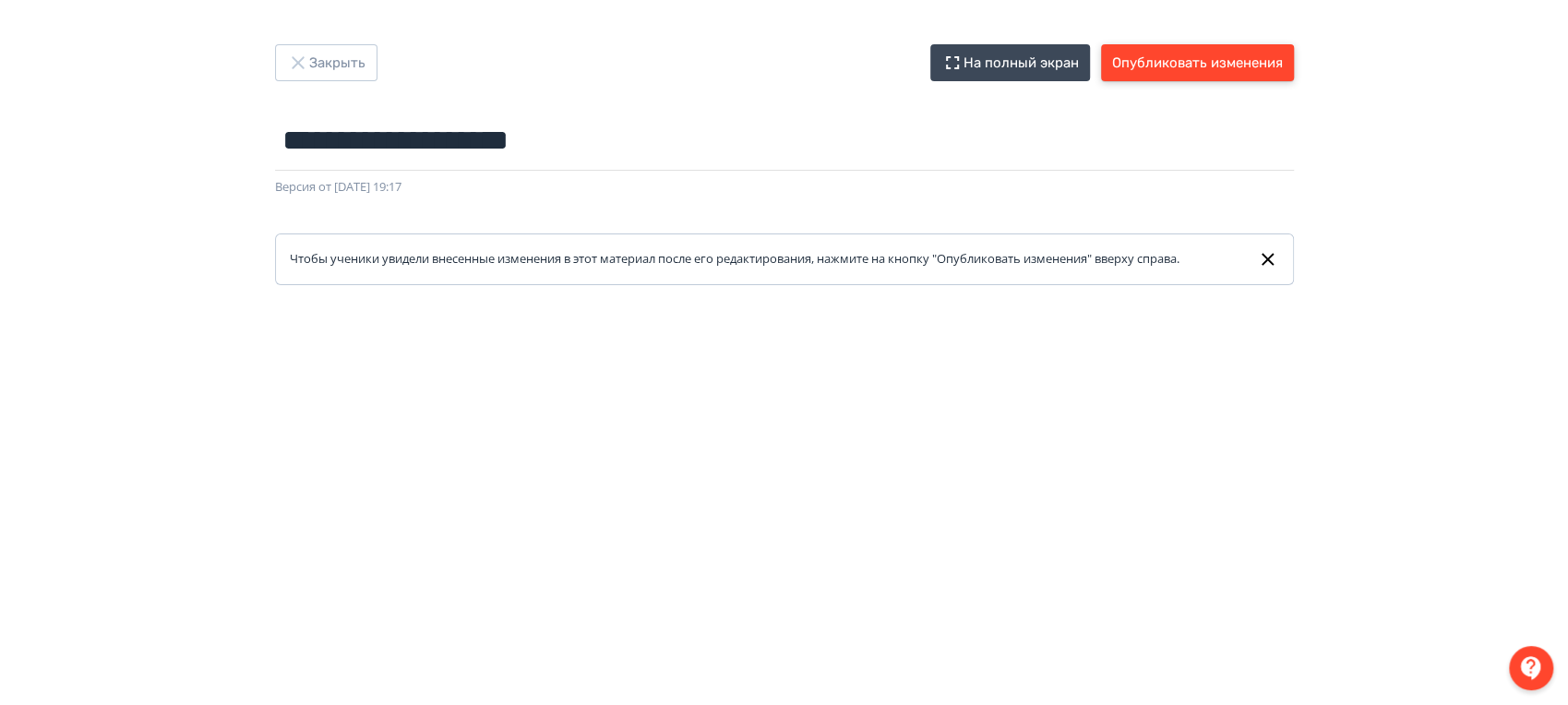
click at [1220, 61] on button "Опубликовать изменения" at bounding box center [1197, 62] width 193 height 37
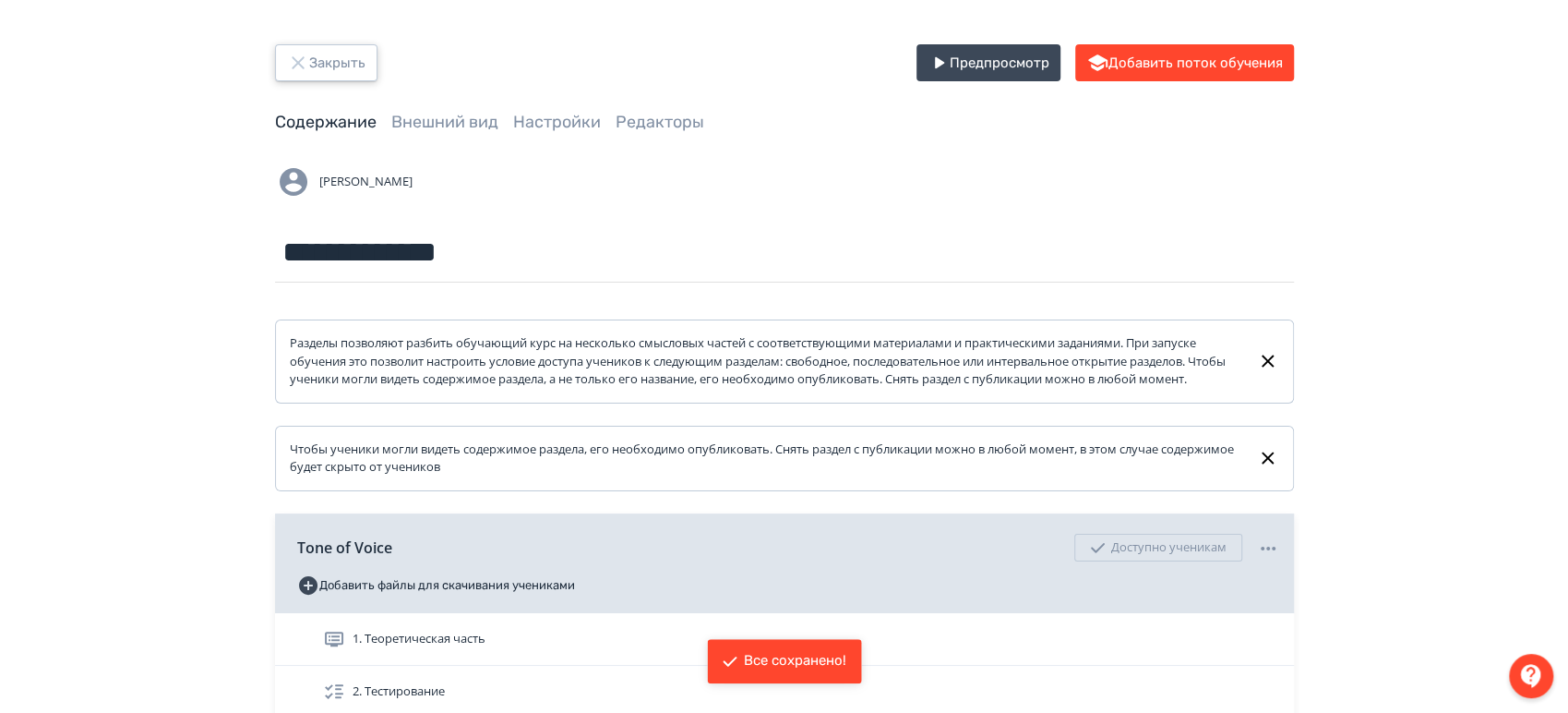
click at [326, 63] on button "Закрыть" at bounding box center [327, 62] width 103 height 37
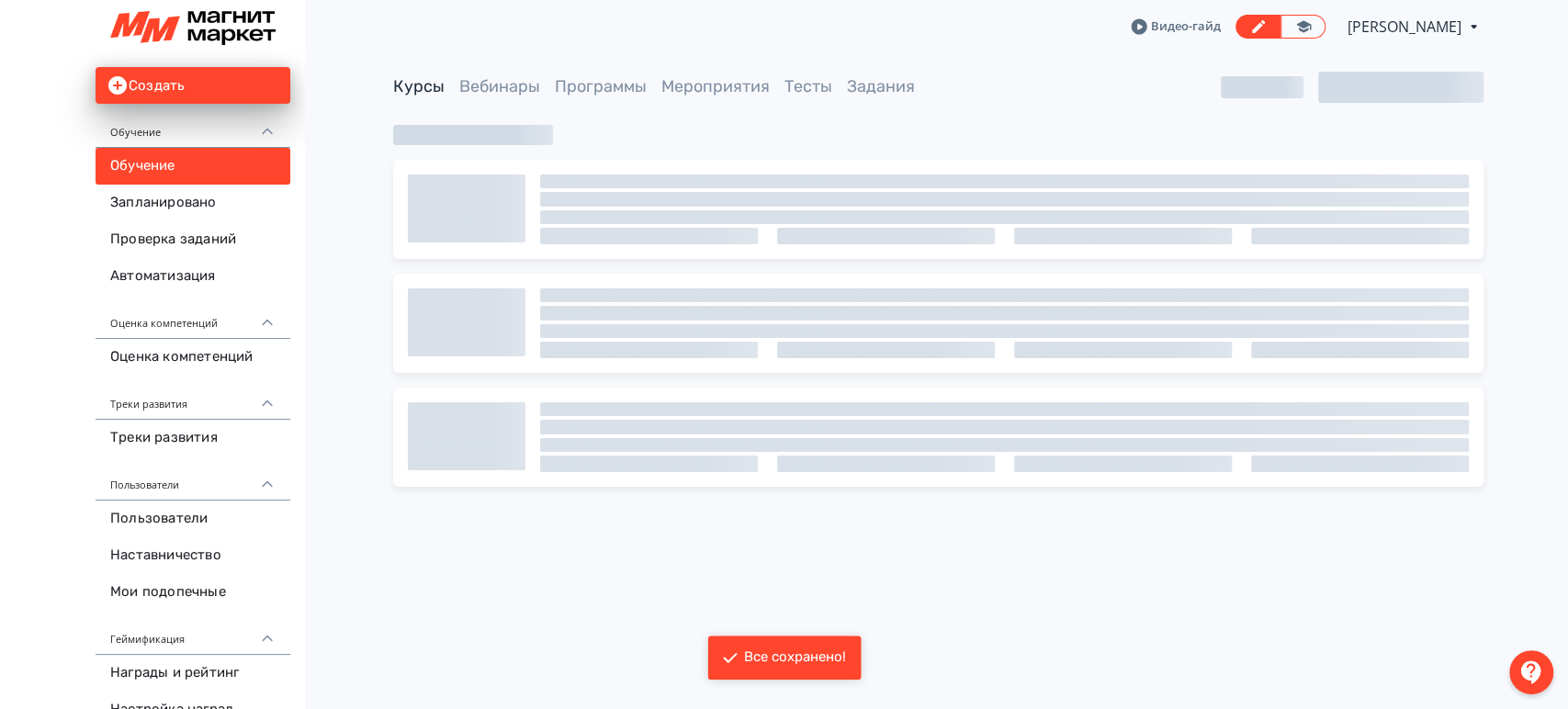
drag, startPoint x: 1415, startPoint y: 15, endPoint x: 1417, endPoint y: 26, distance: 11.2
click at [1417, 26] on span "[PERSON_NAME]" at bounding box center [1406, 27] width 117 height 22
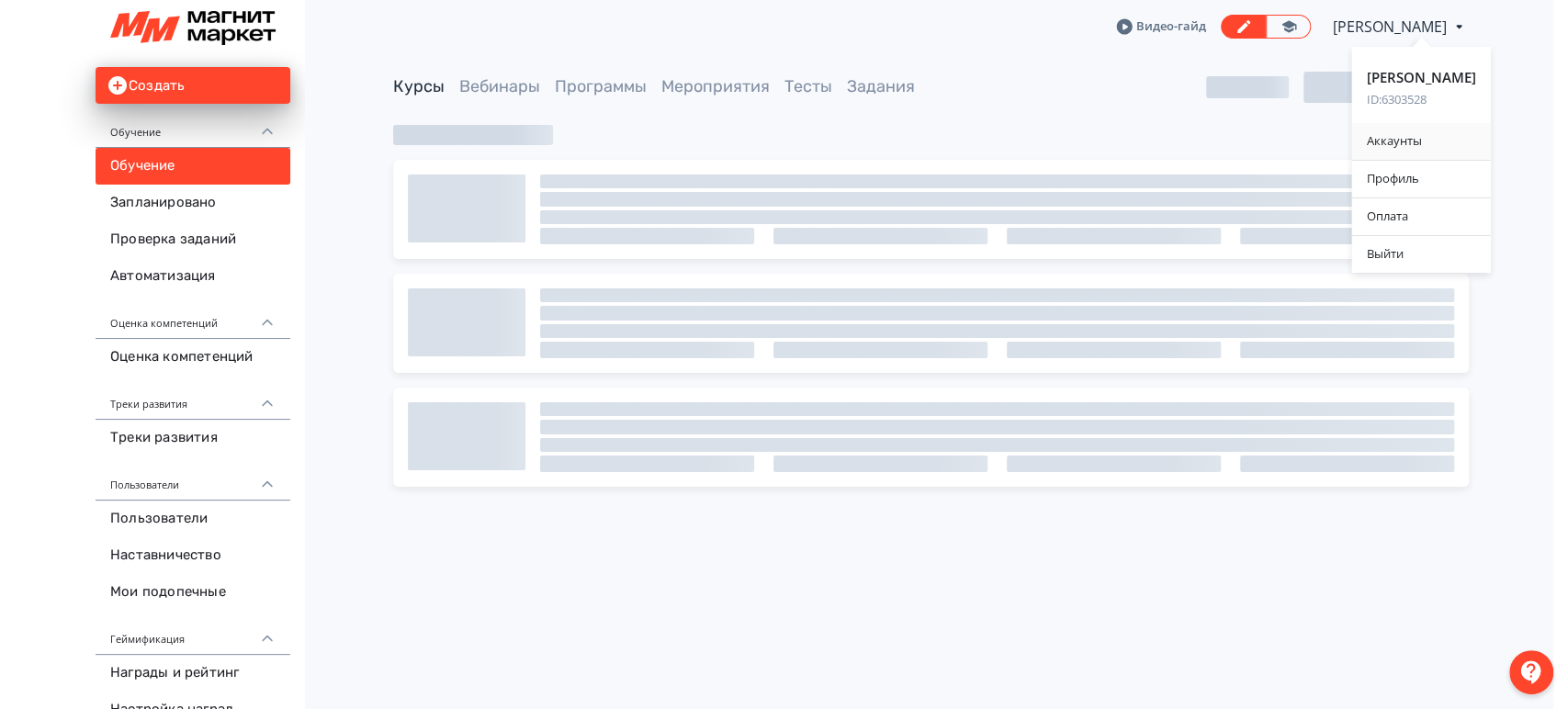
click at [1432, 135] on div "Аккаунты" at bounding box center [1421, 140] width 139 height 36
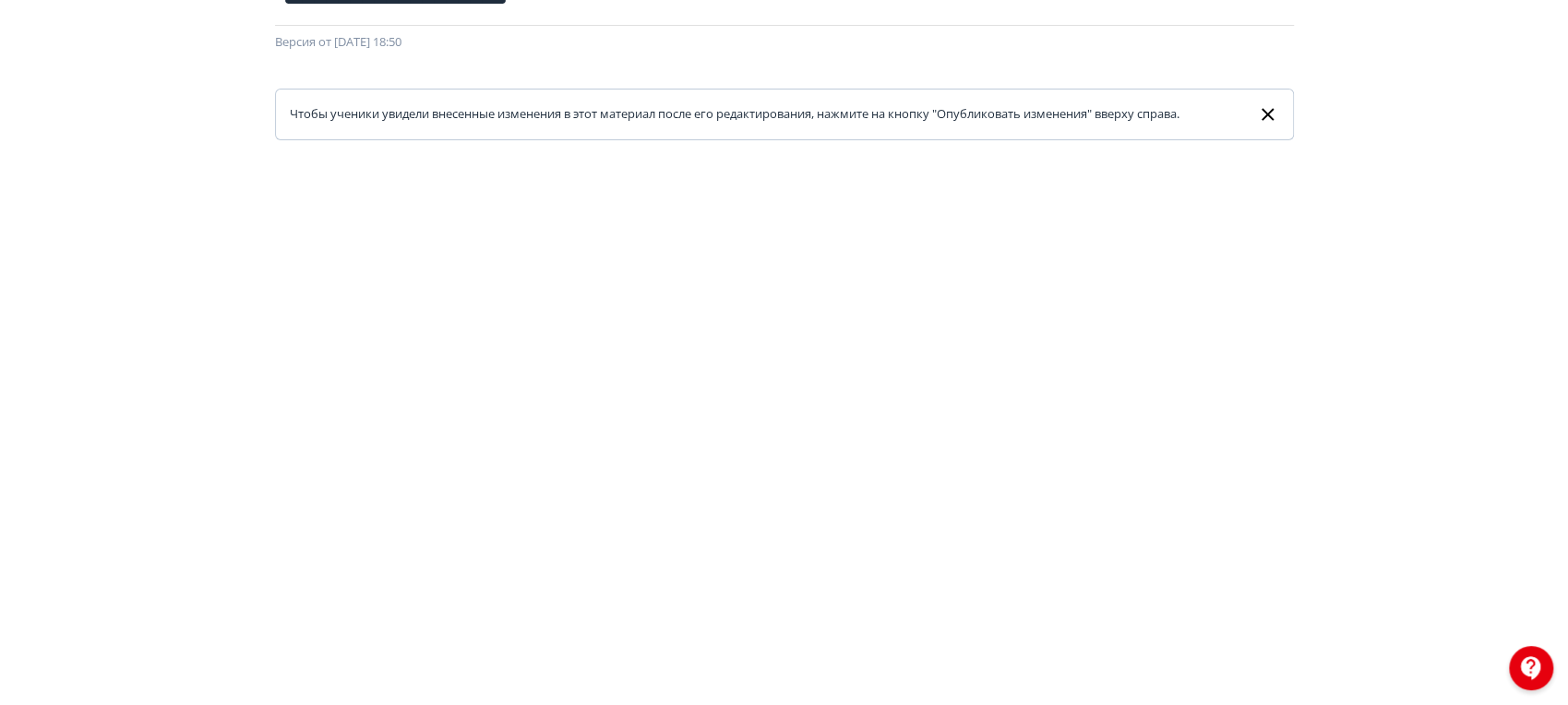
scroll to position [36, 0]
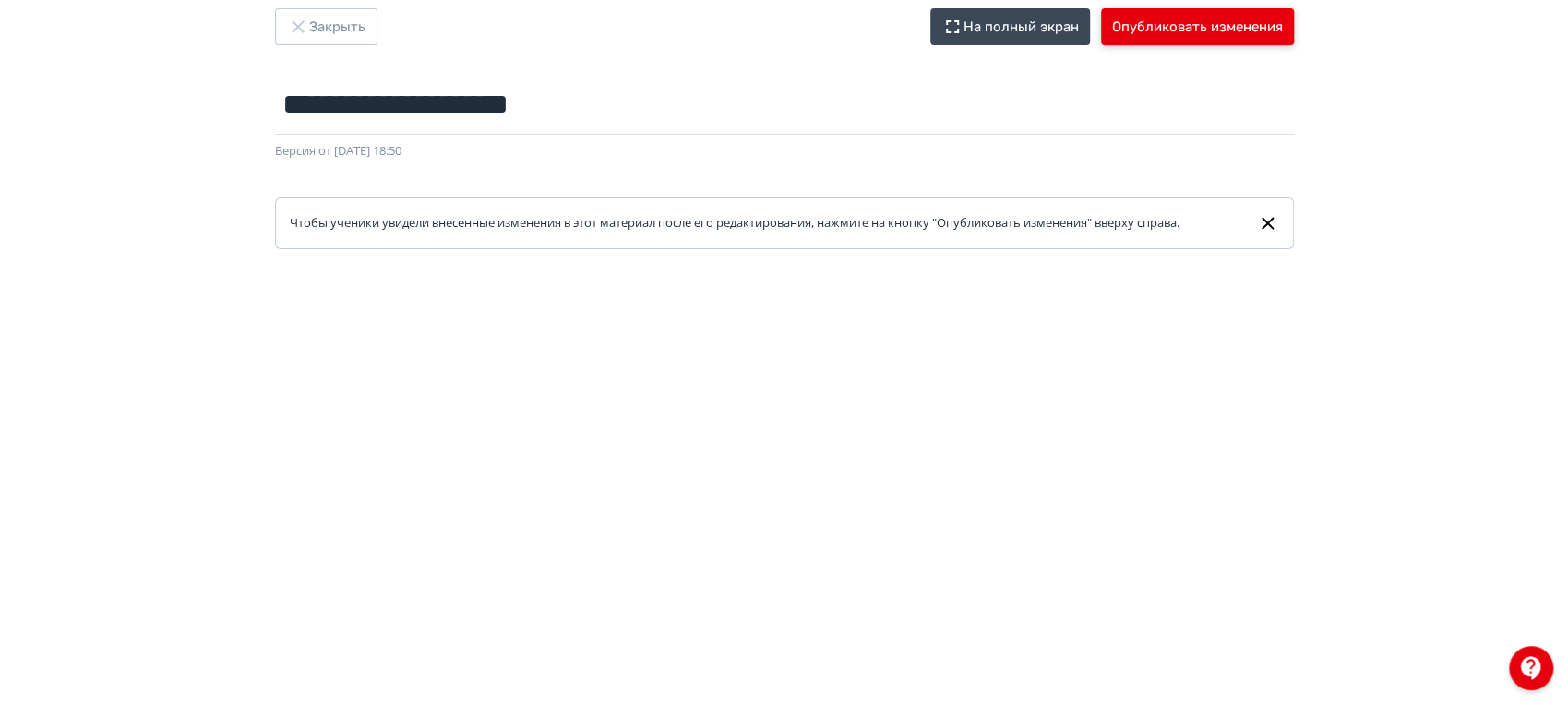
click at [1215, 10] on button "Опубликовать изменения" at bounding box center [1197, 26] width 193 height 37
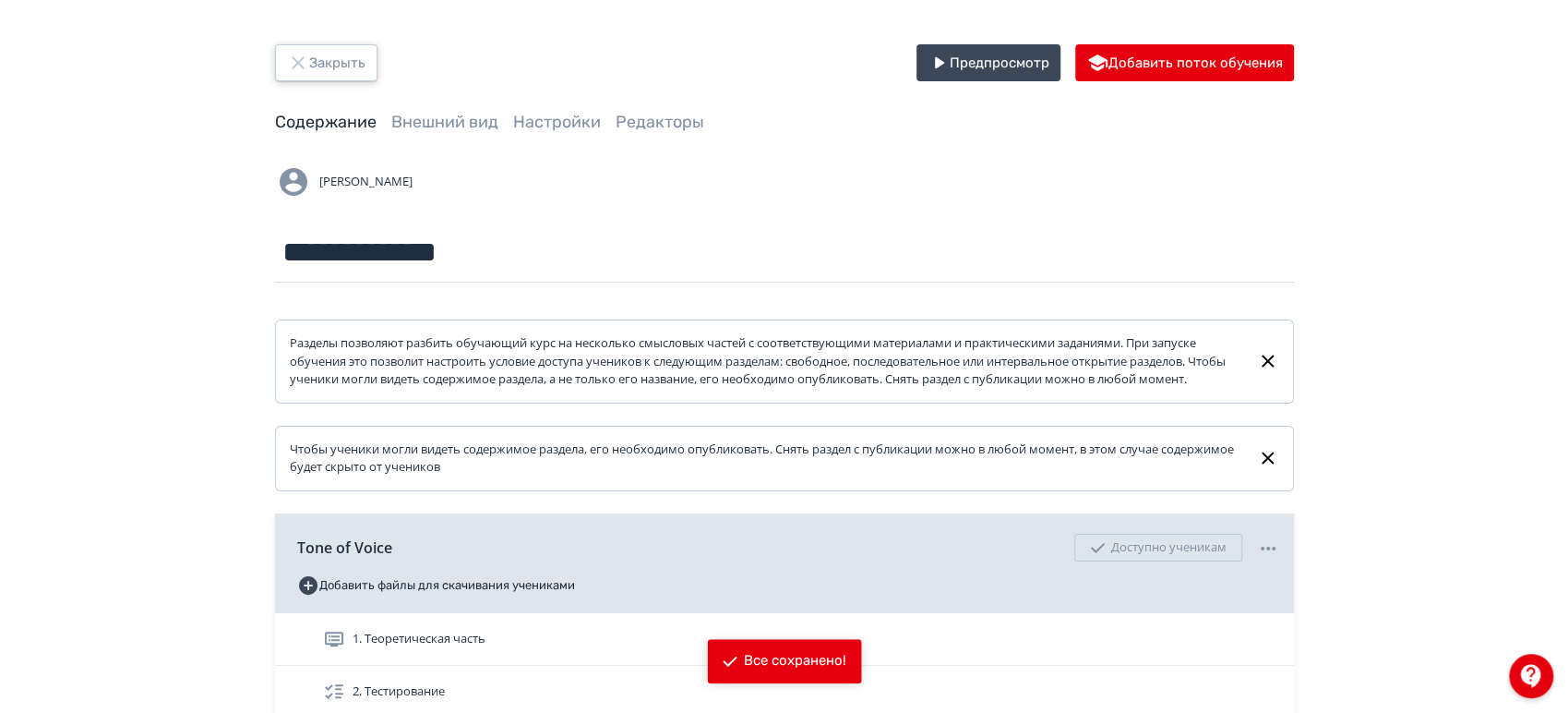
click at [337, 62] on button "Закрыть" at bounding box center [327, 62] width 103 height 37
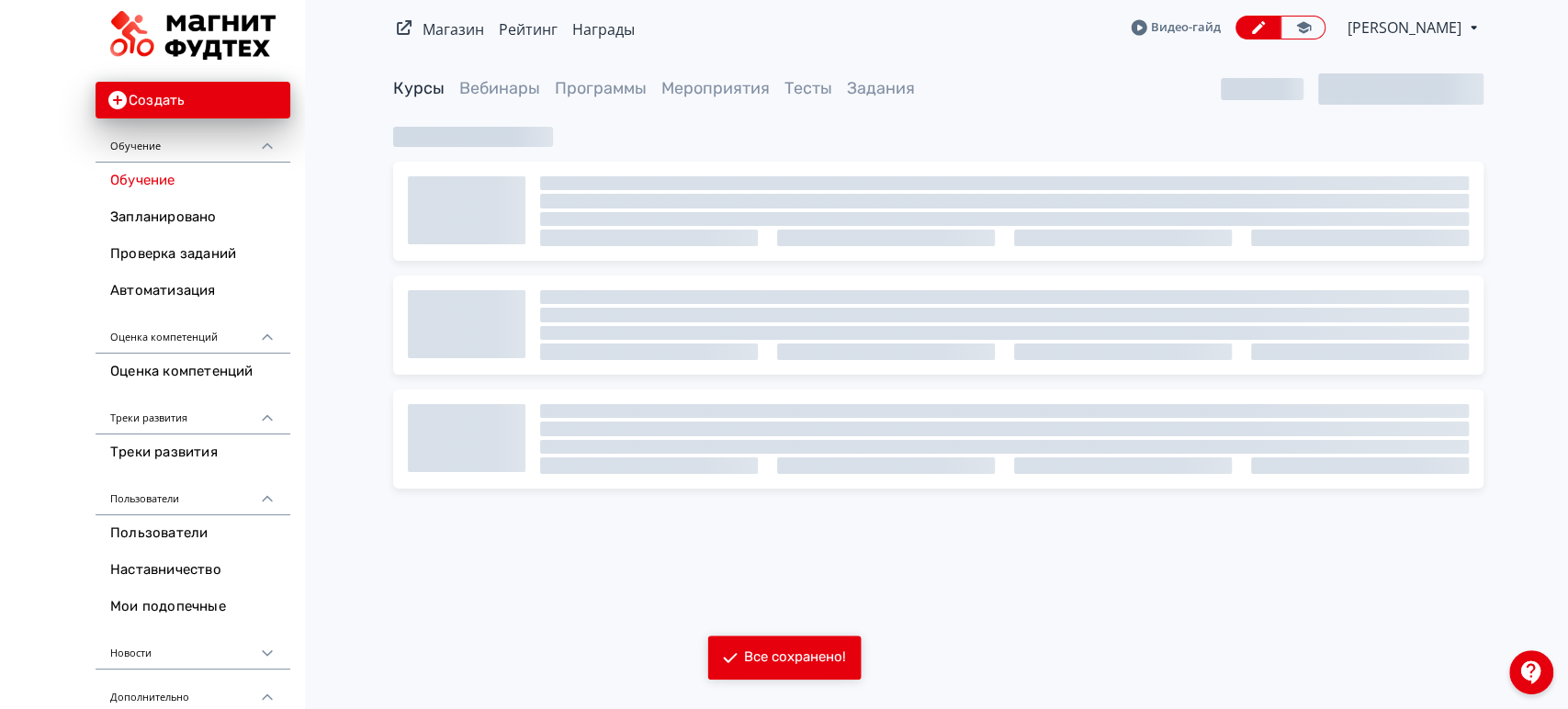
click at [1411, 30] on span "[PERSON_NAME]" at bounding box center [1406, 27] width 117 height 22
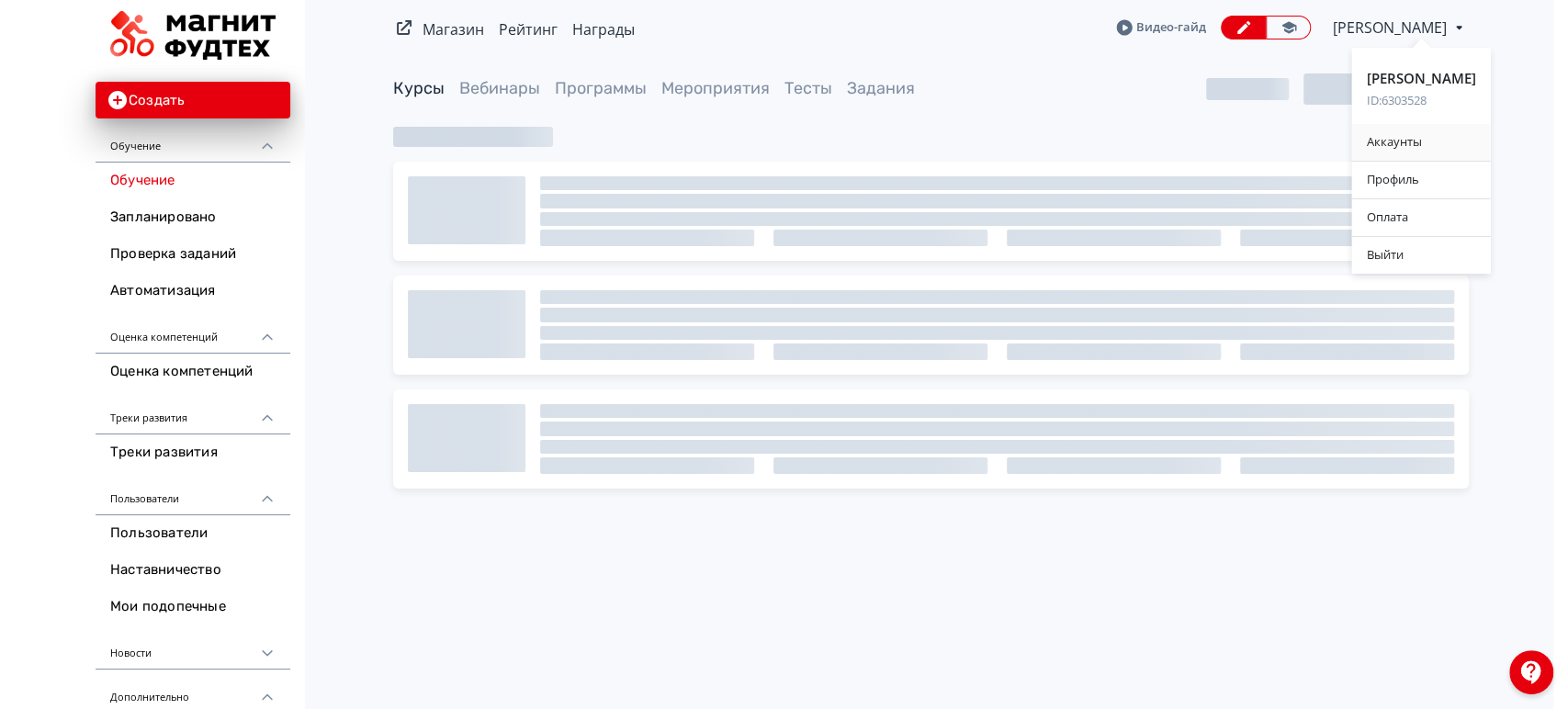
click at [1415, 143] on div "Аккаунты" at bounding box center [1421, 141] width 139 height 36
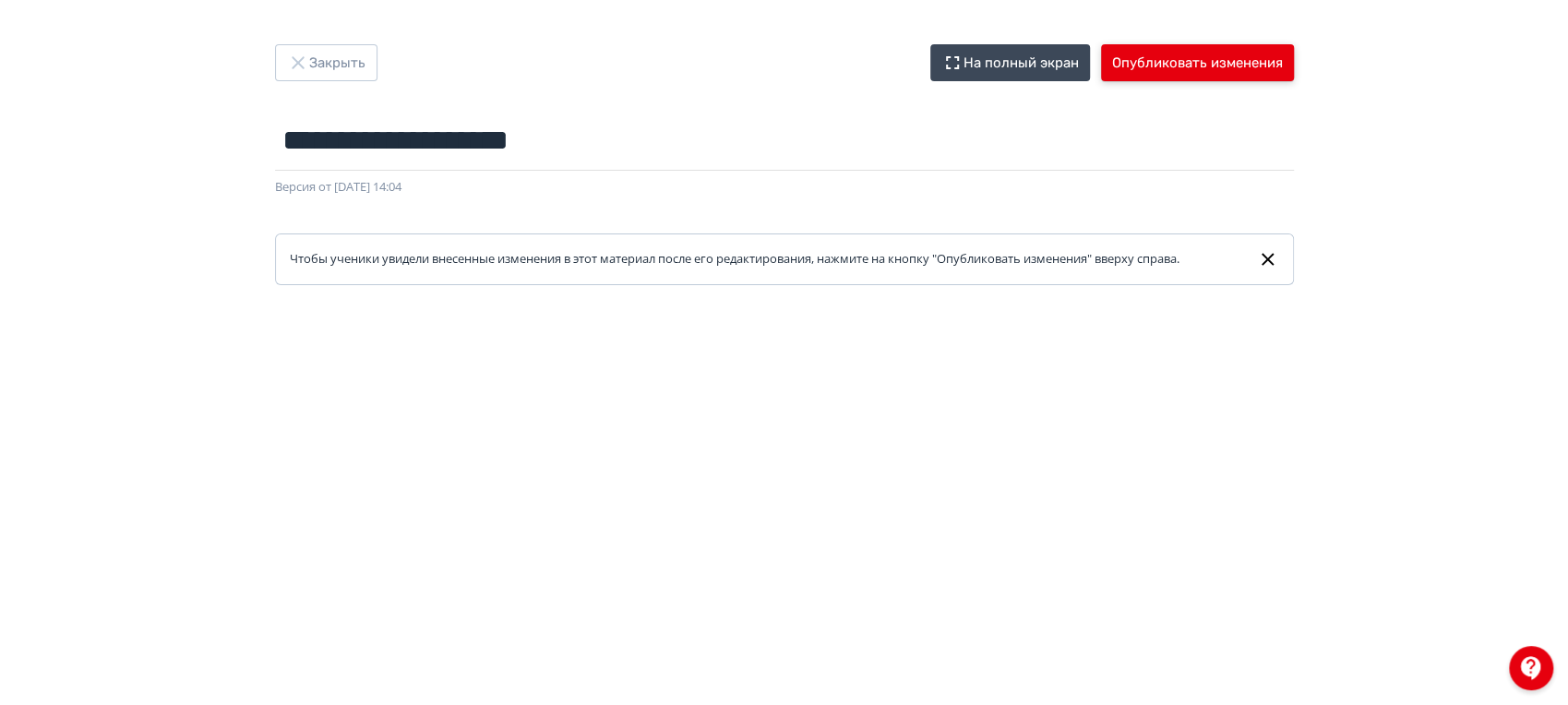
click at [1191, 79] on button "Опубликовать изменения" at bounding box center [1197, 62] width 193 height 37
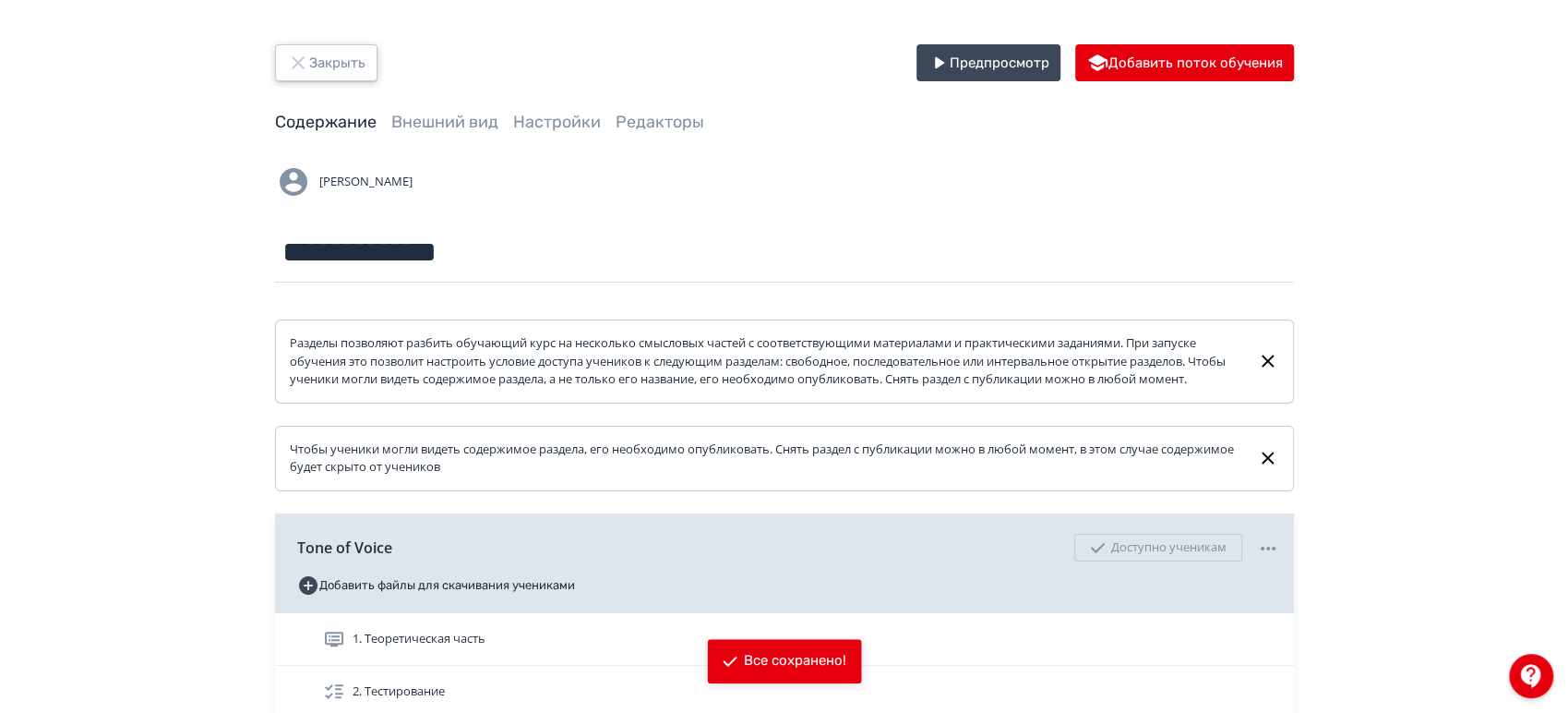
click at [374, 68] on button "Закрыть" at bounding box center [327, 62] width 103 height 37
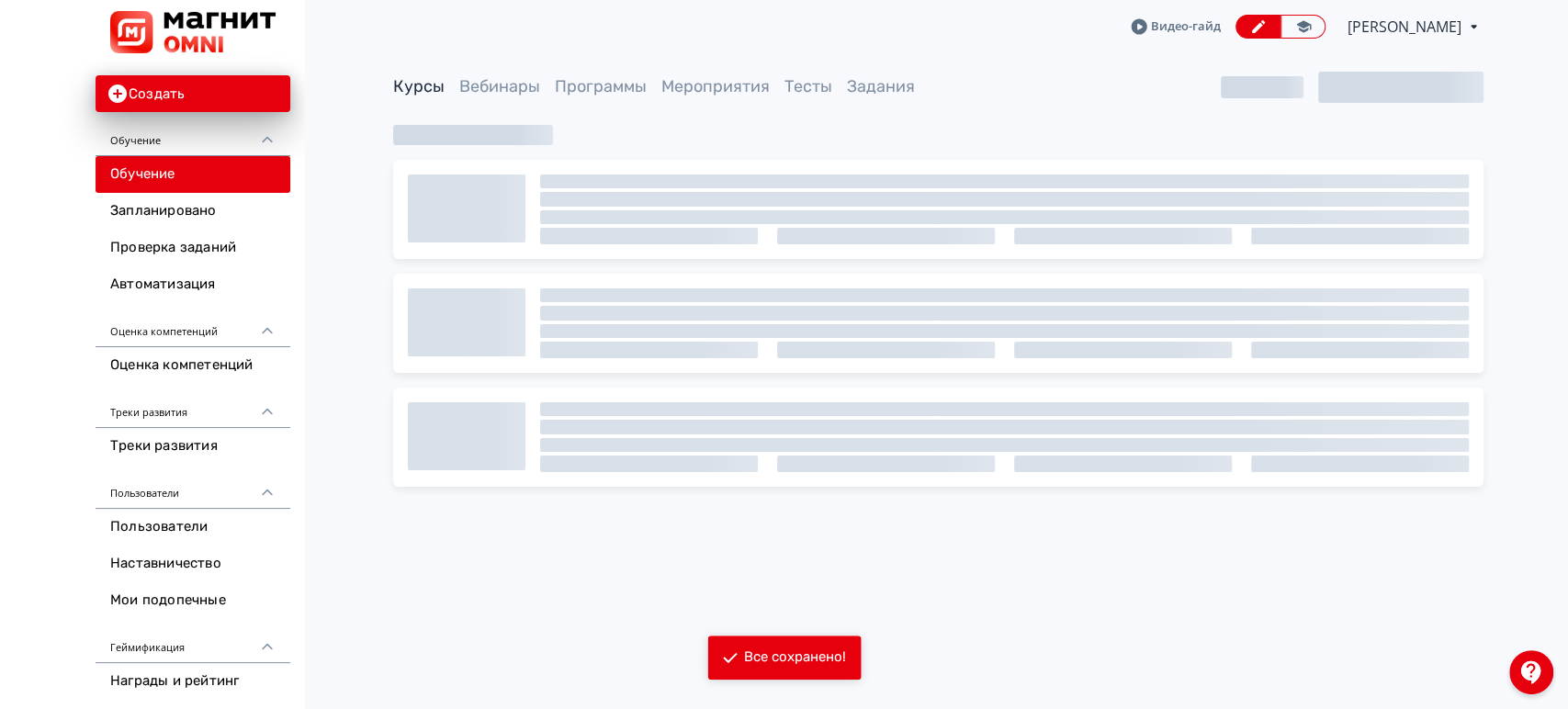
click at [1449, 27] on span "[PERSON_NAME]" at bounding box center [1406, 27] width 117 height 22
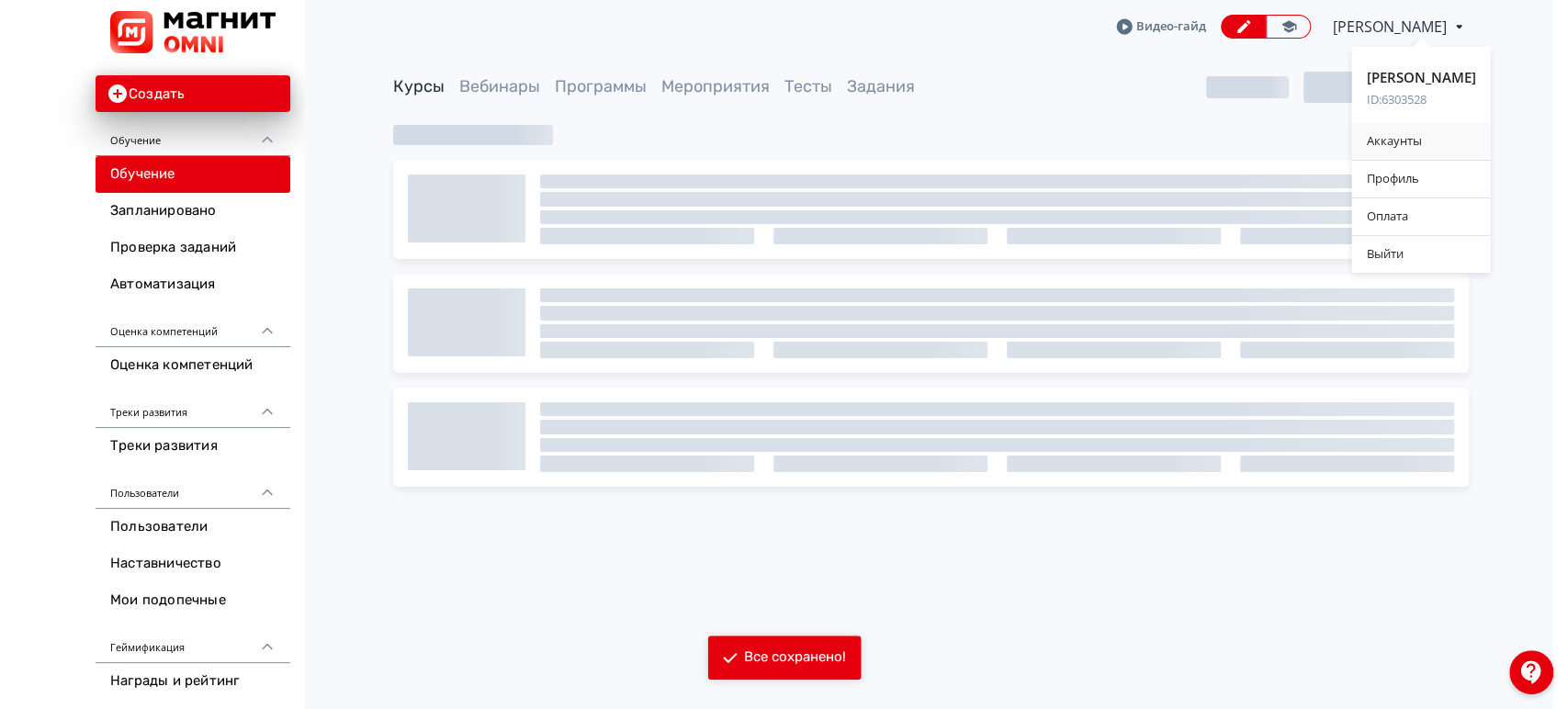
click at [1419, 141] on div "Аккаунты" at bounding box center [1421, 140] width 139 height 36
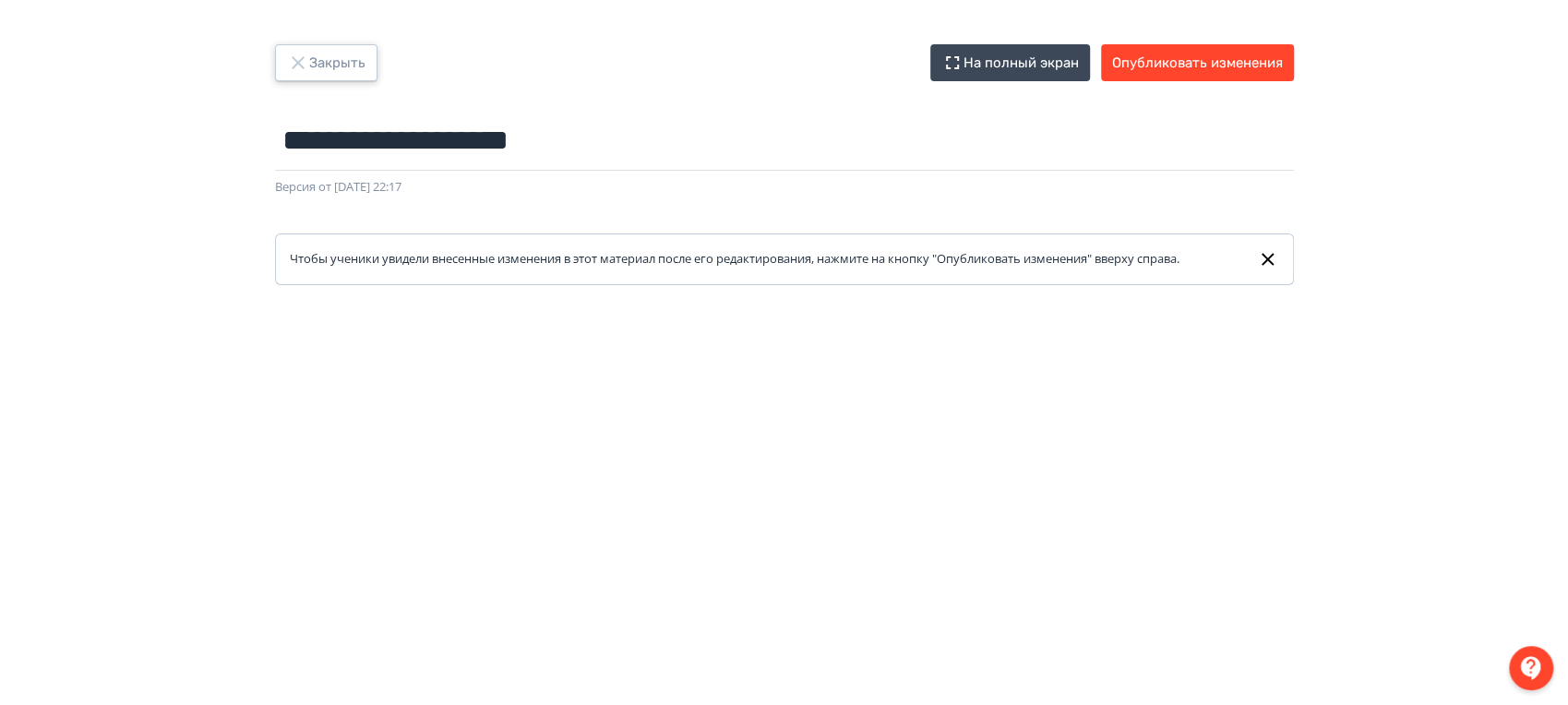
click at [343, 62] on button "Закрыть" at bounding box center [327, 62] width 103 height 37
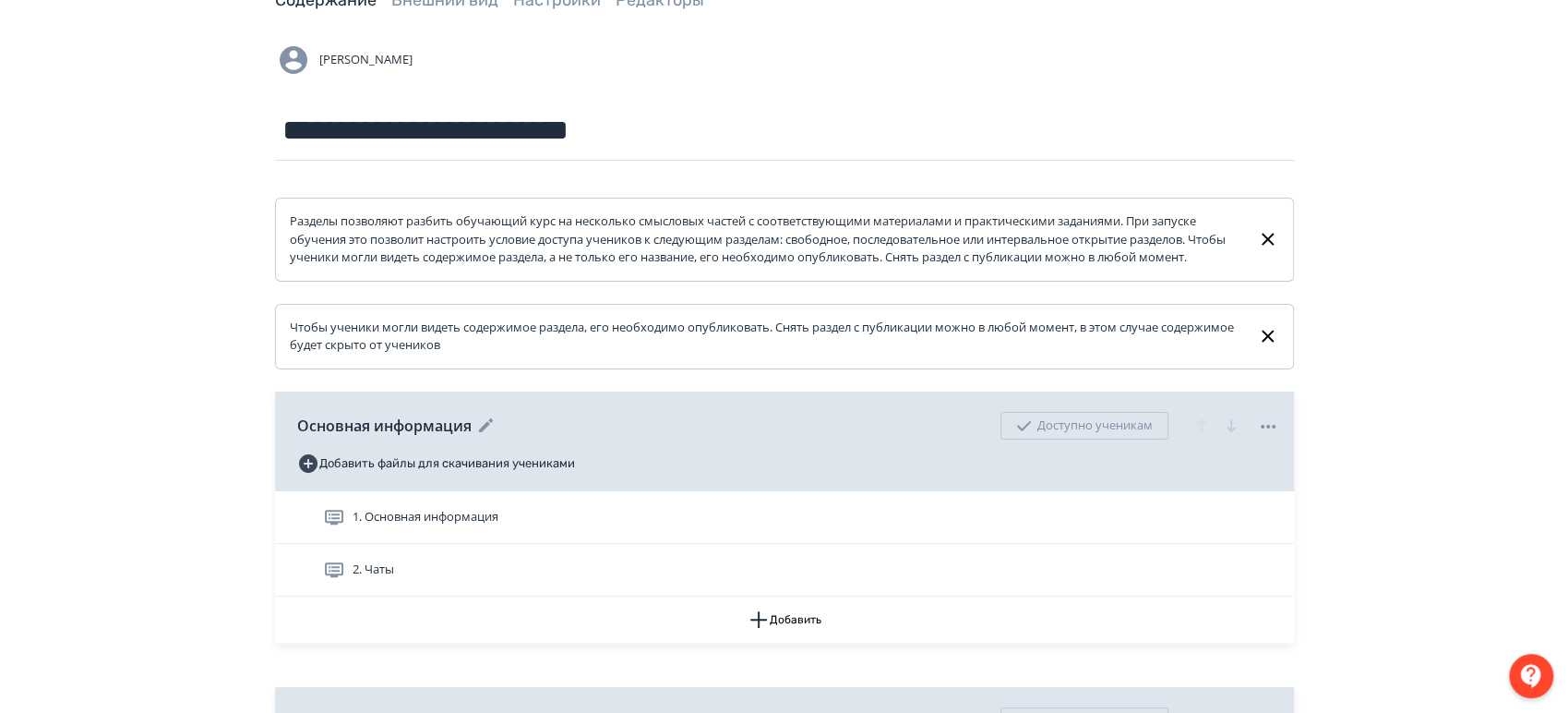
scroll to position [307, 0]
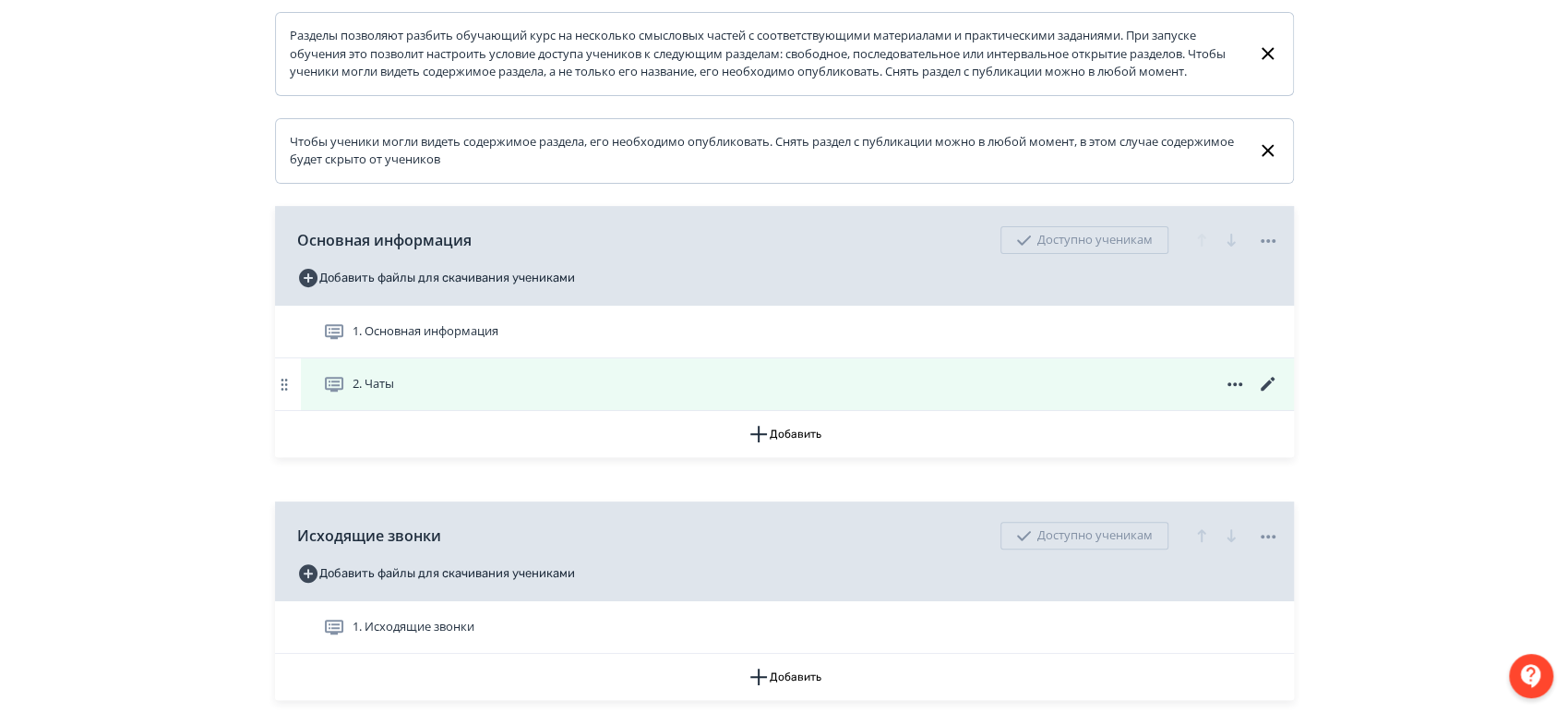
click at [1270, 395] on icon at bounding box center [1268, 384] width 22 height 22
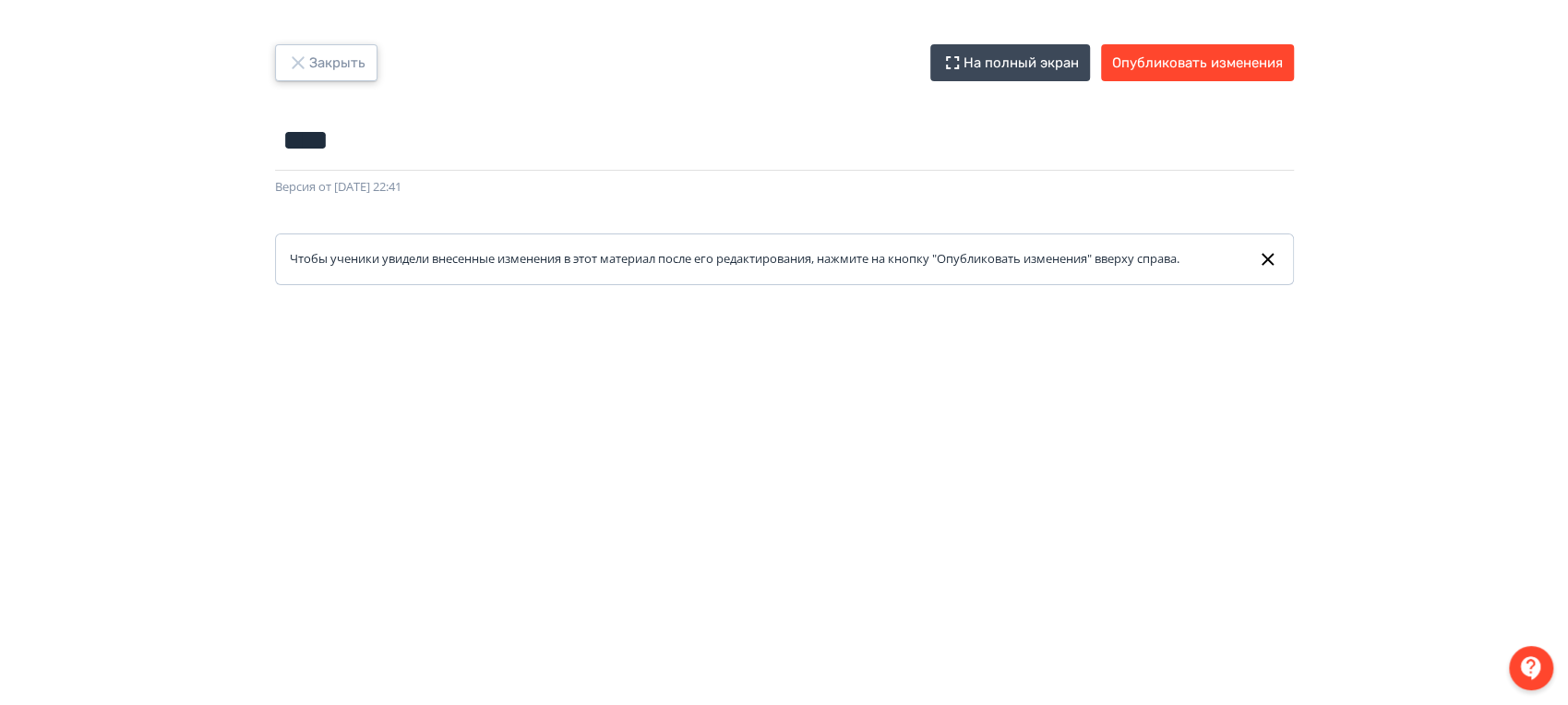
click at [335, 49] on button "Закрыть" at bounding box center [327, 62] width 103 height 37
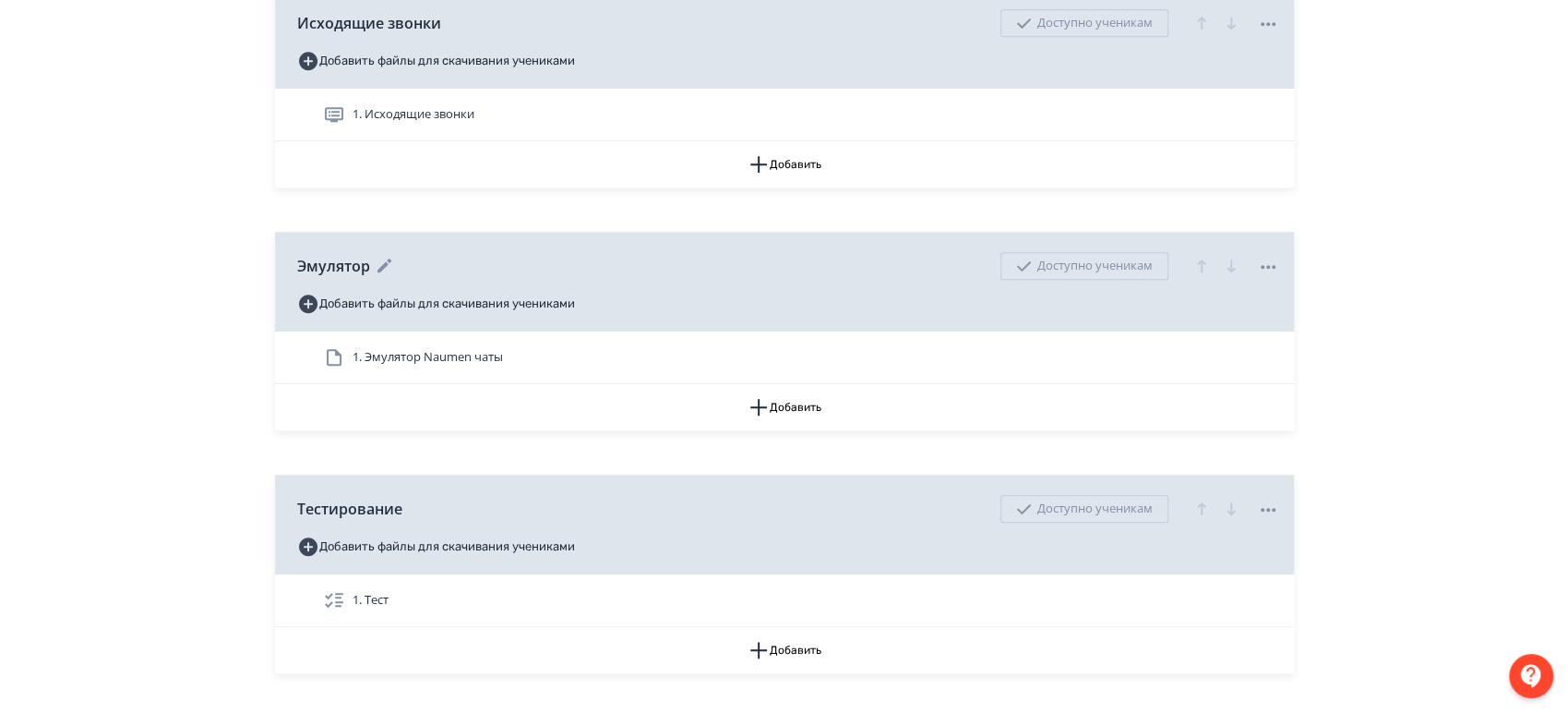
scroll to position [717, 0]
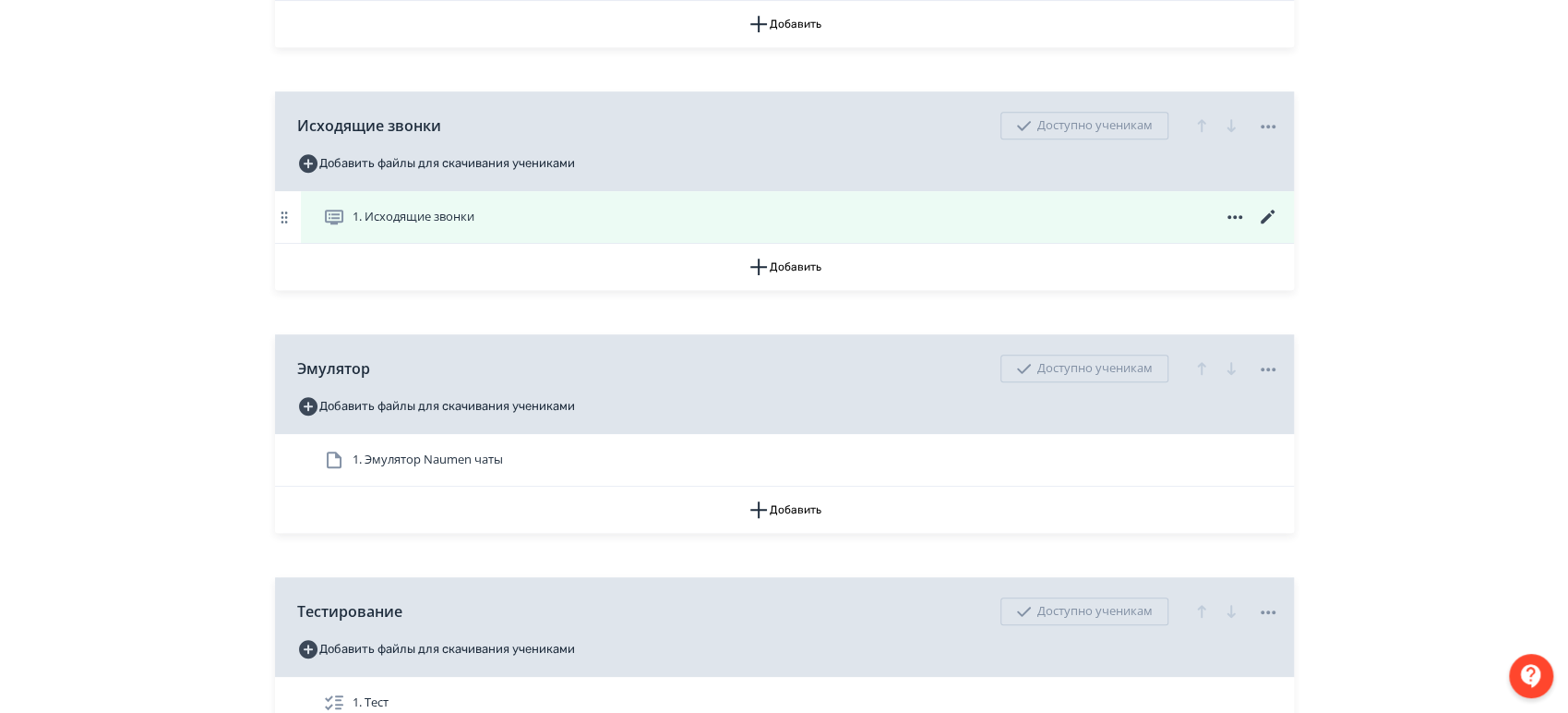
click at [1270, 228] on icon at bounding box center [1268, 216] width 22 height 22
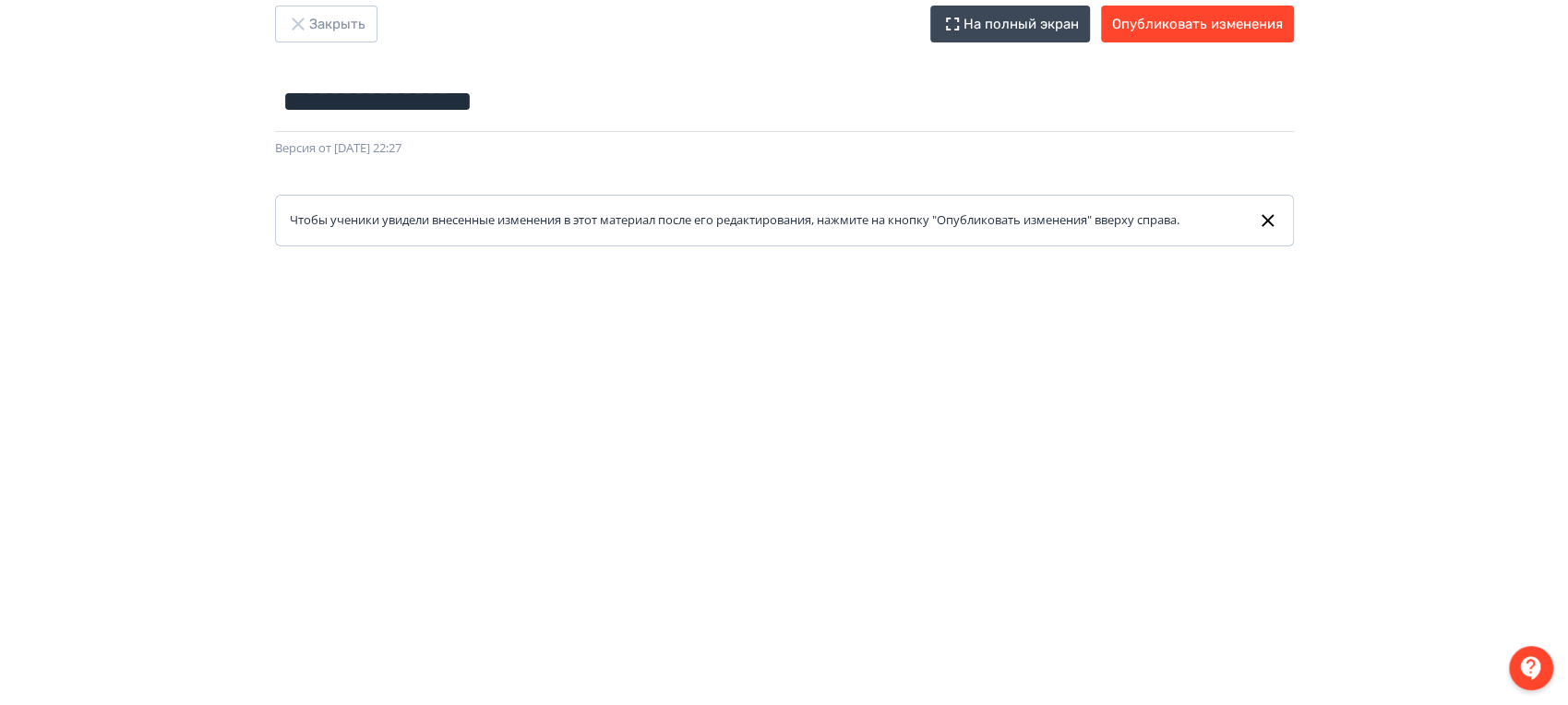
scroll to position [36, 0]
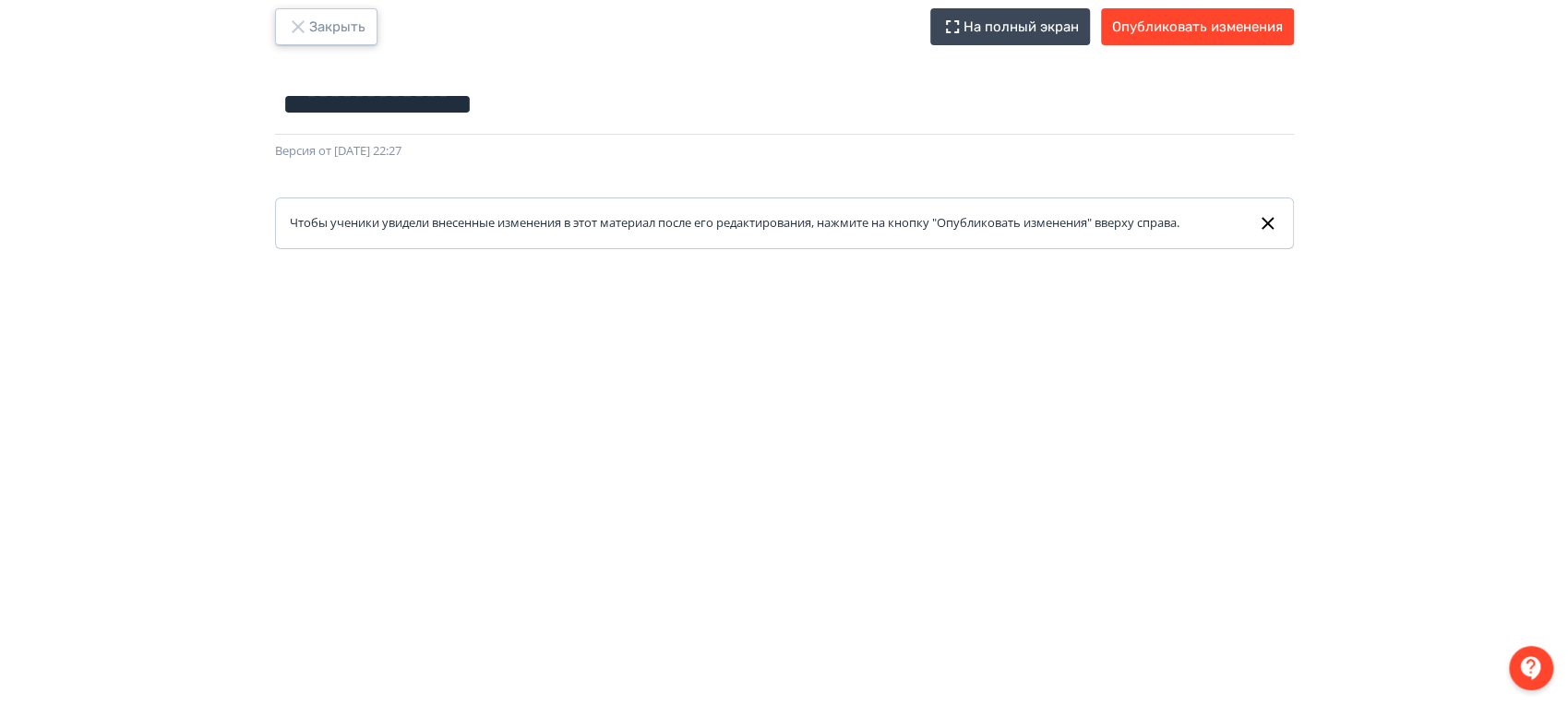
click at [354, 18] on button "Закрыть" at bounding box center [327, 26] width 103 height 37
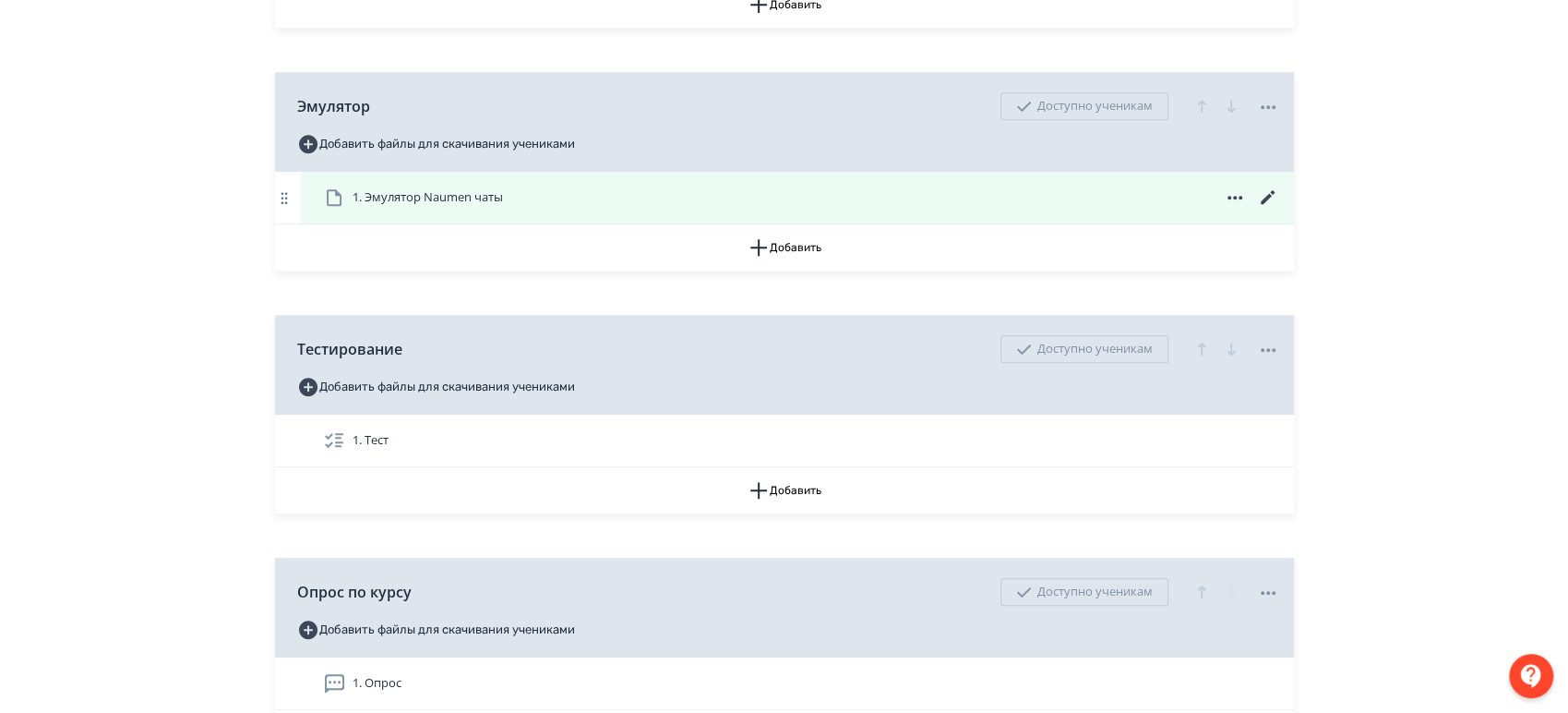
scroll to position [887, 0]
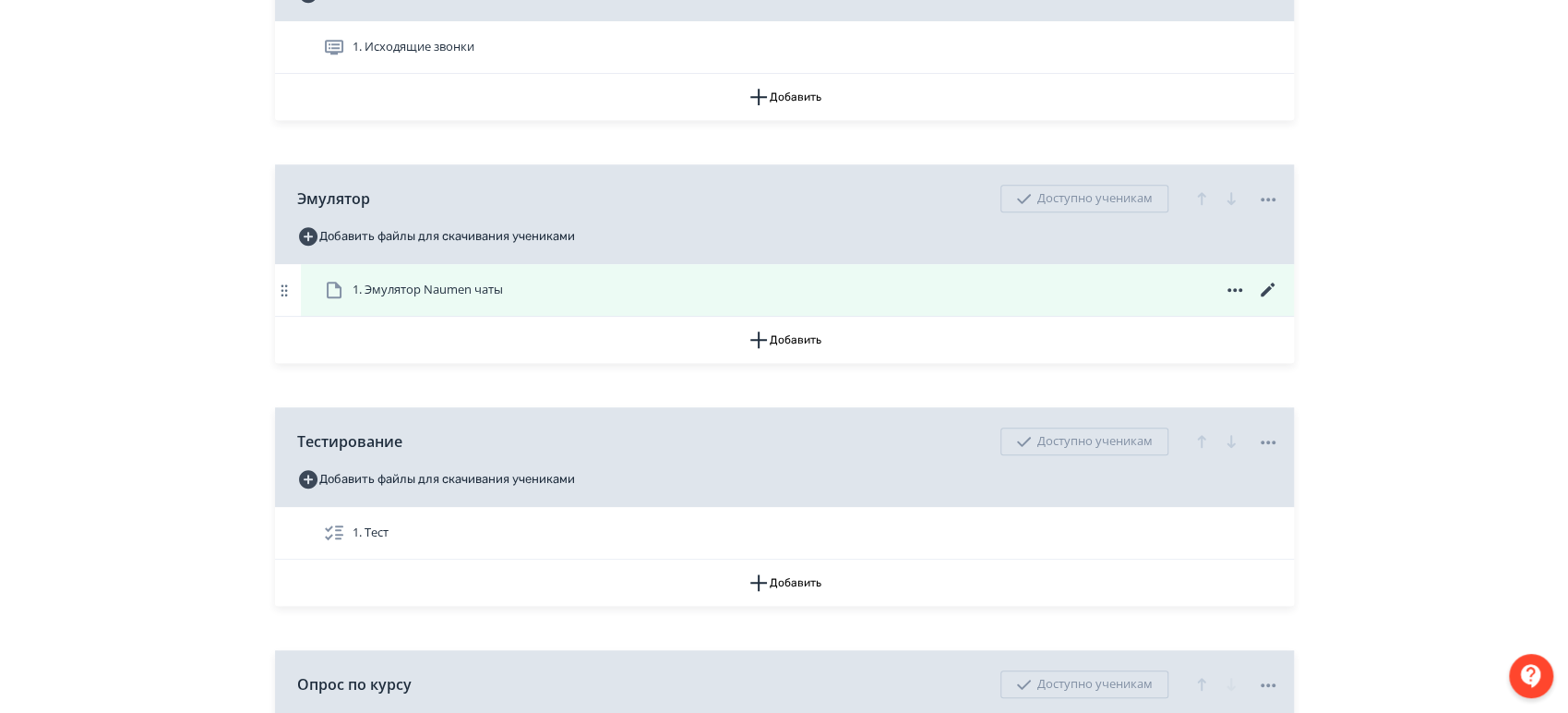
click at [878, 299] on div "1. Эмулятор Naumen чаты" at bounding box center [801, 289] width 957 height 22
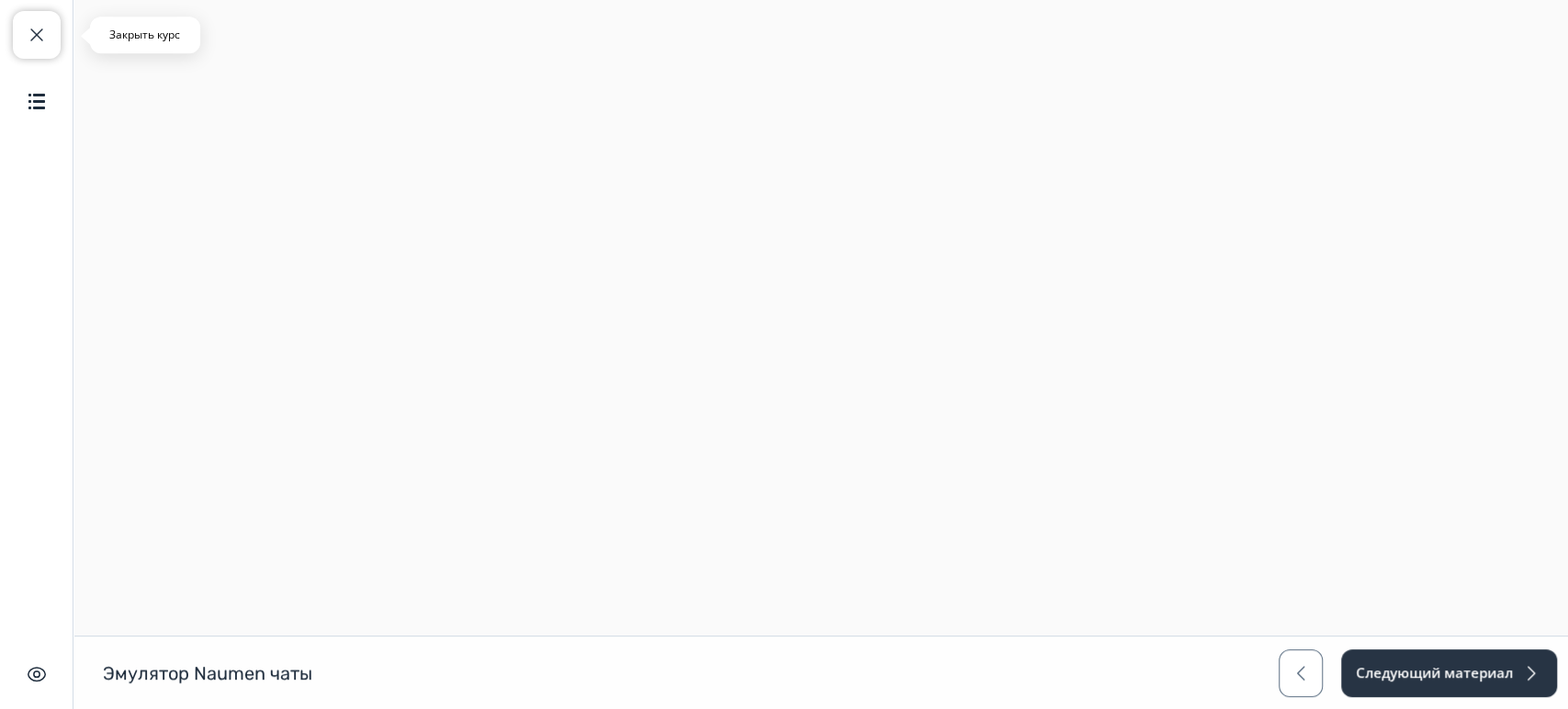
click at [36, 52] on button "Закрыть курс" at bounding box center [36, 34] width 48 height 48
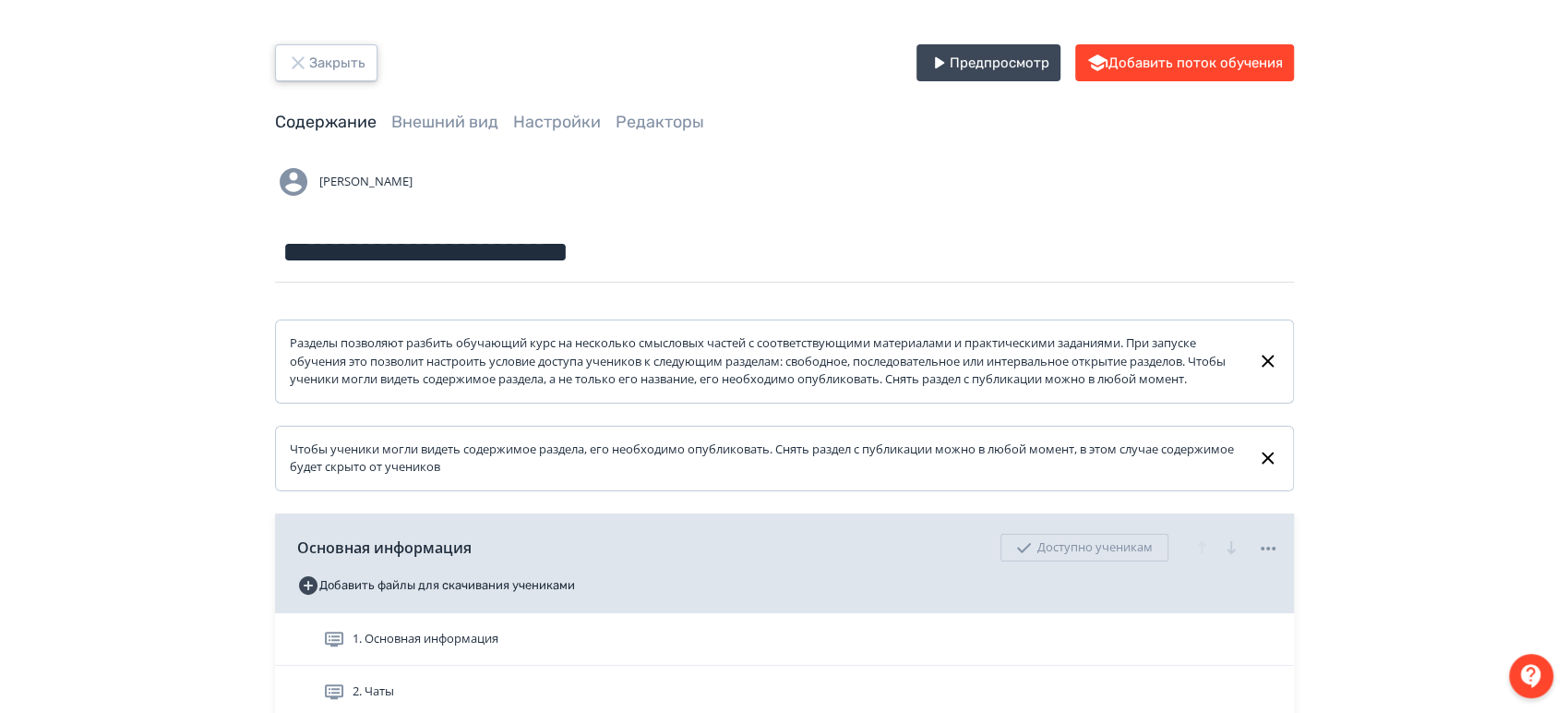
click at [315, 58] on button "Закрыть" at bounding box center [327, 62] width 103 height 37
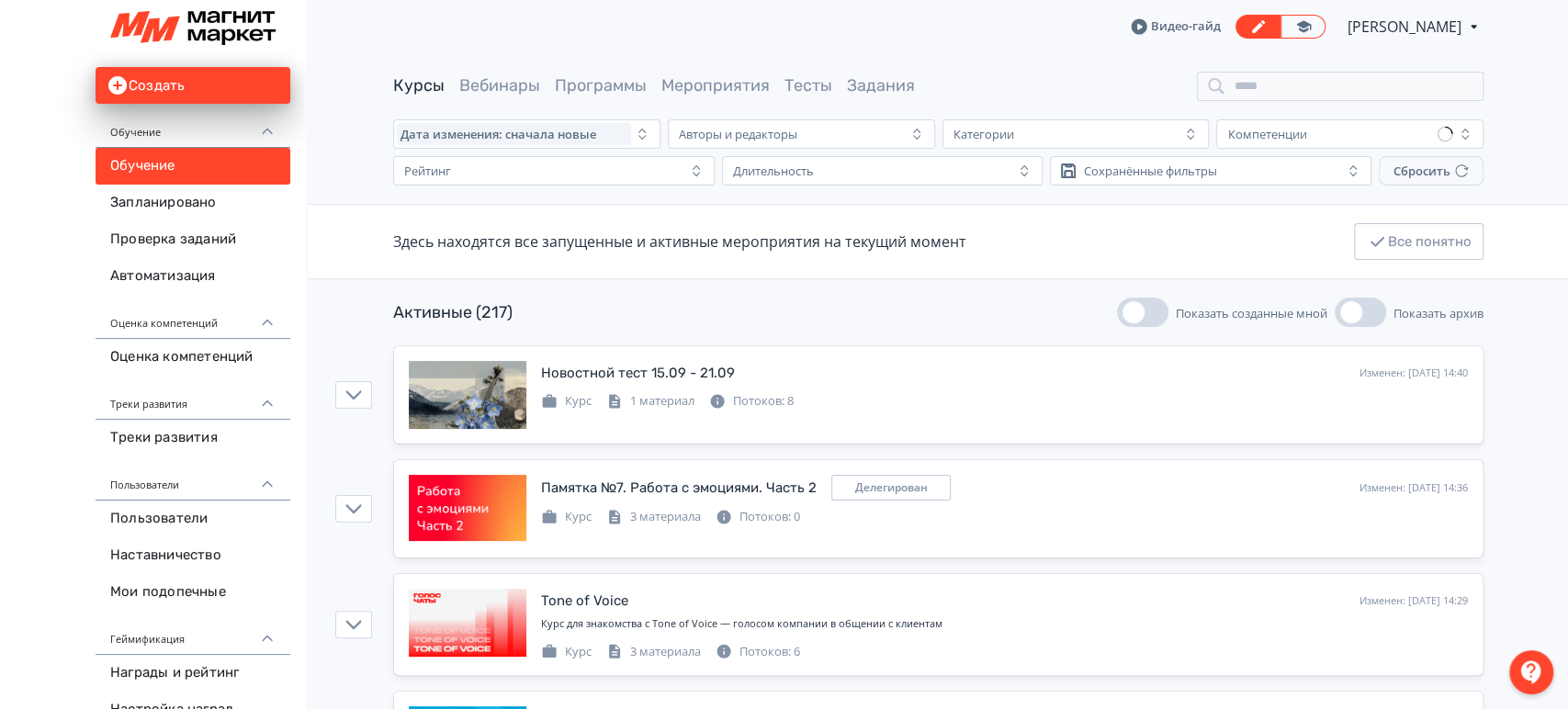
click at [1444, 19] on span "[PERSON_NAME]" at bounding box center [1406, 27] width 117 height 22
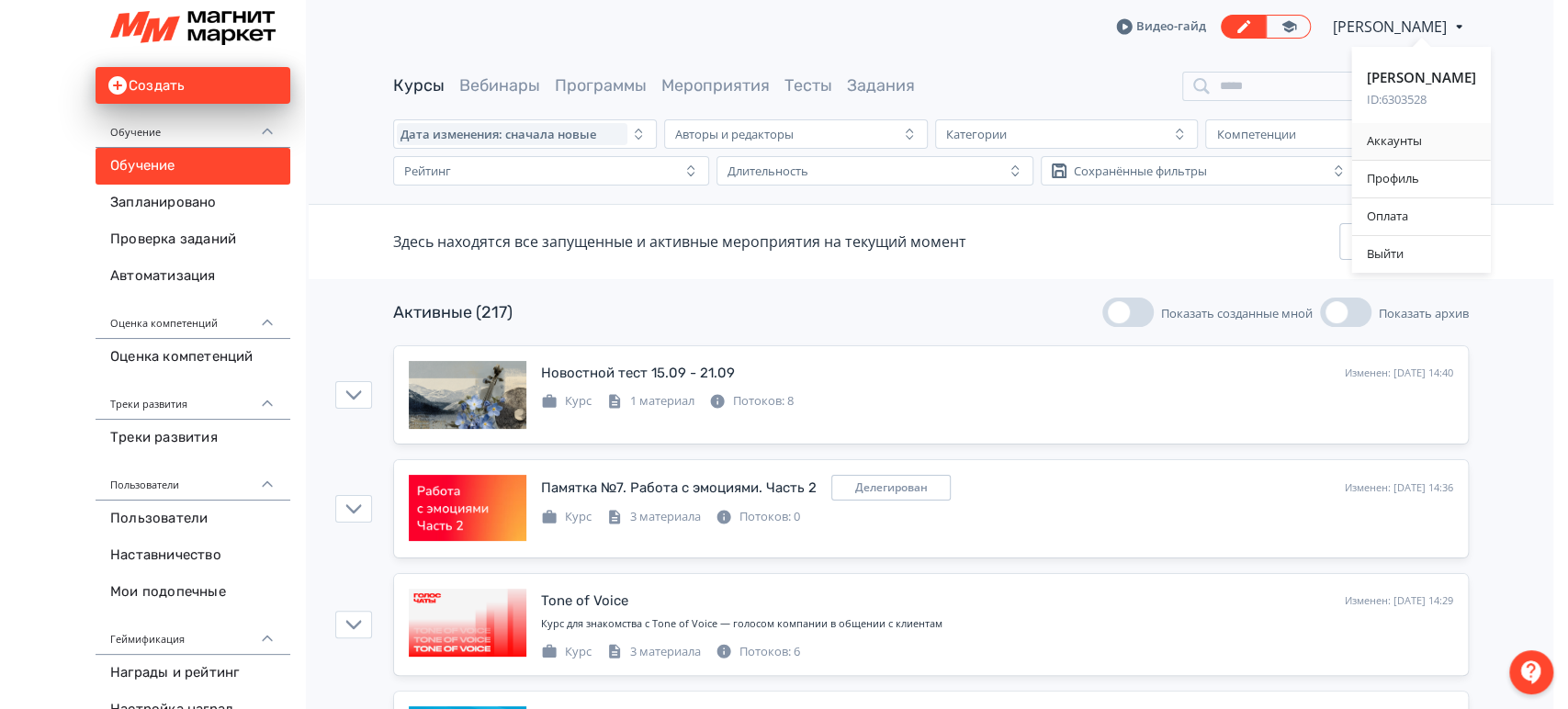
click at [1431, 138] on div "Аккаунты" at bounding box center [1421, 140] width 139 height 36
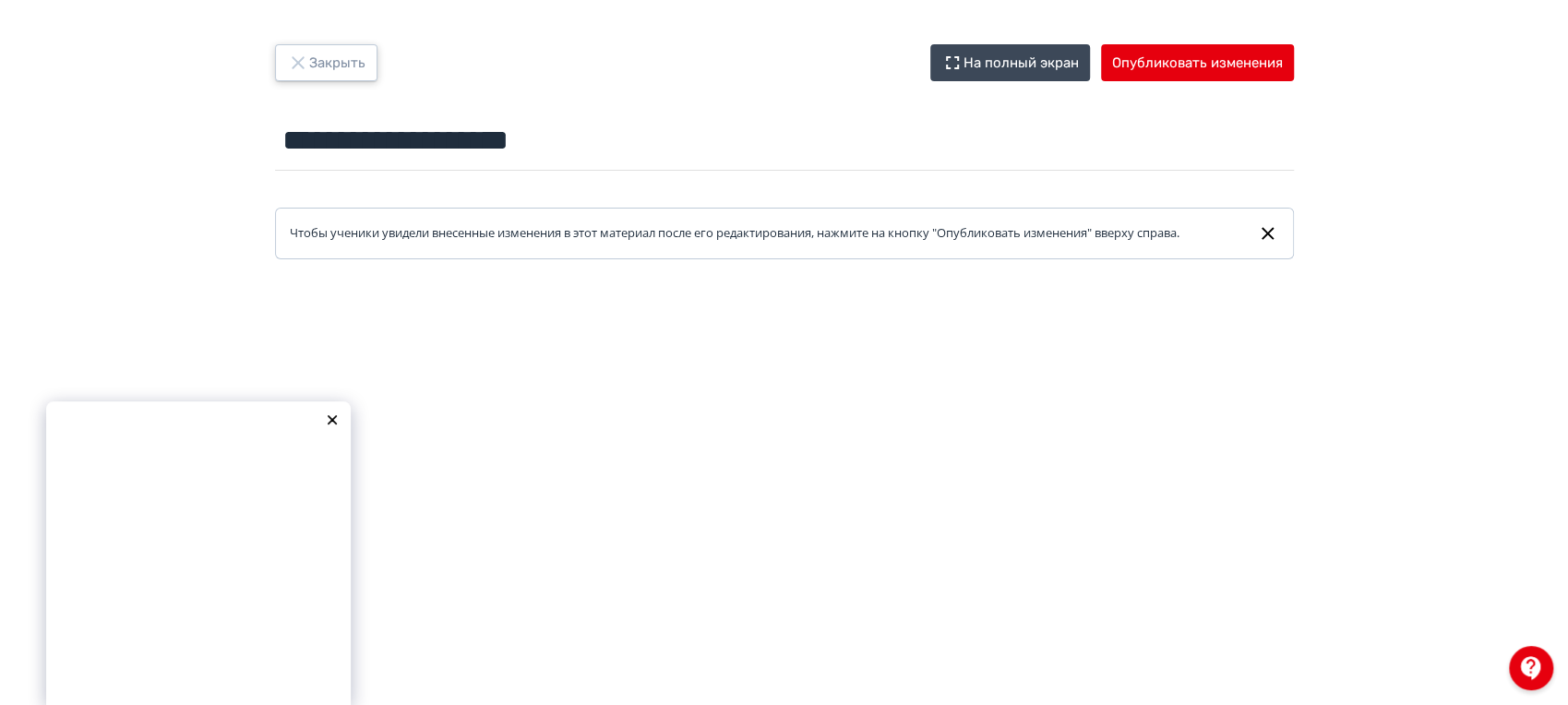
click at [333, 67] on button "Закрыть" at bounding box center [327, 62] width 103 height 37
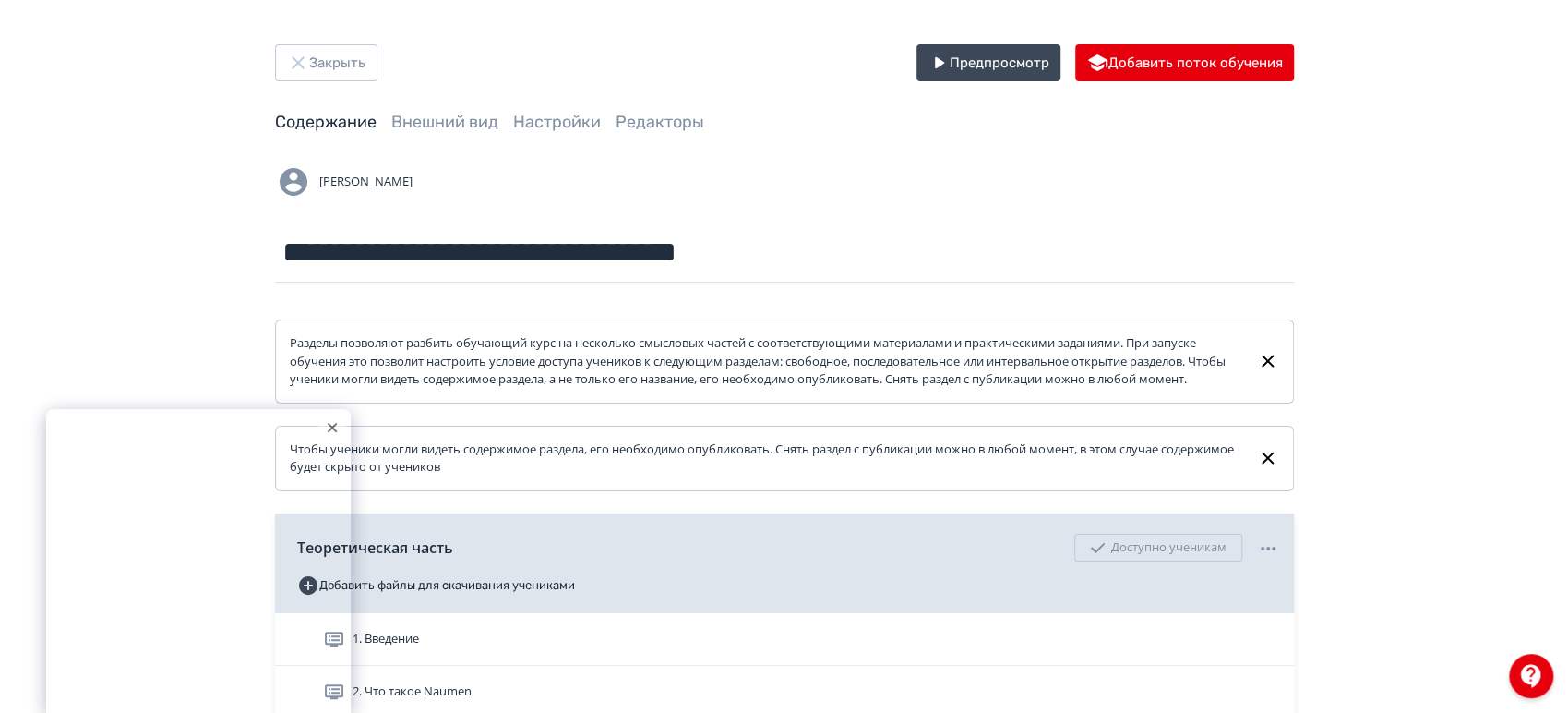
click at [334, 424] on icon at bounding box center [332, 427] width 9 height 9
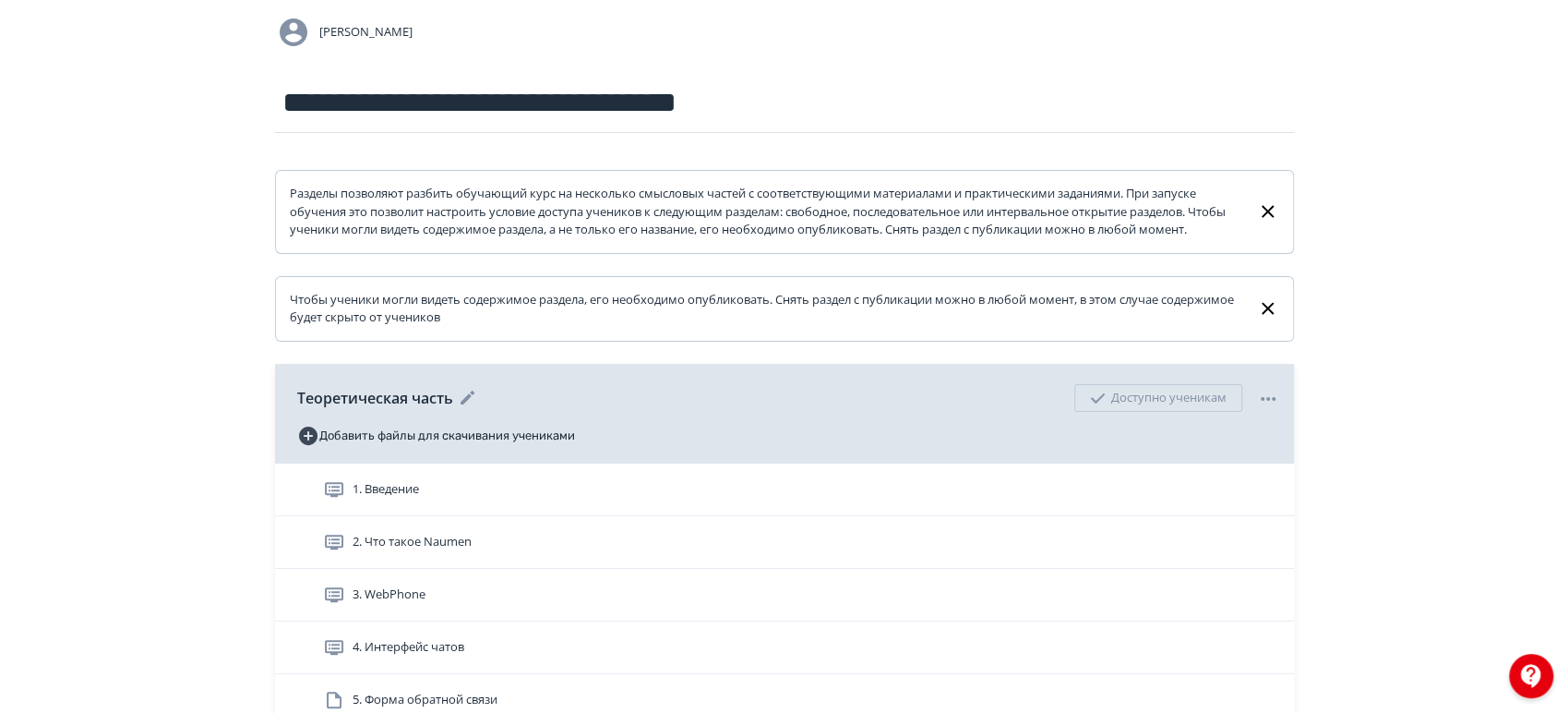
scroll to position [307, 0]
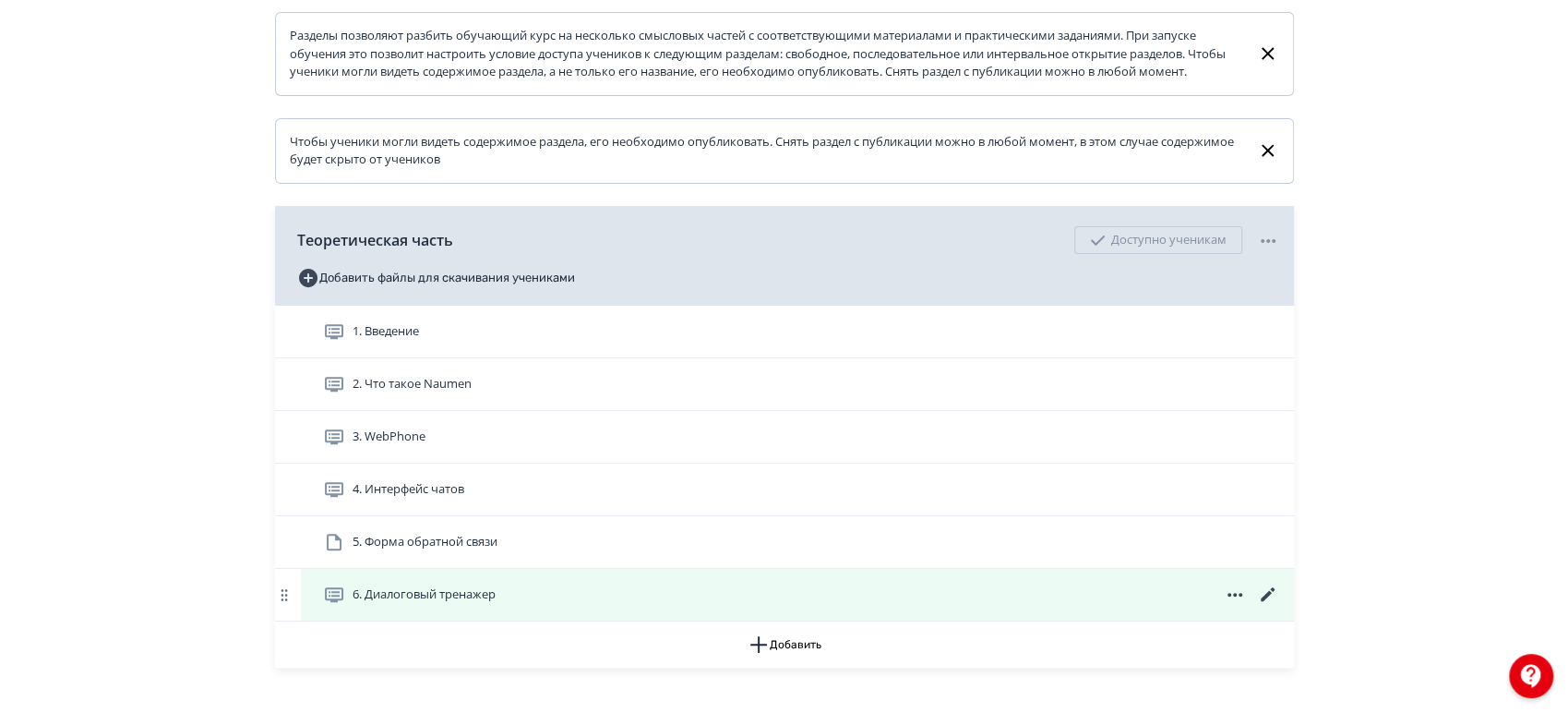
click at [1239, 605] on icon at bounding box center [1235, 594] width 22 height 22
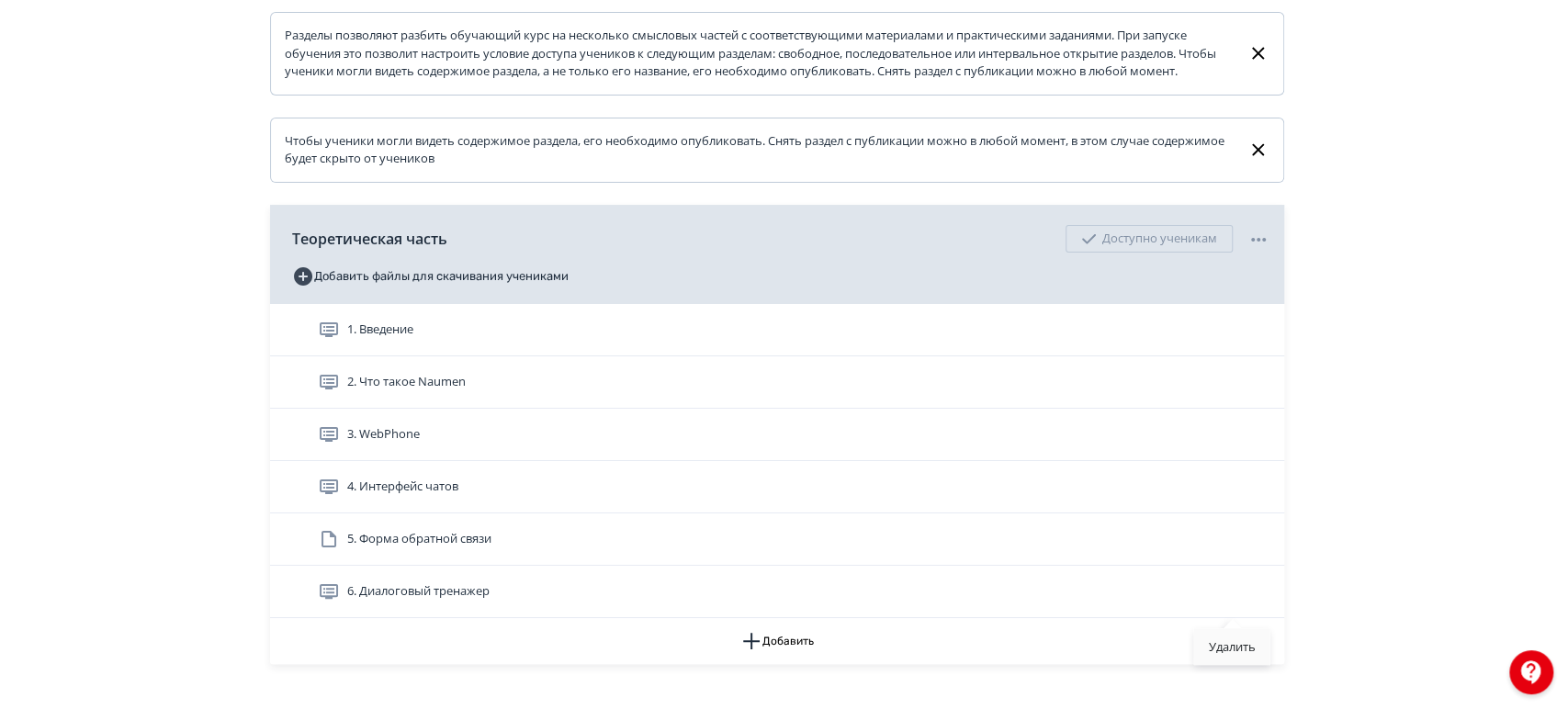
click at [1226, 642] on div "Удалить" at bounding box center [1232, 645] width 77 height 36
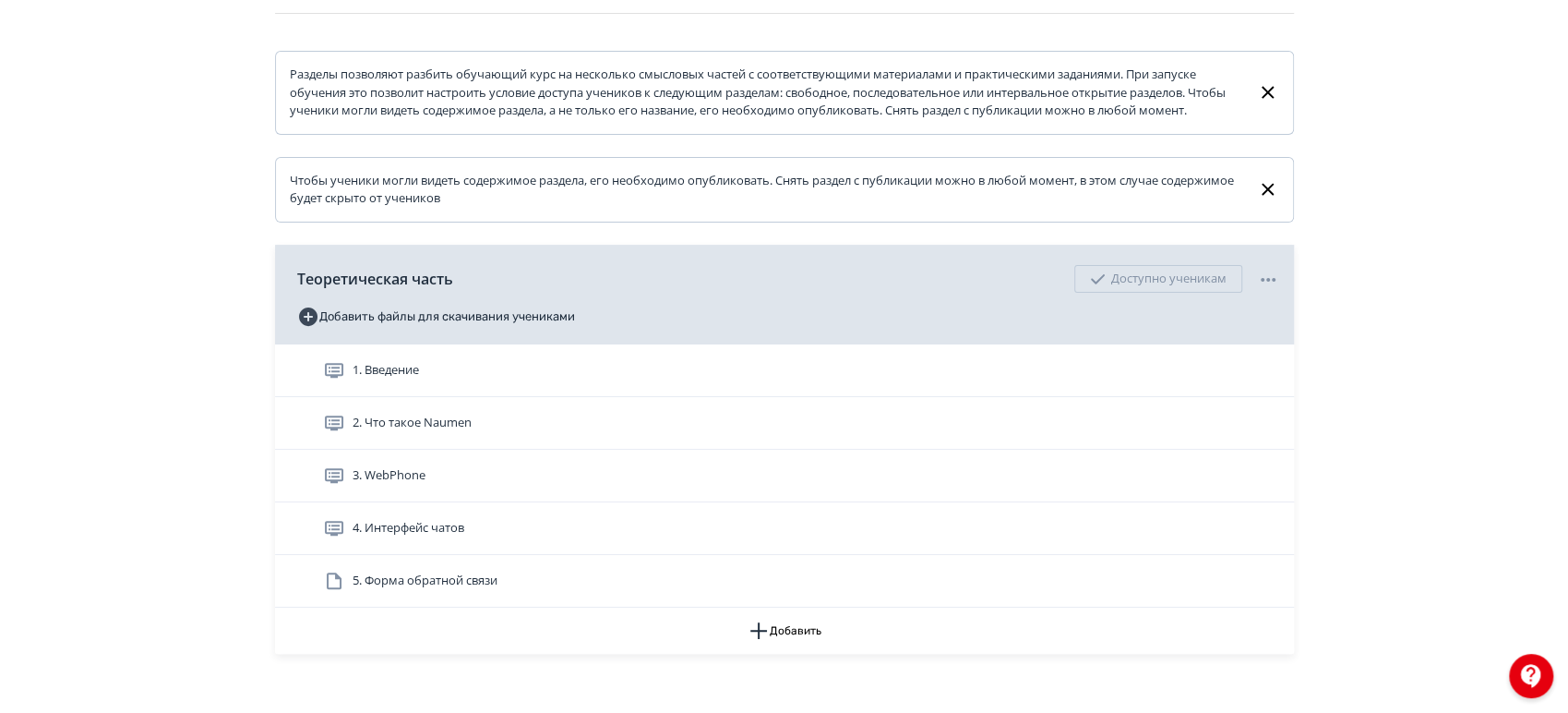
scroll to position [278, 0]
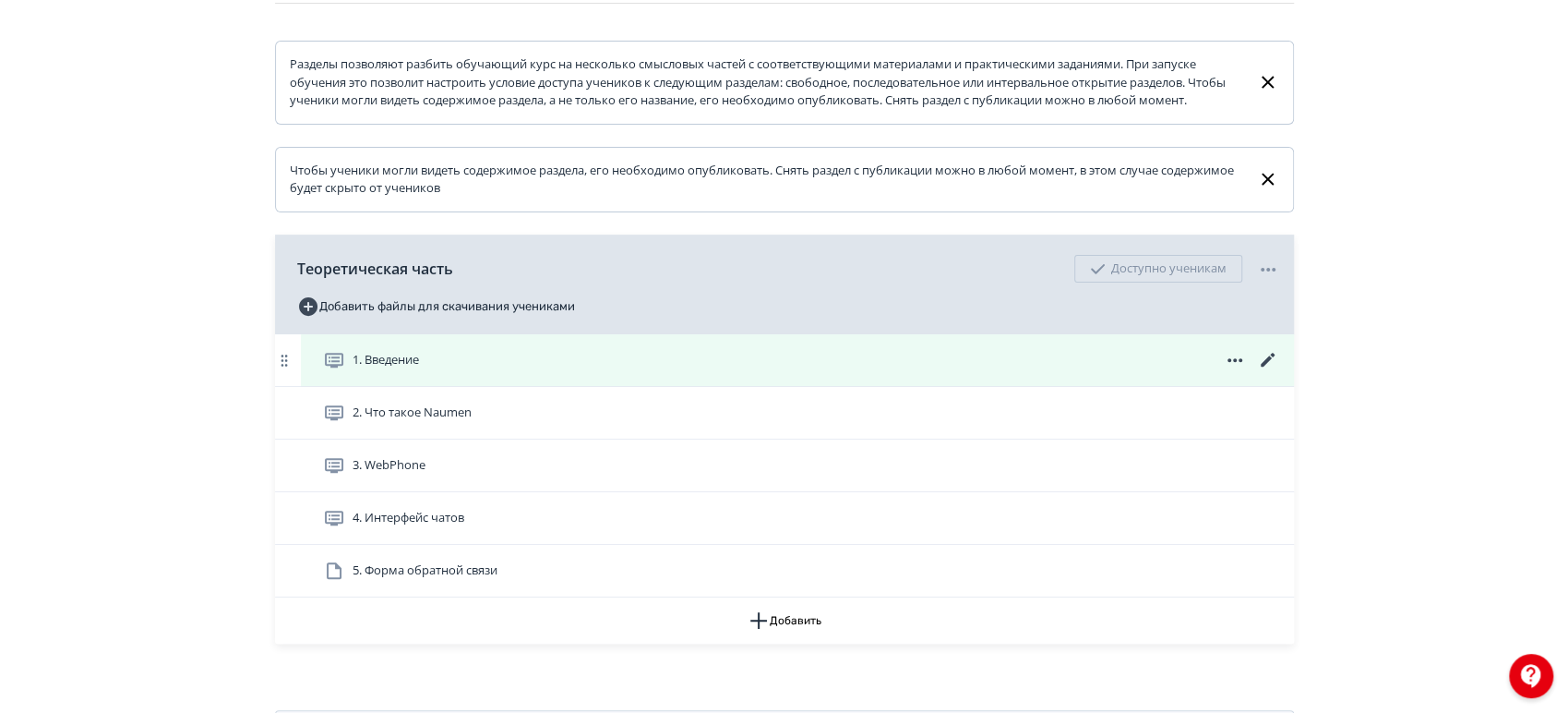
click at [1270, 366] on icon at bounding box center [1267, 359] width 14 height 14
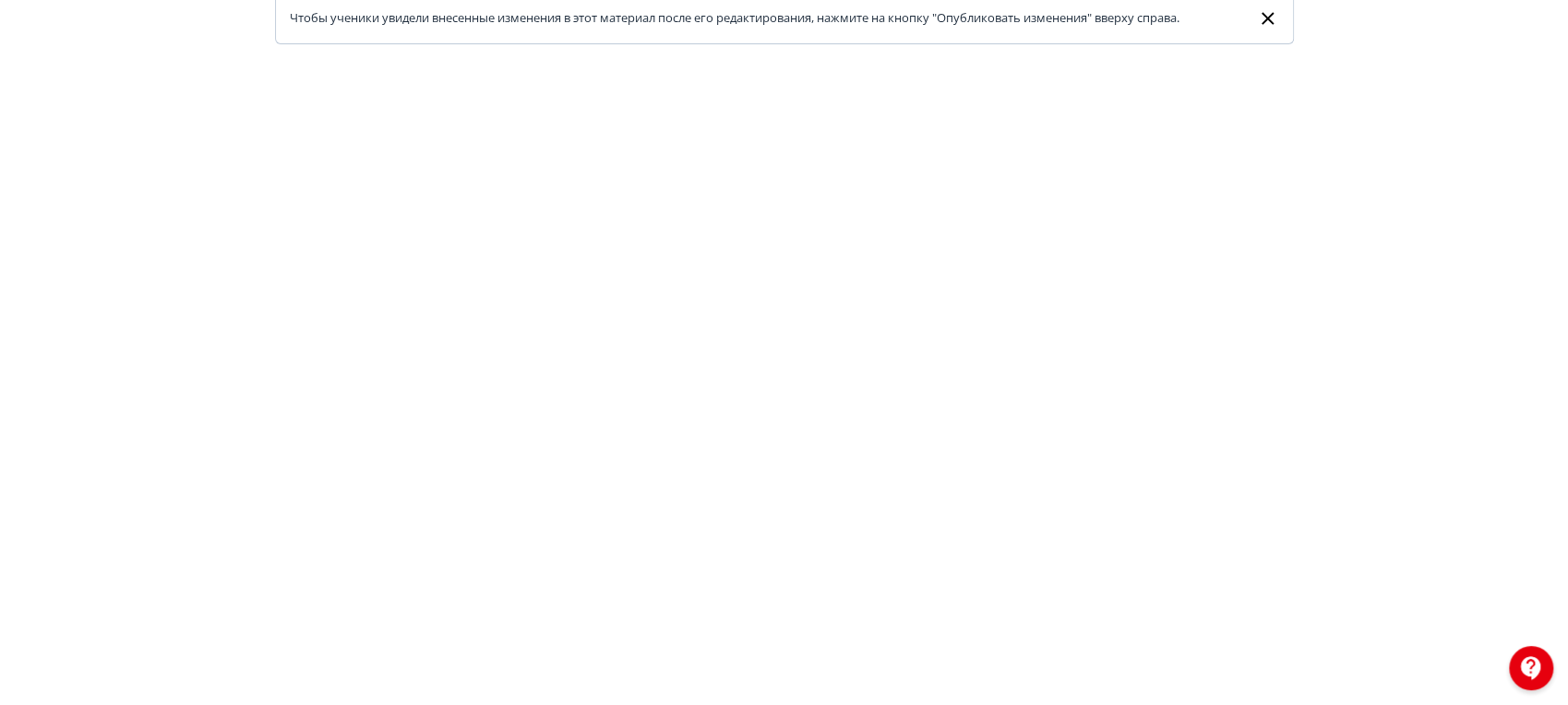
scroll to position [344, 0]
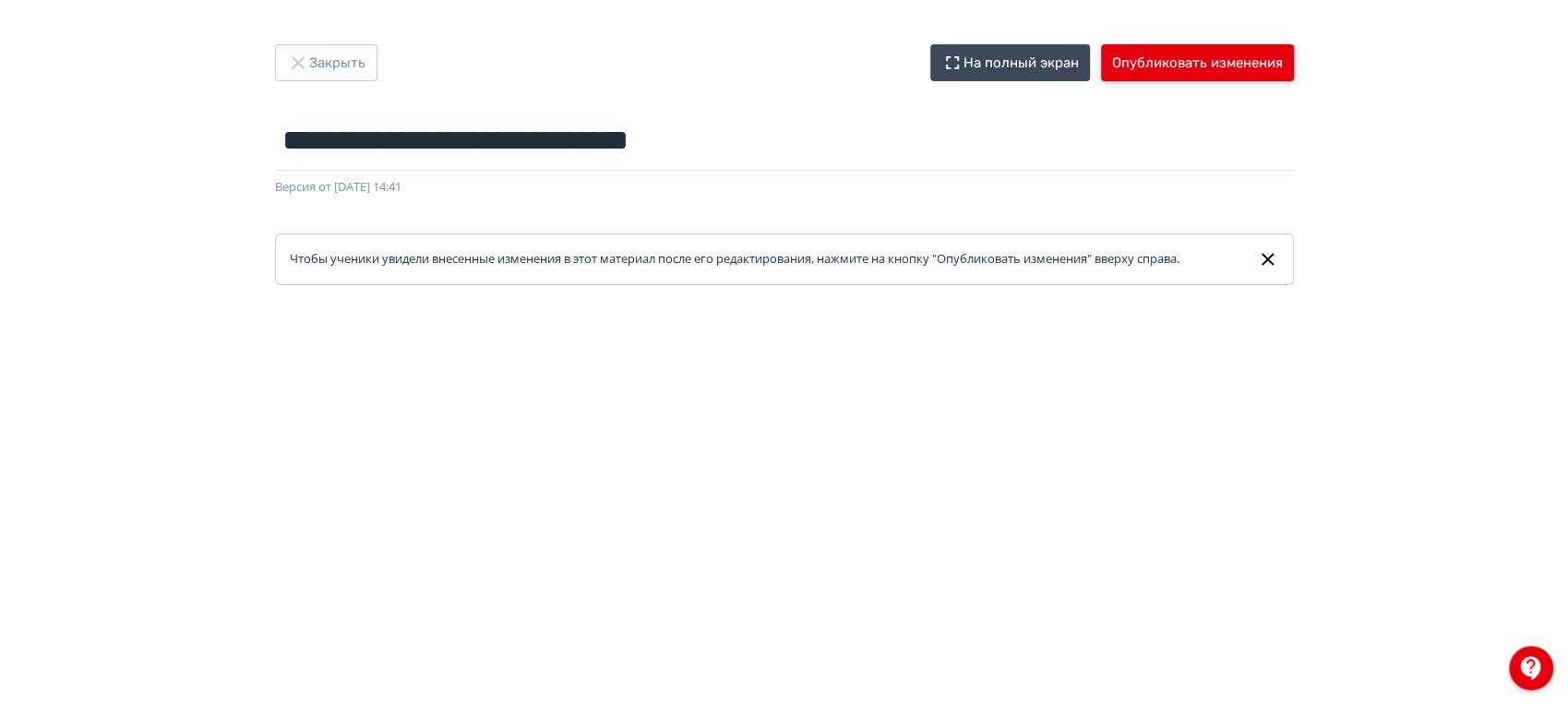
click at [1199, 44] on button "Опубликовать изменения" at bounding box center [1197, 62] width 193 height 37
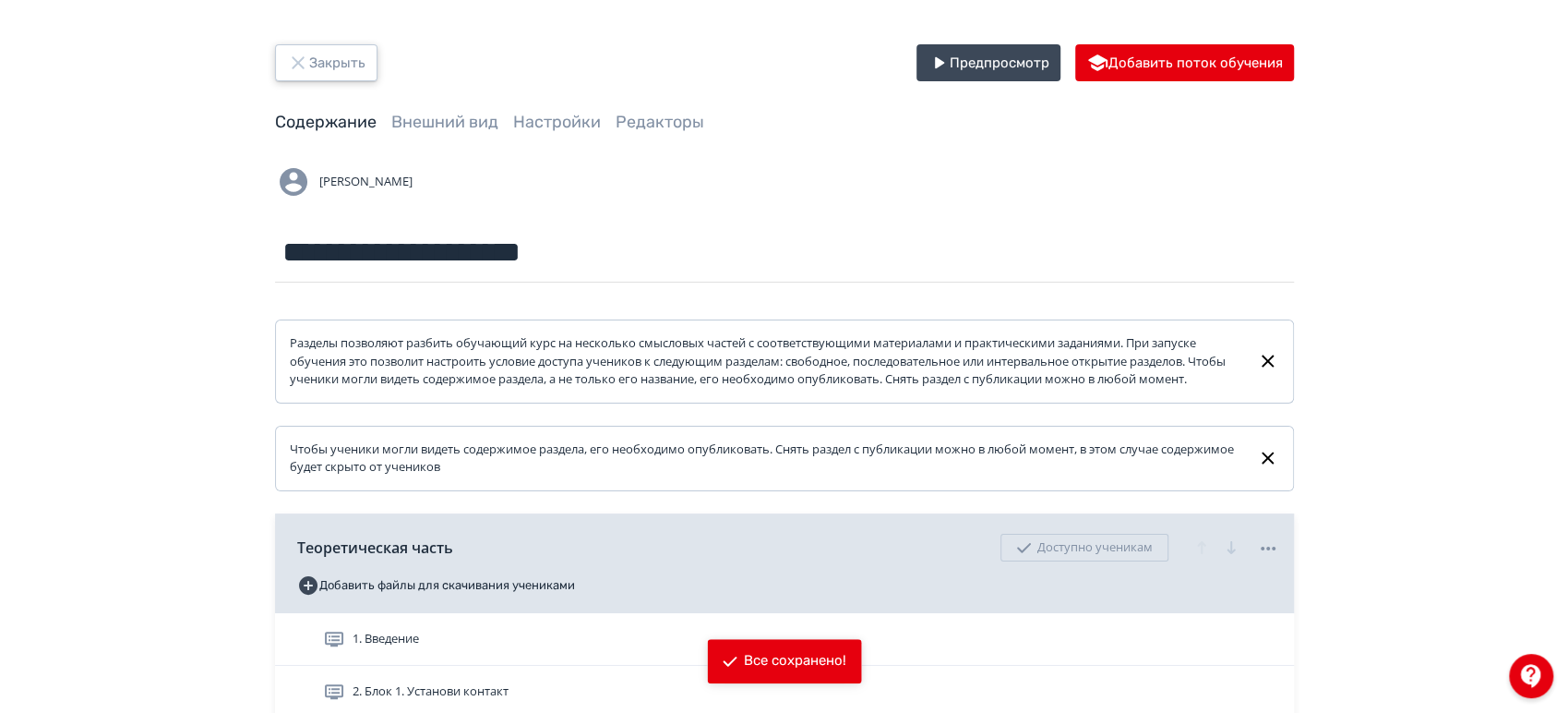
click at [348, 64] on button "Закрыть" at bounding box center [327, 62] width 103 height 37
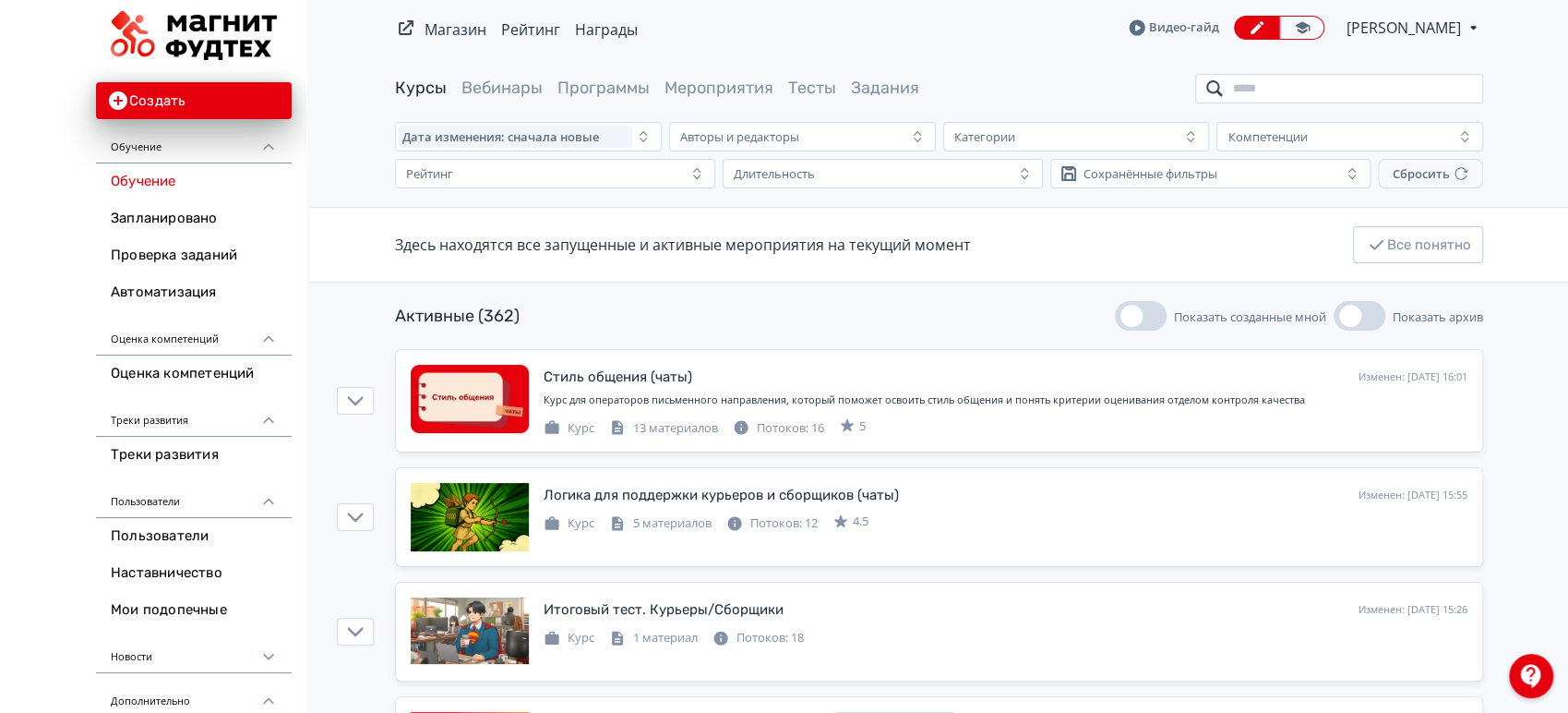
click at [1320, 89] on input "search" at bounding box center [1340, 89] width 288 height 30
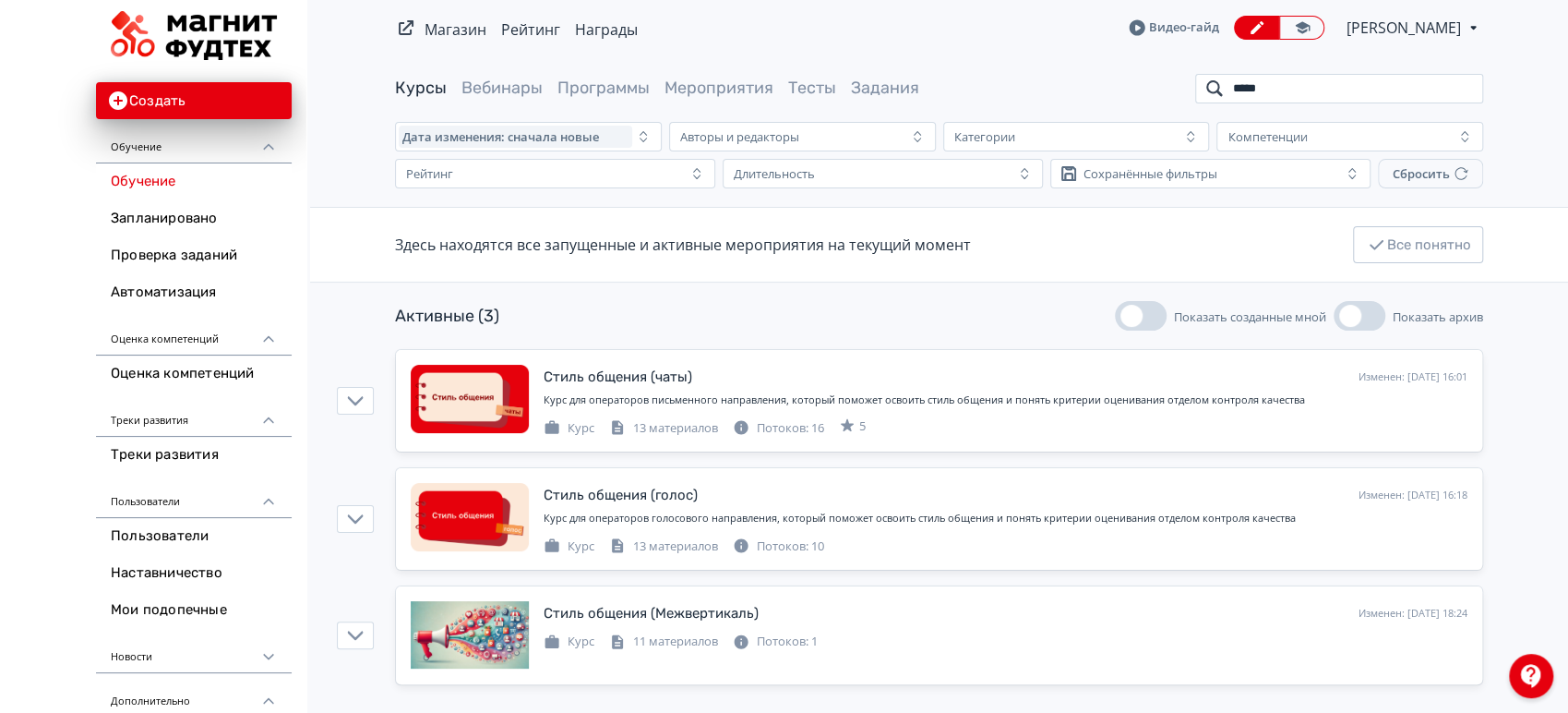
scroll to position [4, 0]
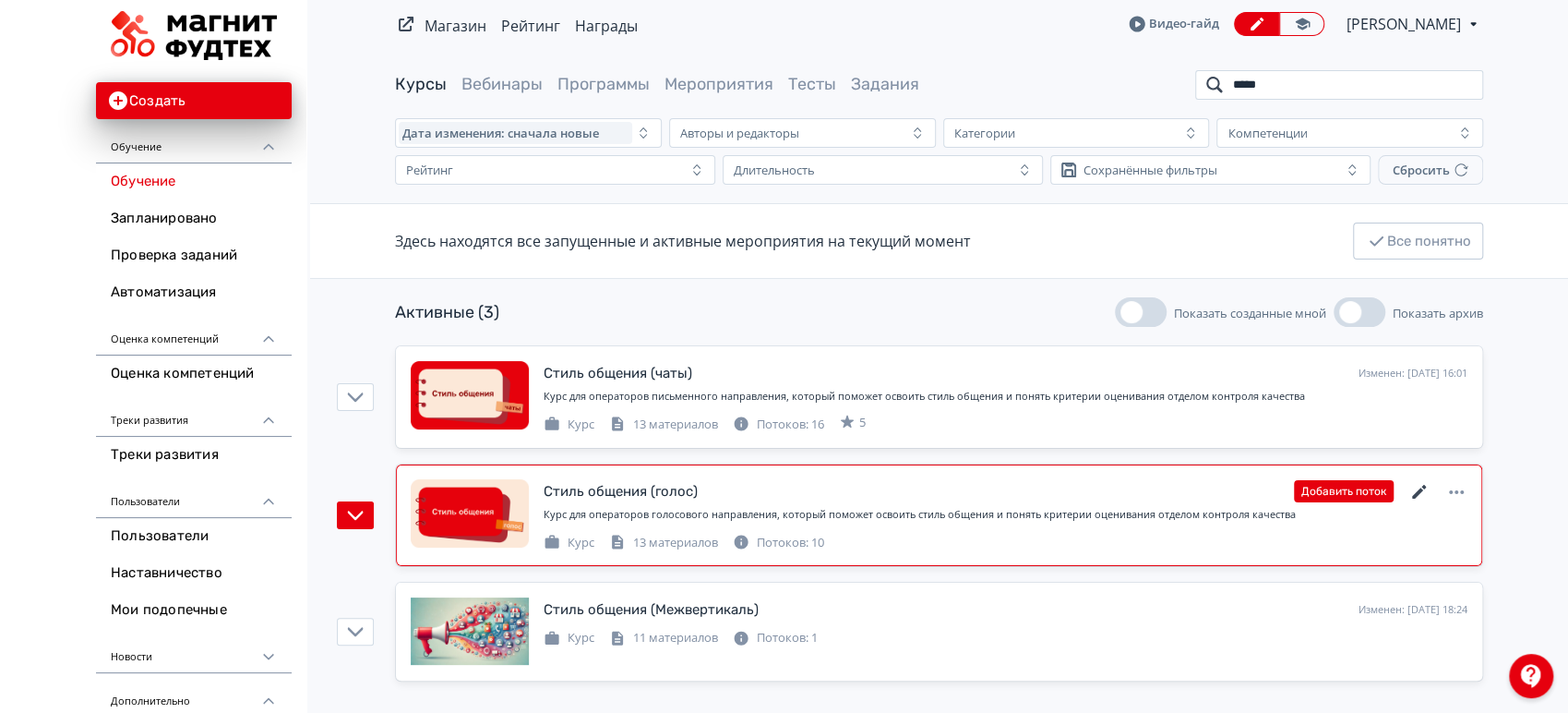
type input "*****"
click at [1419, 489] on icon at bounding box center [1419, 492] width 14 height 14
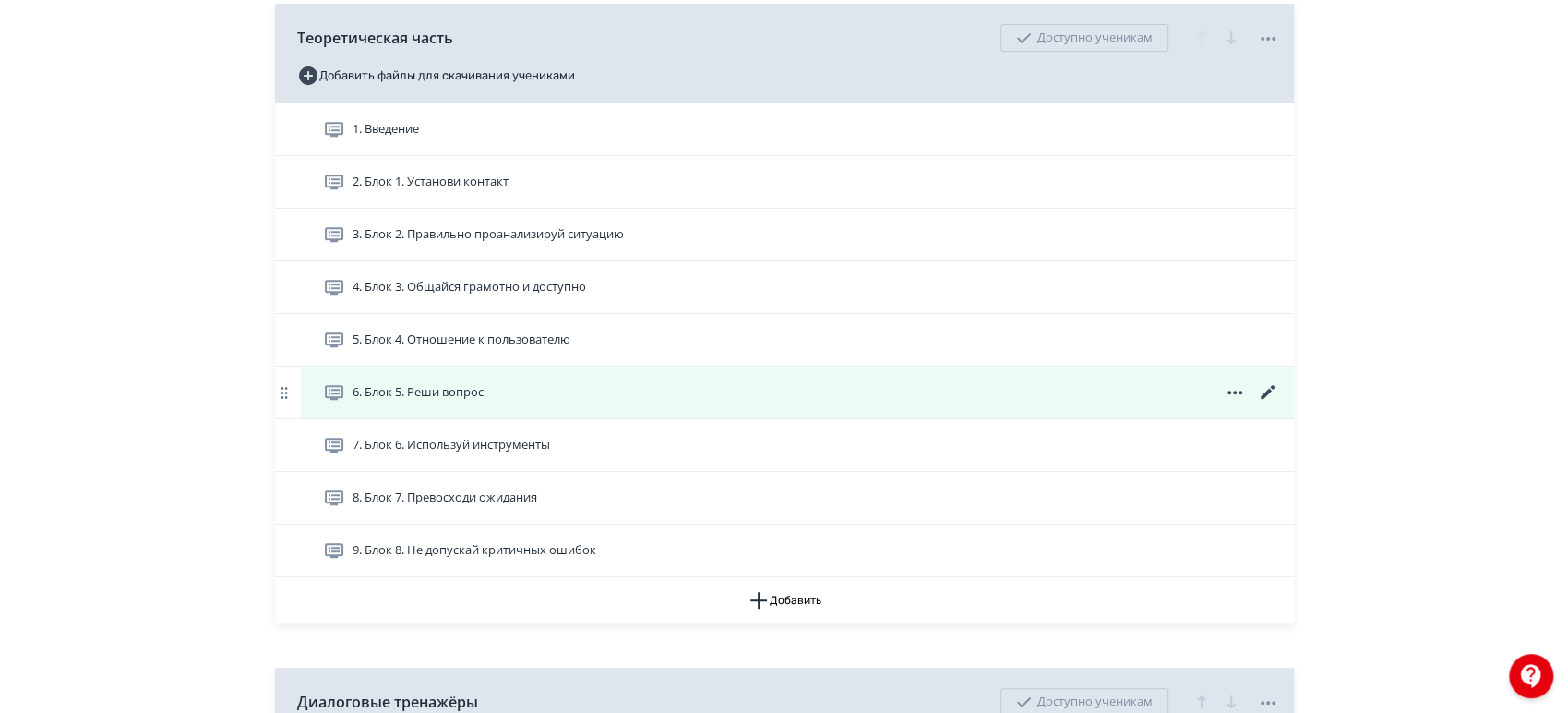
scroll to position [513, 0]
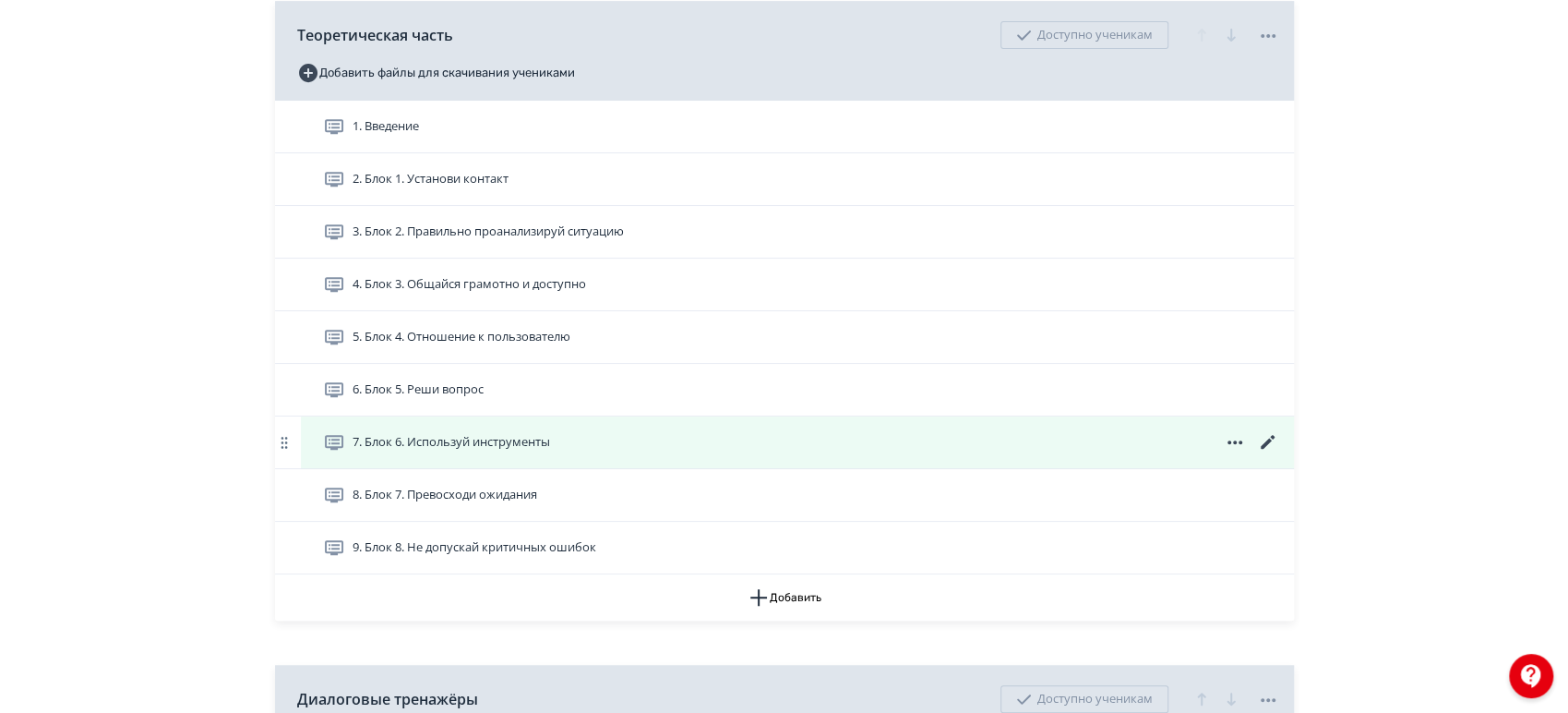
click at [1269, 448] on icon at bounding box center [1267, 441] width 14 height 14
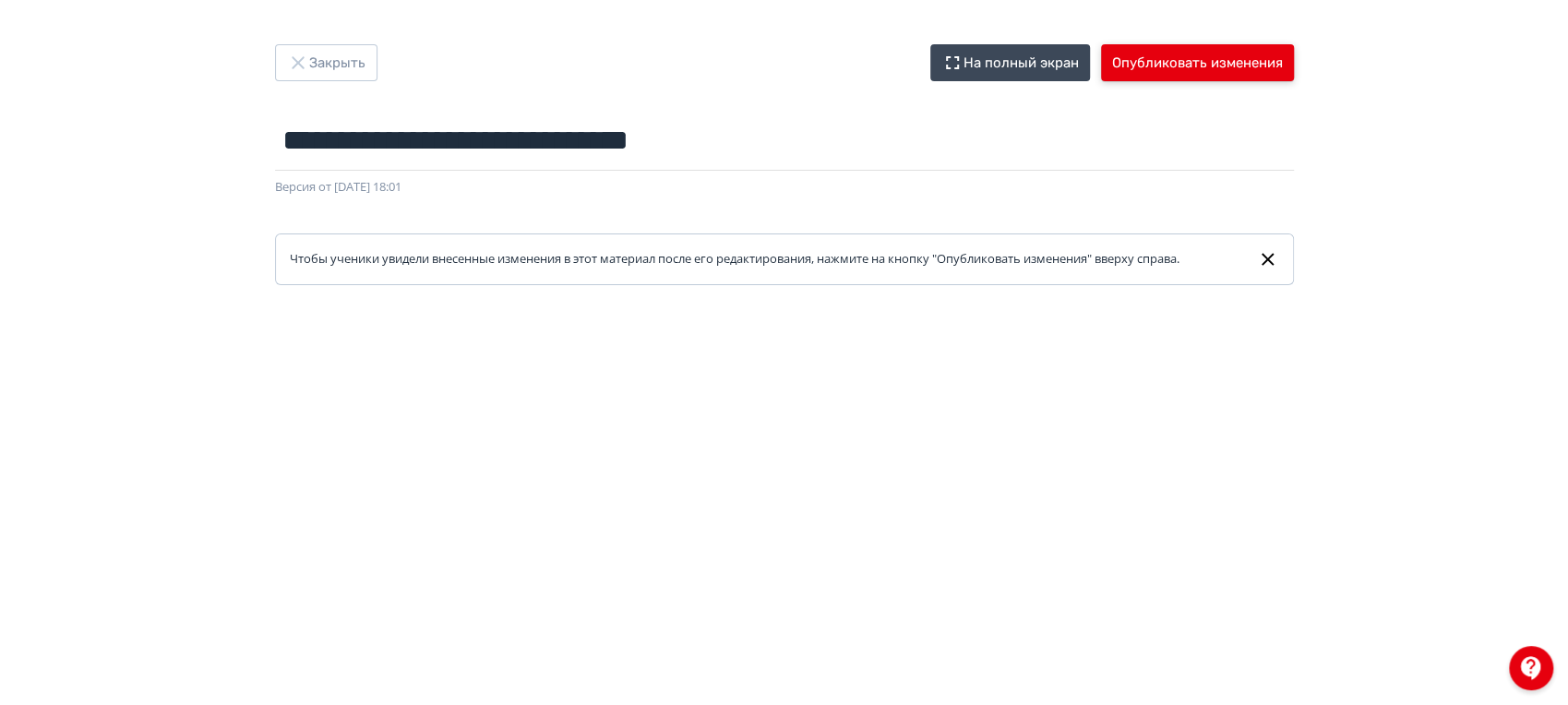
click at [1222, 60] on button "Опубликовать изменения" at bounding box center [1197, 62] width 193 height 37
